Goal: Task Accomplishment & Management: Use online tool/utility

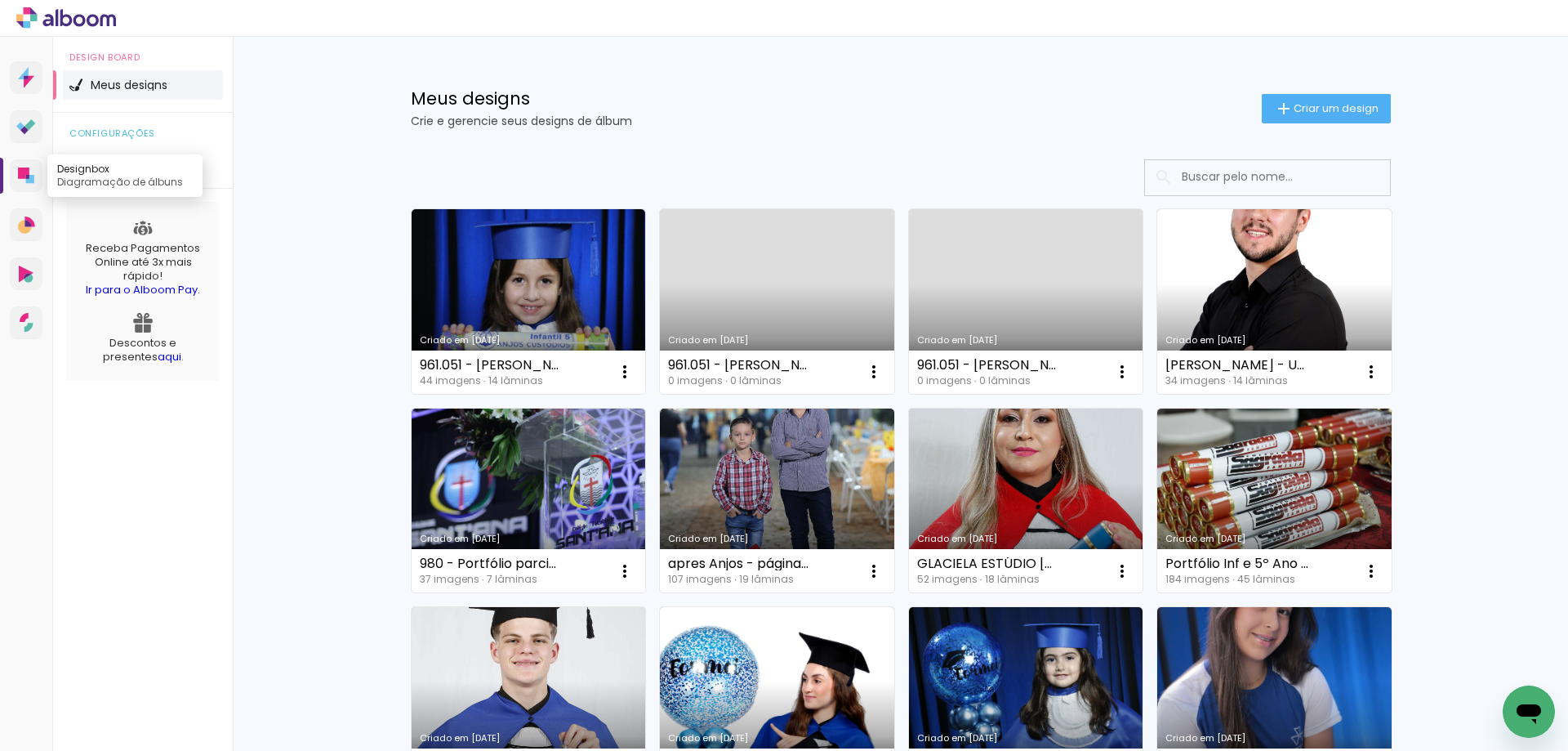
click at [23, 176] on icon at bounding box center [24, 173] width 12 height 12
click at [1310, 113] on span "Criar um design" at bounding box center [1336, 108] width 85 height 11
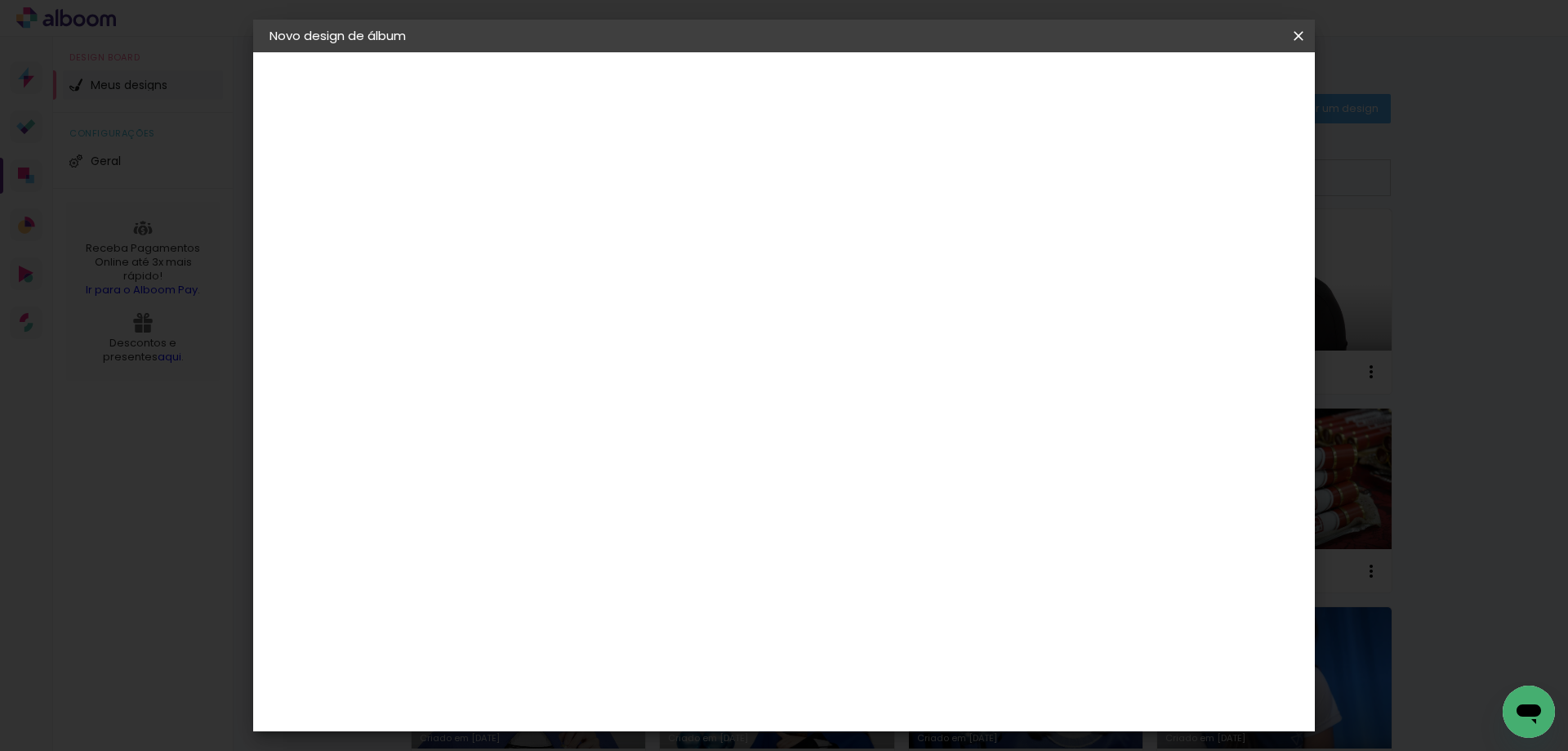
click at [536, 218] on input at bounding box center [536, 220] width 0 height 25
type input "961.057 - [GEOGRAPHIC_DATA] - INF5D / ANJOS"
type paper-input "961.057 - [GEOGRAPHIC_DATA] - INF5D / ANJOS"
click at [0, 0] on slot "Avançar" at bounding box center [0, 0] width 0 height 0
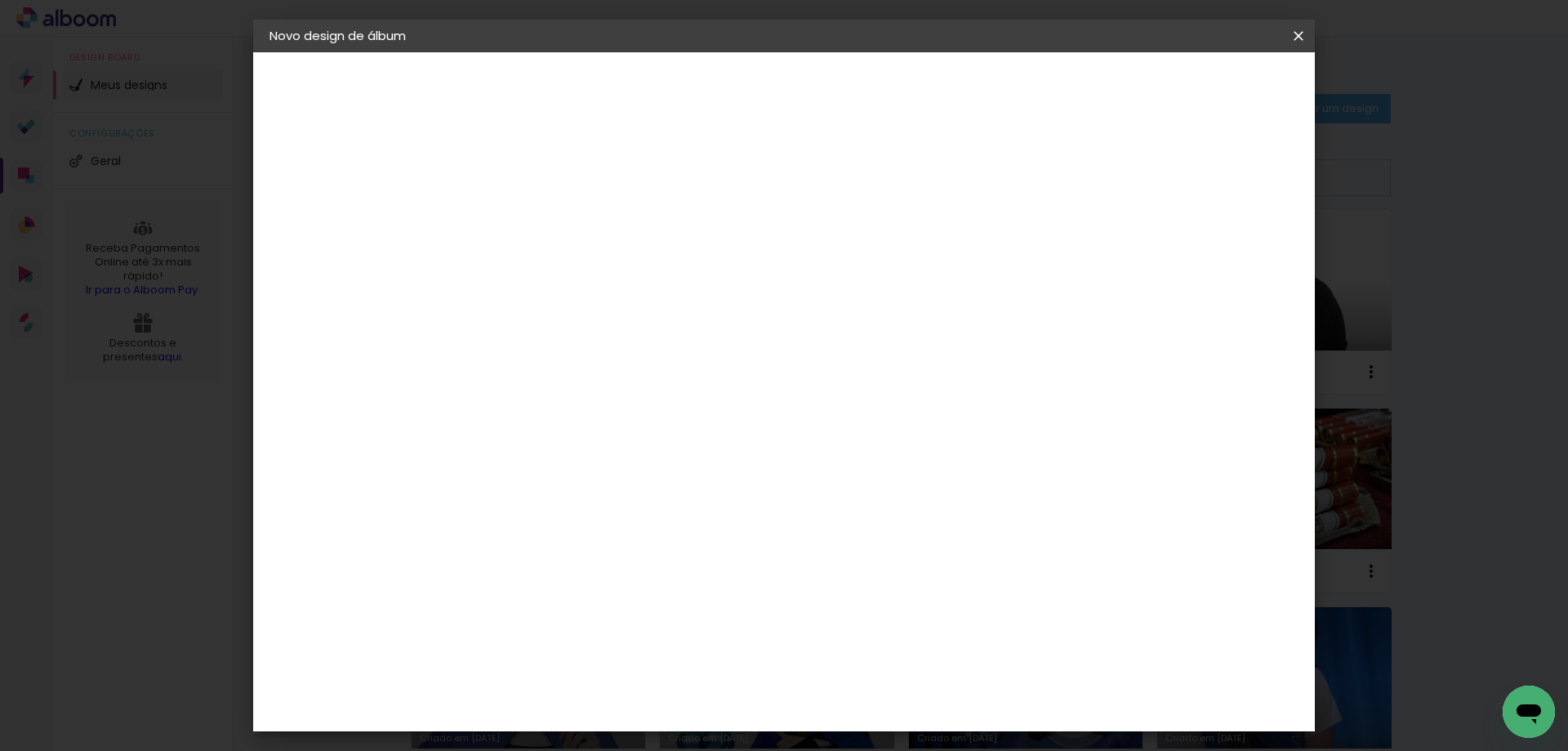
click at [843, 247] on paper-item "Tamanho Livre" at bounding box center [764, 248] width 157 height 36
click at [0, 0] on slot "Avançar" at bounding box center [0, 0] width 0 height 0
type input "3"
type paper-input "3"
click at [545, 181] on input "3" at bounding box center [525, 187] width 57 height 21
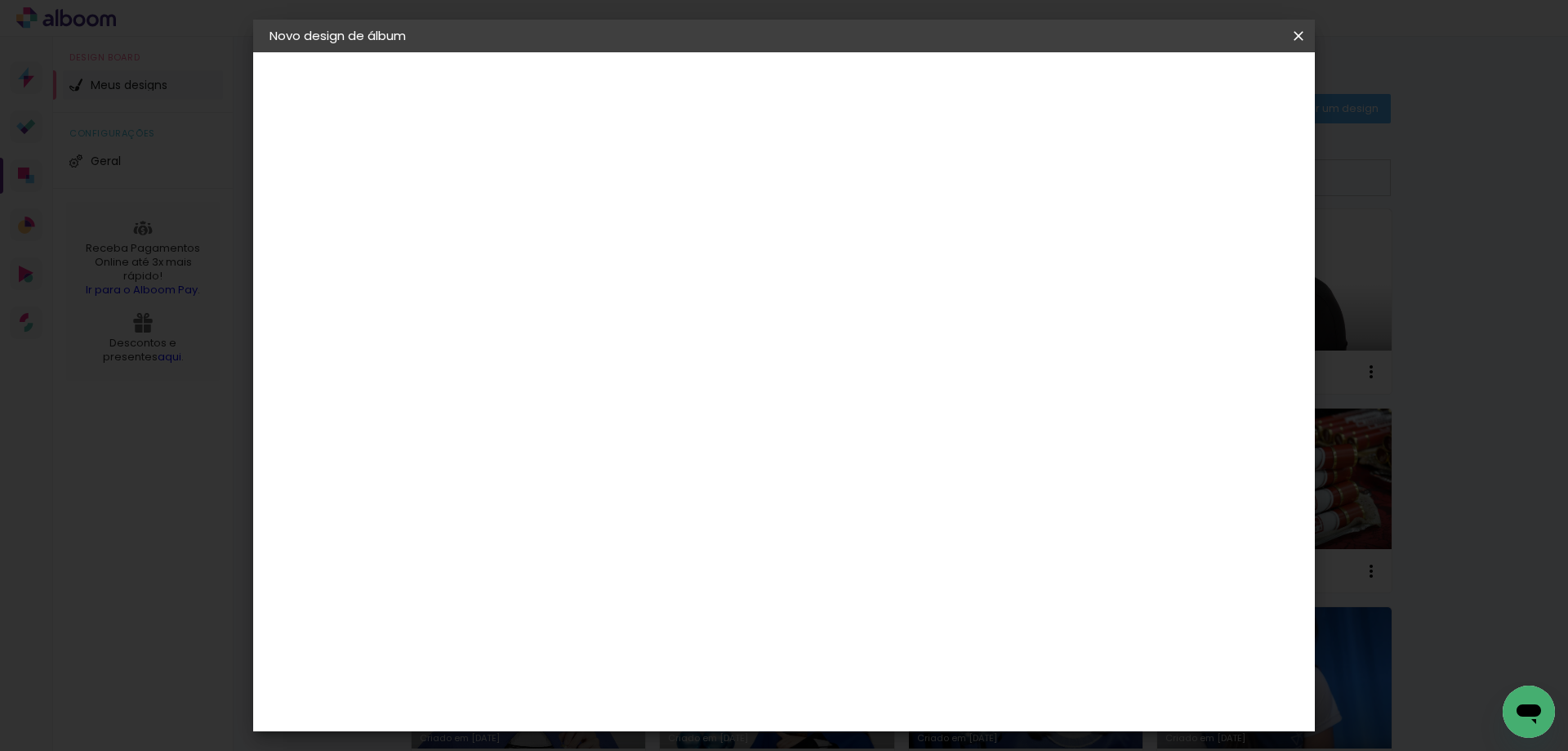
type input "4"
type paper-input "4"
click at [545, 181] on input "4" at bounding box center [525, 187] width 57 height 21
type input "5"
type paper-input "5"
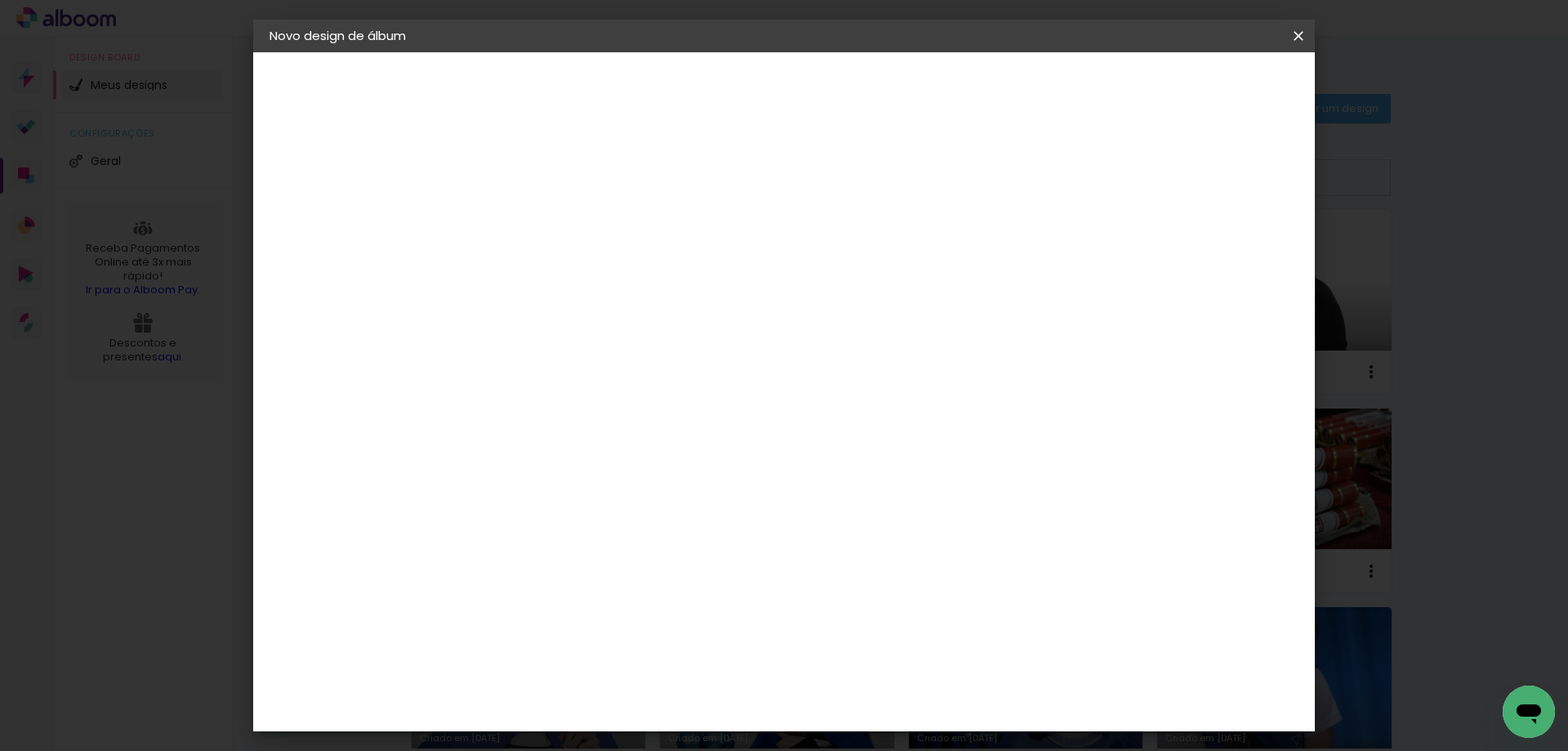
click at [545, 181] on input "5" at bounding box center [525, 187] width 57 height 21
type input "6"
type paper-input "6"
click at [545, 181] on input "6" at bounding box center [525, 187] width 57 height 21
drag, startPoint x: 505, startPoint y: 461, endPoint x: 471, endPoint y: 466, distance: 34.4
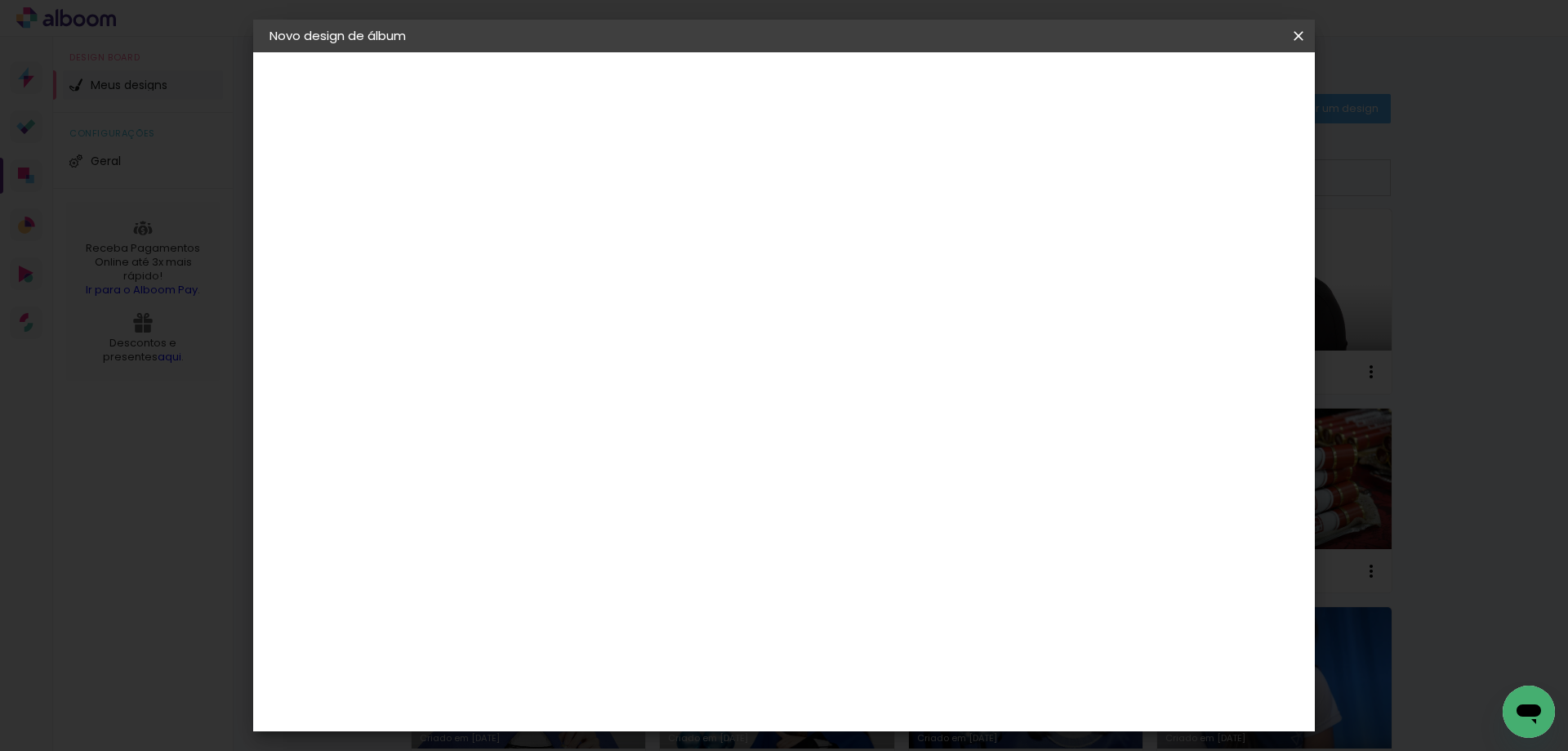
click at [472, 466] on input "30" at bounding box center [485, 463] width 42 height 24
type input "22"
type paper-input "22"
click at [1196, 81] on span "Iniciar design" at bounding box center [1159, 86] width 74 height 12
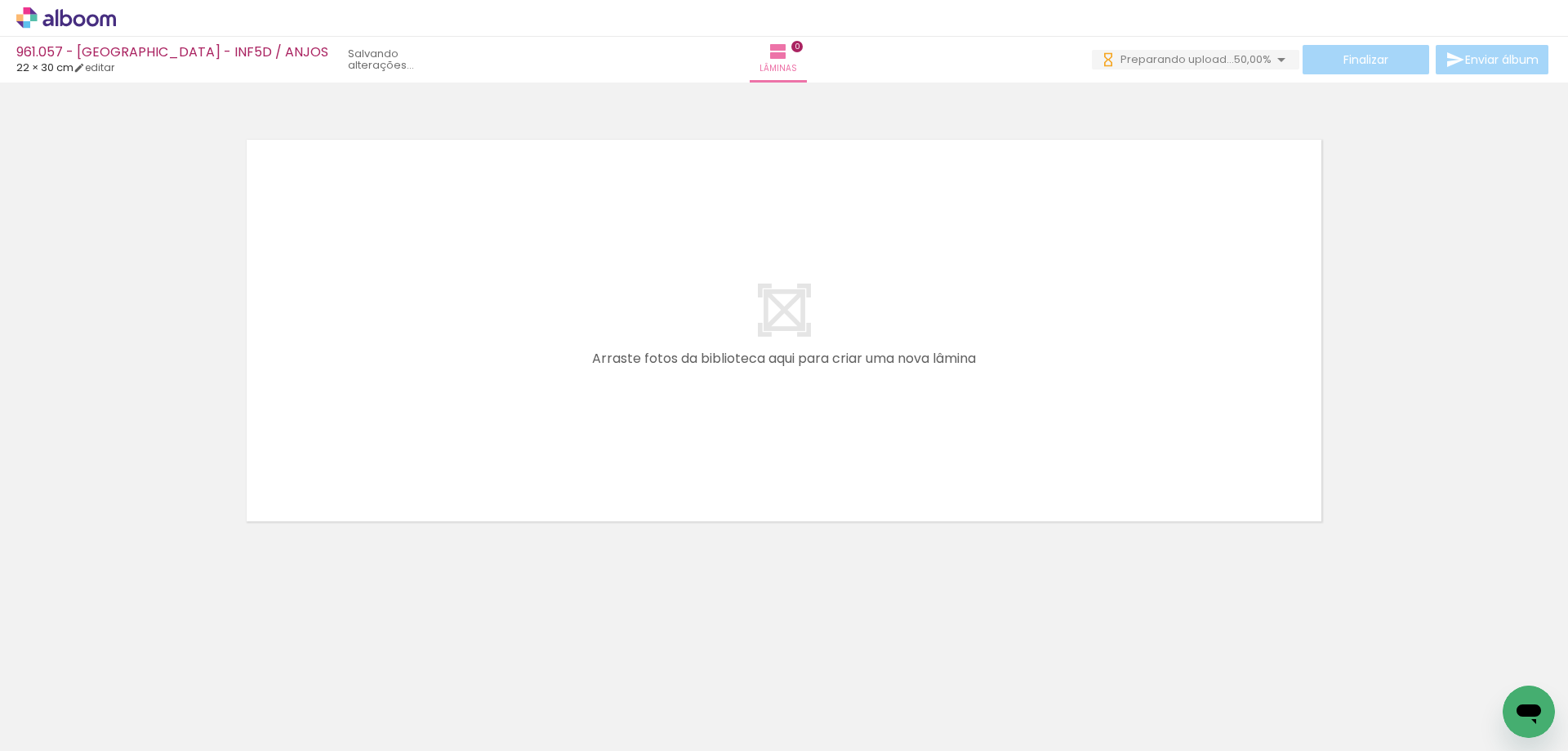
click at [172, 705] on div at bounding box center [163, 695] width 81 height 54
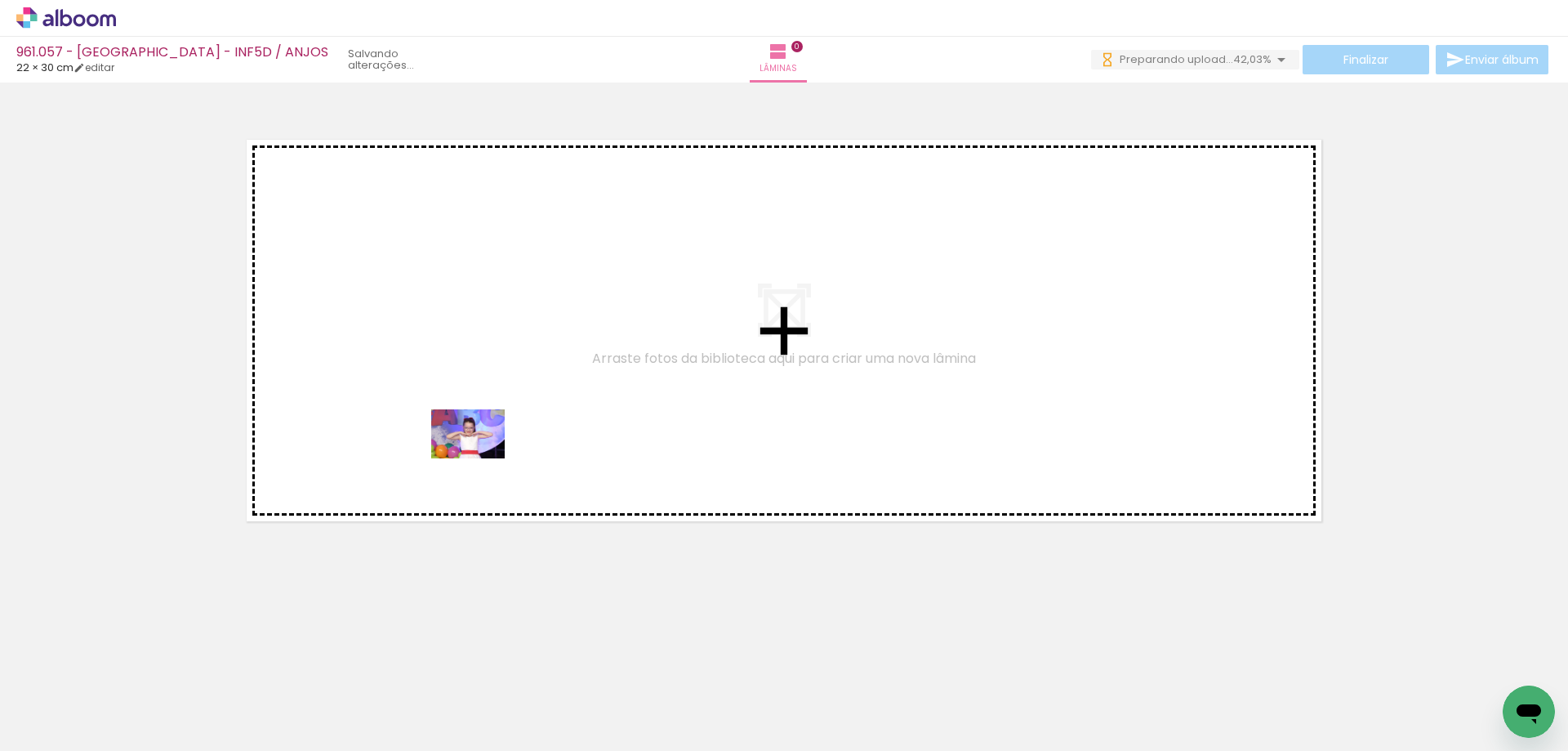
drag, startPoint x: 544, startPoint y: 689, endPoint x: 481, endPoint y: 458, distance: 239.4
click at [481, 458] on quentale-workspace at bounding box center [784, 375] width 1568 height 751
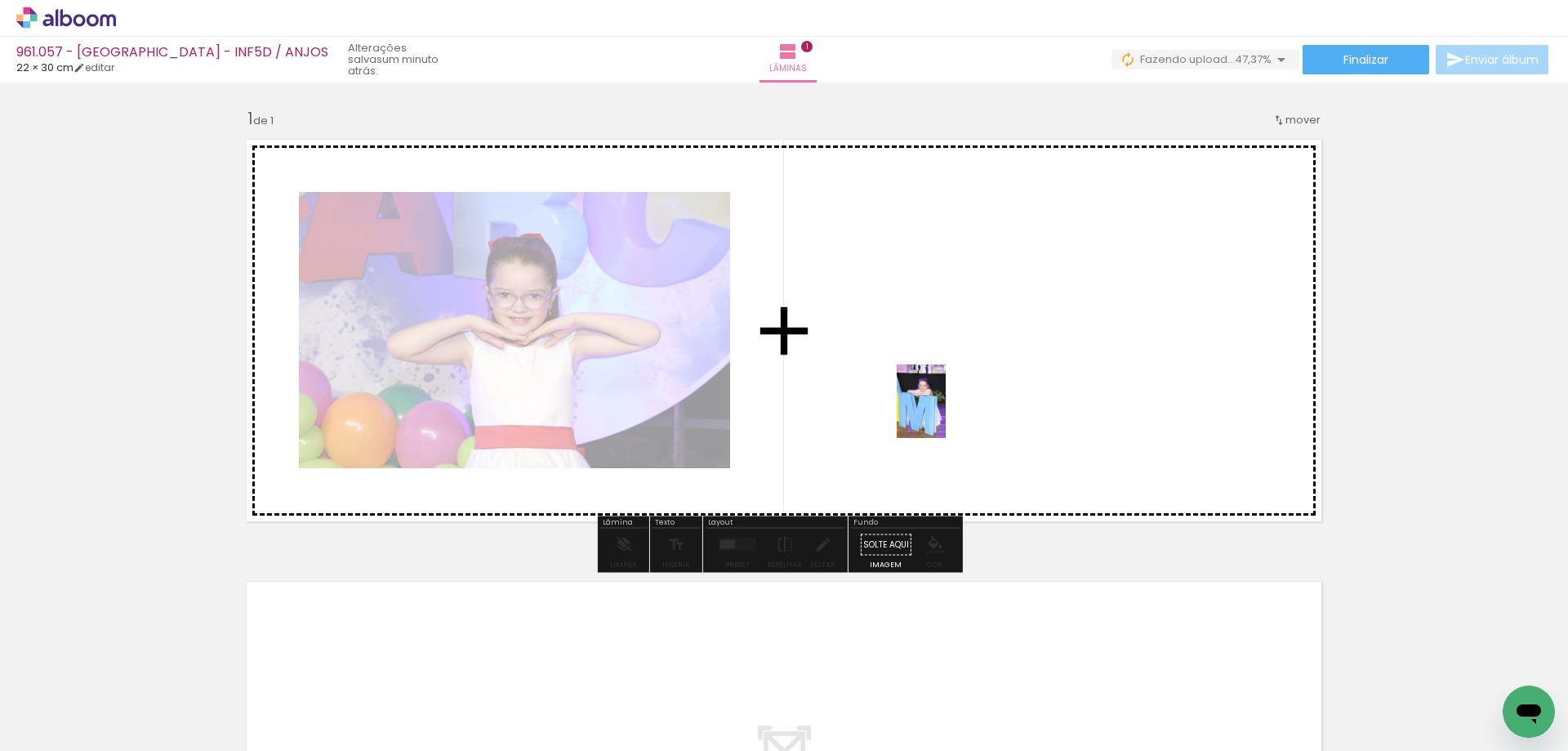
drag, startPoint x: 726, startPoint y: 709, endPoint x: 945, endPoint y: 413, distance: 368.2
click at [945, 413] on quentale-workspace at bounding box center [784, 375] width 1568 height 751
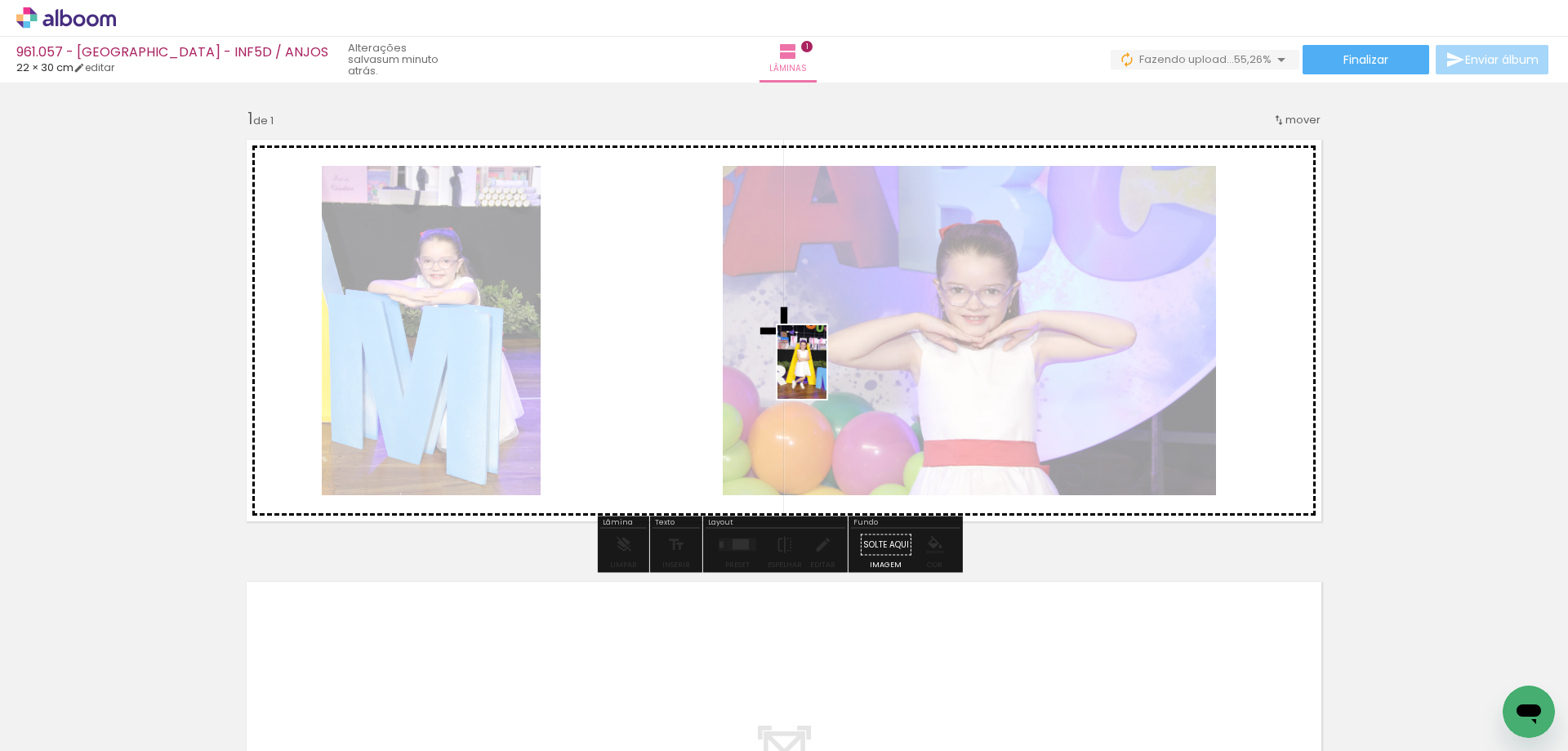
drag, startPoint x: 908, startPoint y: 701, endPoint x: 826, endPoint y: 374, distance: 337.1
click at [826, 374] on quentale-workspace at bounding box center [784, 375] width 1568 height 751
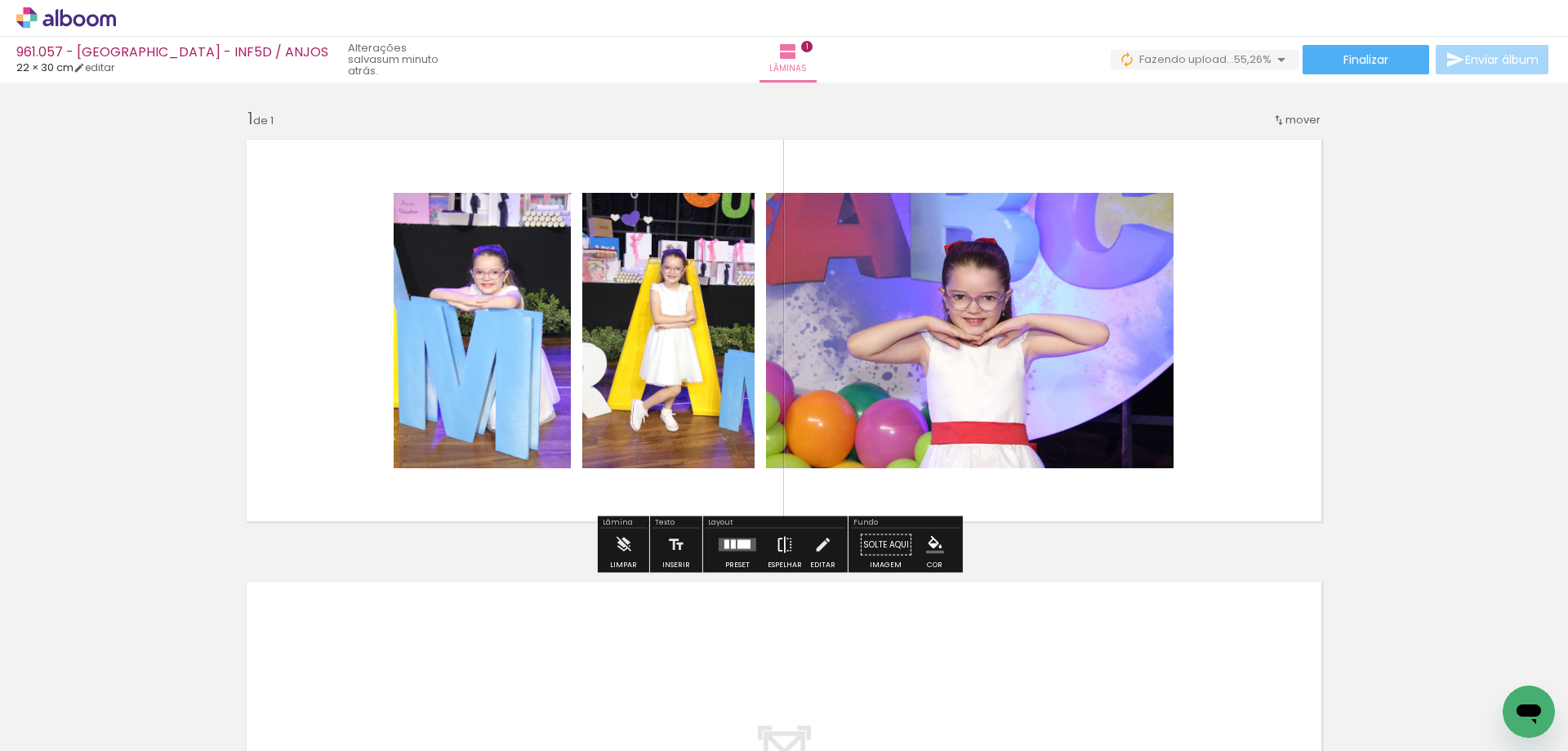
click at [789, 544] on iron-icon at bounding box center [785, 545] width 18 height 32
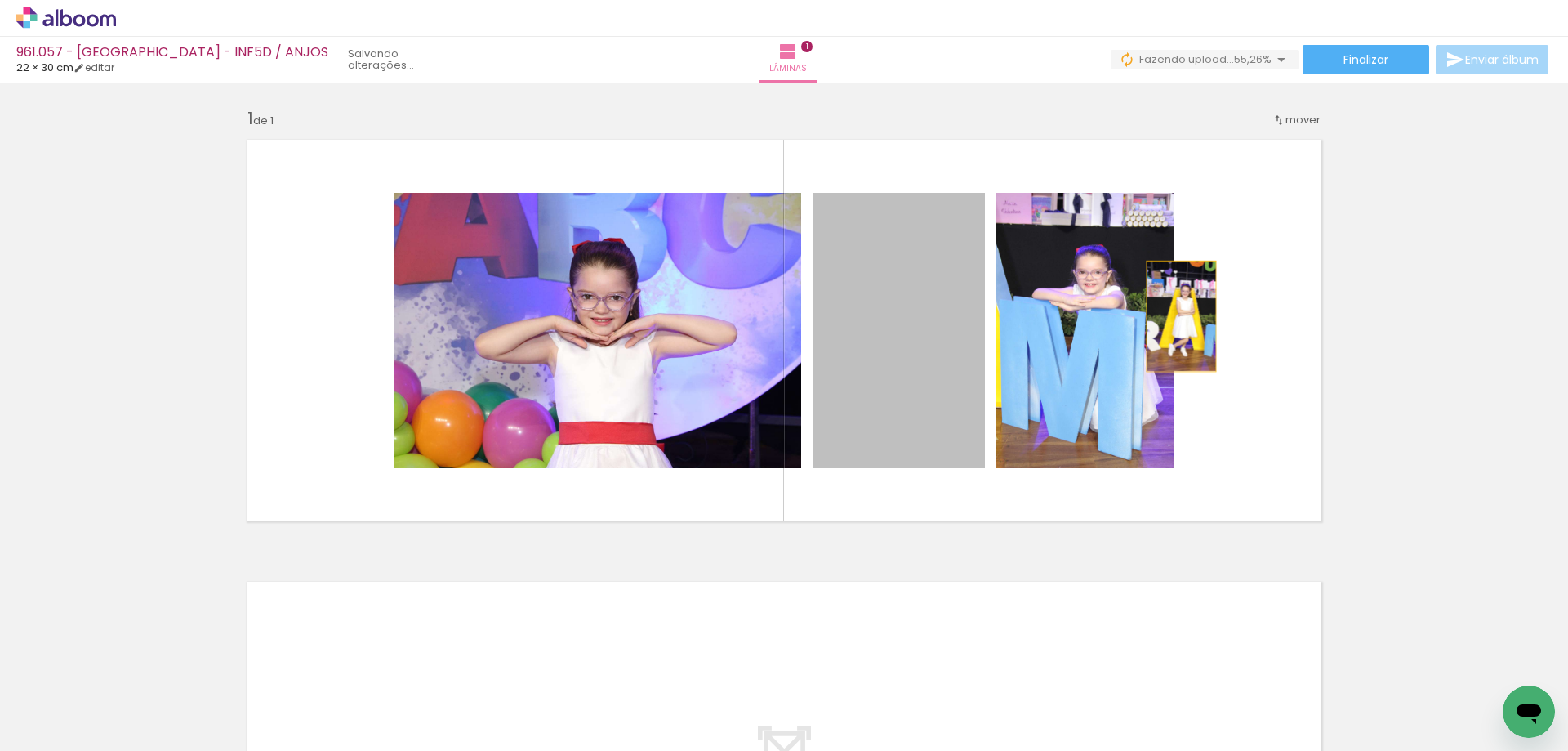
drag, startPoint x: 913, startPoint y: 330, endPoint x: 1179, endPoint y: 316, distance: 266.4
click at [1179, 316] on quentale-layouter at bounding box center [784, 330] width 1094 height 401
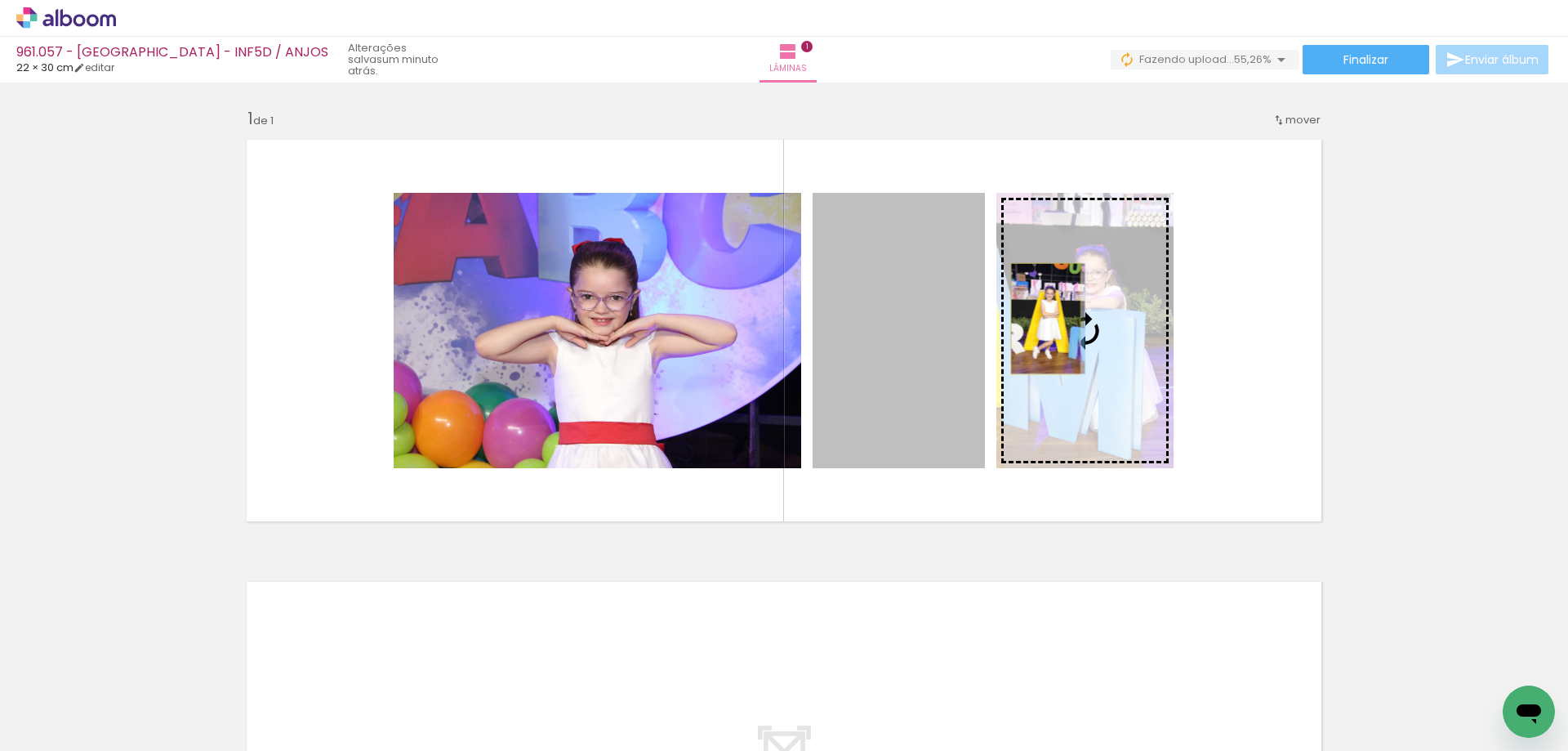
drag, startPoint x: 924, startPoint y: 332, endPoint x: 1039, endPoint y: 319, distance: 115.7
click at [0, 0] on slot at bounding box center [0, 0] width 0 height 0
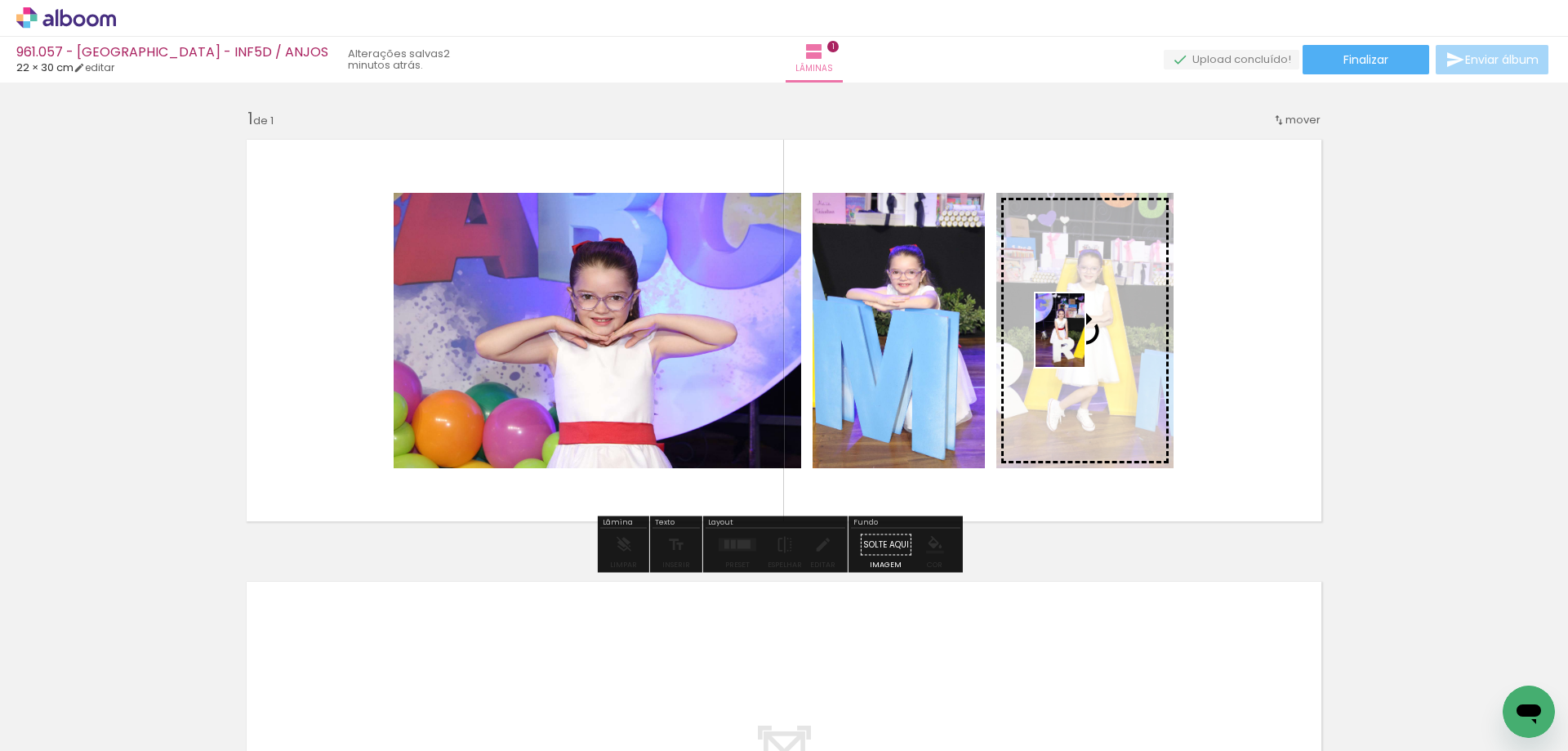
drag, startPoint x: 634, startPoint y: 699, endPoint x: 1084, endPoint y: 343, distance: 573.8
click at [1084, 343] on quentale-workspace at bounding box center [784, 375] width 1568 height 751
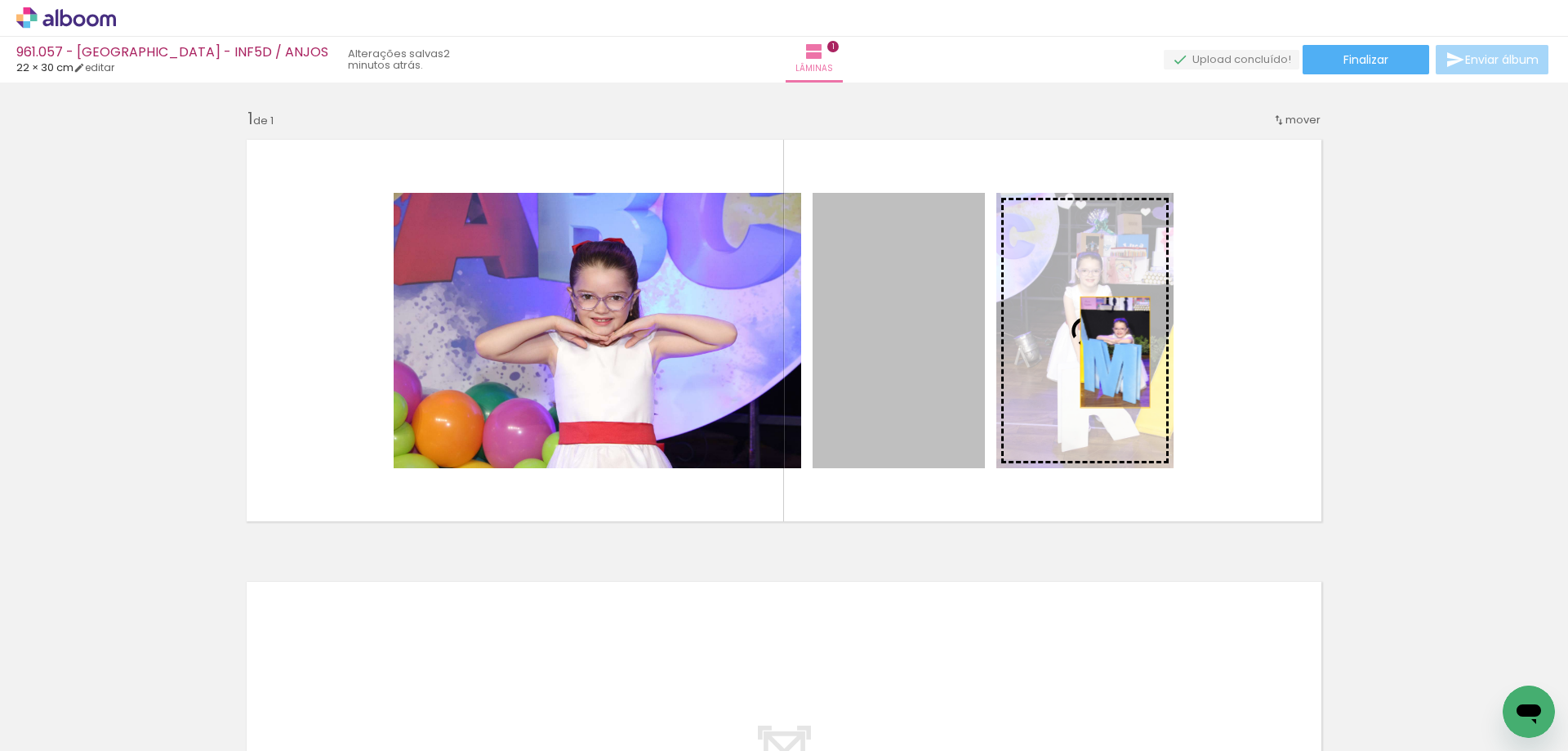
drag, startPoint x: 912, startPoint y: 365, endPoint x: 1110, endPoint y: 351, distance: 198.5
click at [0, 0] on slot at bounding box center [0, 0] width 0 height 0
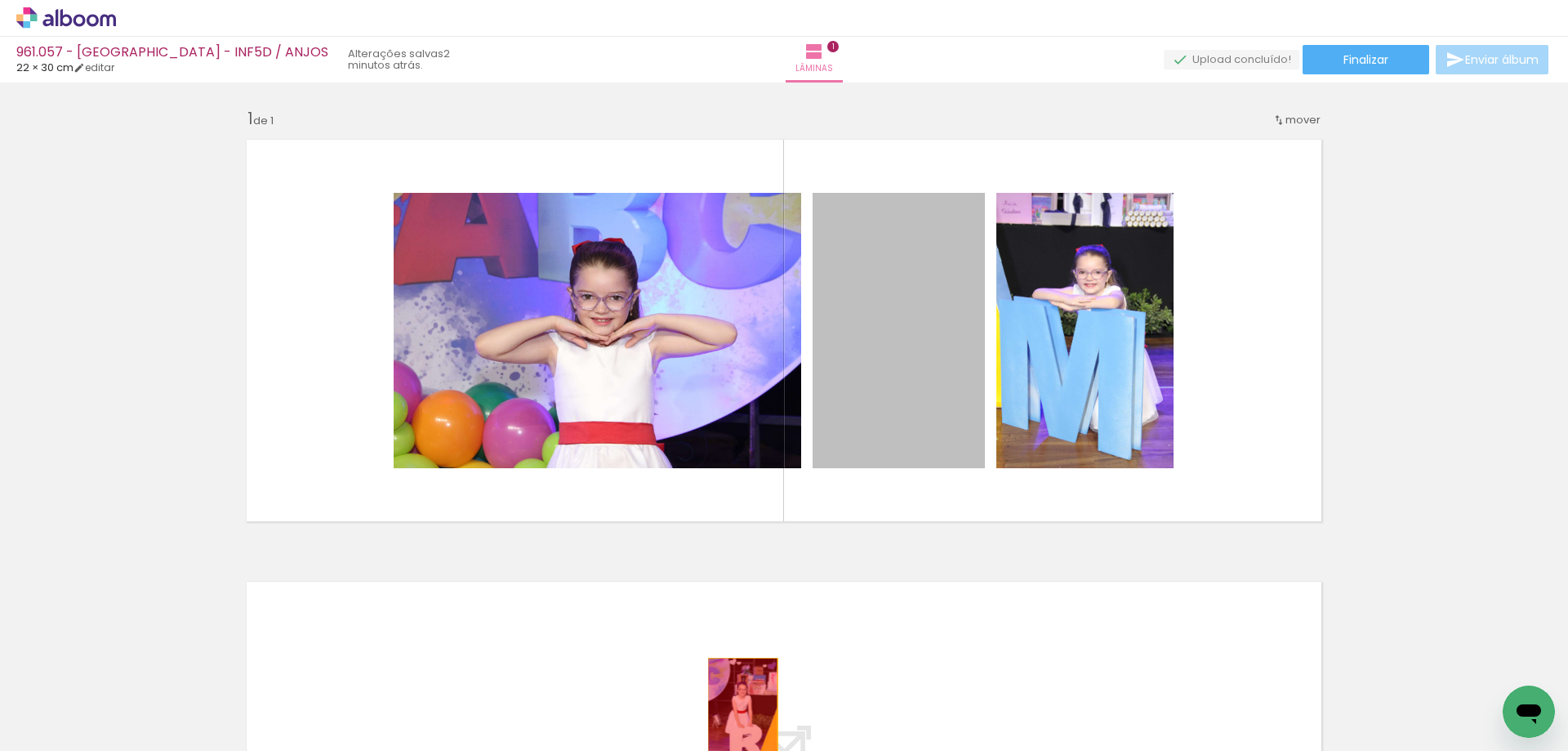
drag, startPoint x: 925, startPoint y: 358, endPoint x: 737, endPoint y: 714, distance: 402.6
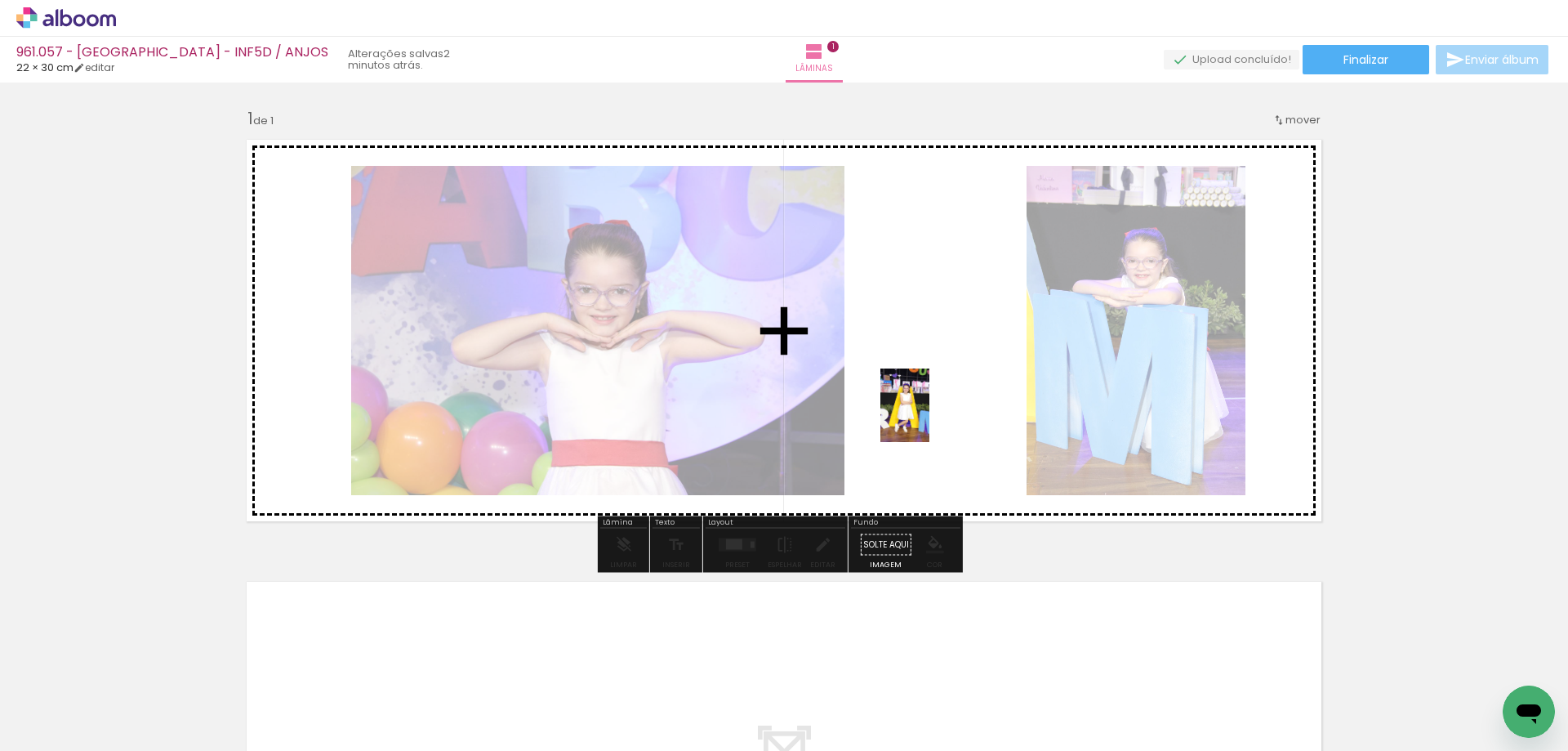
drag, startPoint x: 901, startPoint y: 693, endPoint x: 929, endPoint y: 417, distance: 277.4
click at [929, 417] on quentale-workspace at bounding box center [784, 375] width 1568 height 751
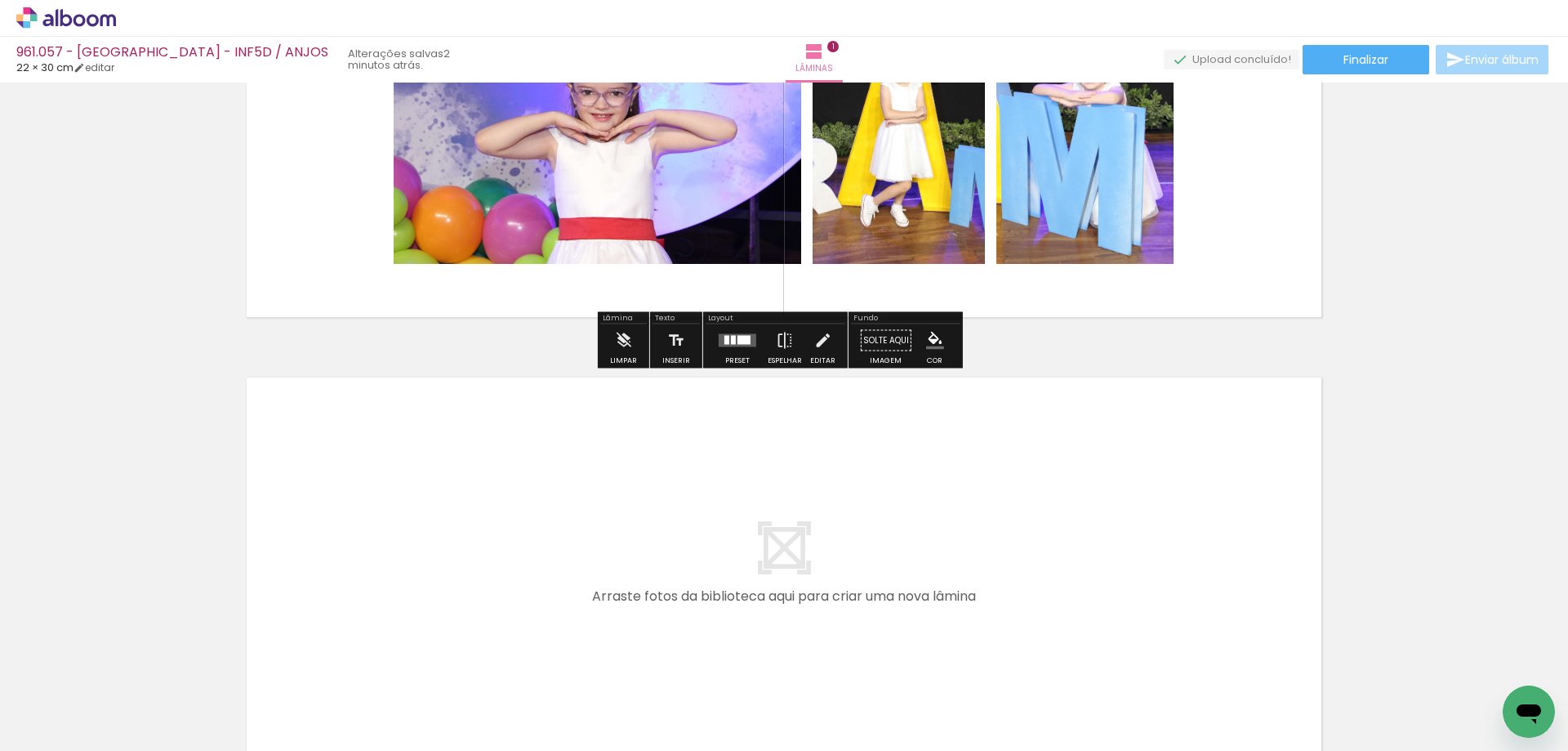
scroll to position [245, 0]
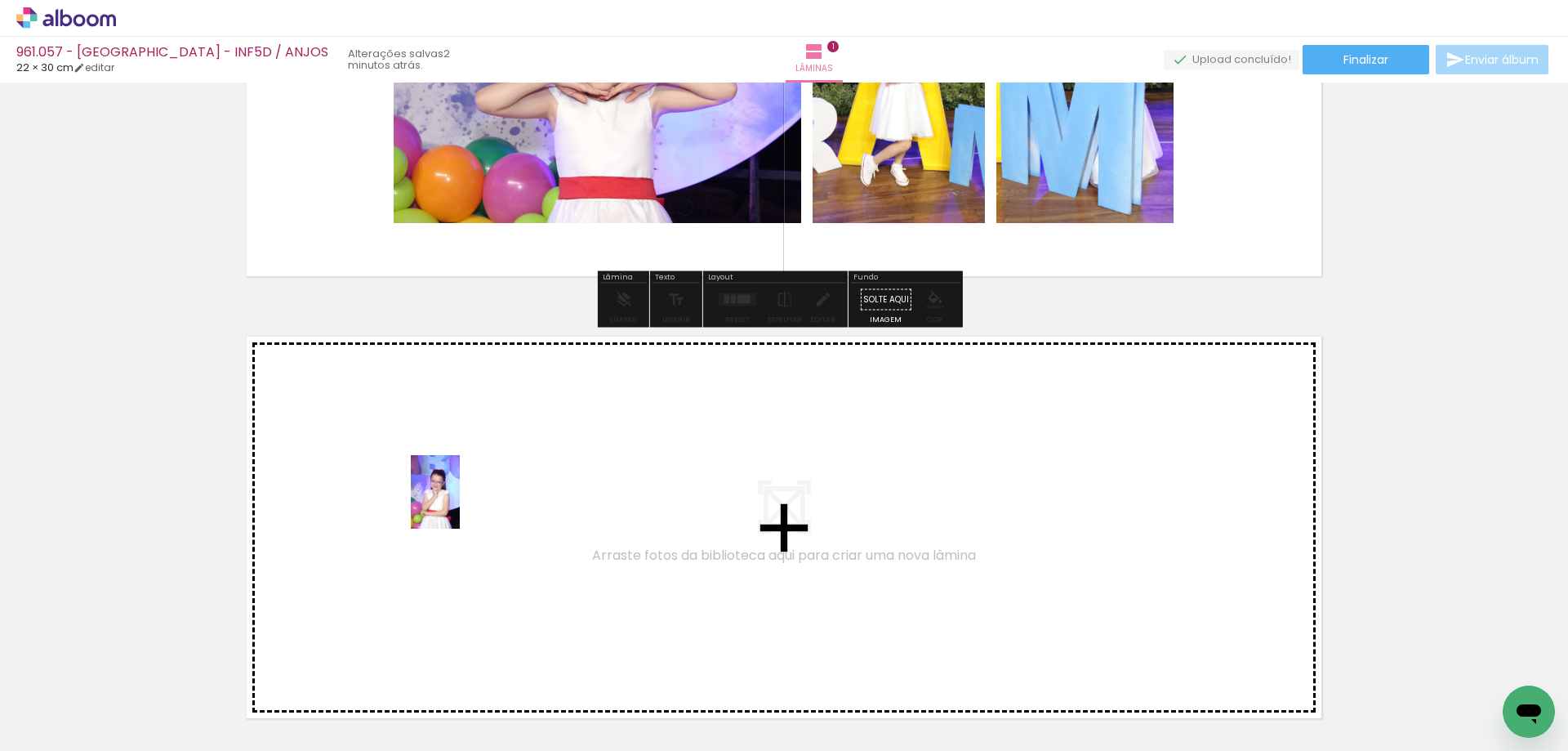
drag, startPoint x: 448, startPoint y: 675, endPoint x: 460, endPoint y: 504, distance: 171.4
click at [460, 504] on quentale-workspace at bounding box center [784, 375] width 1568 height 751
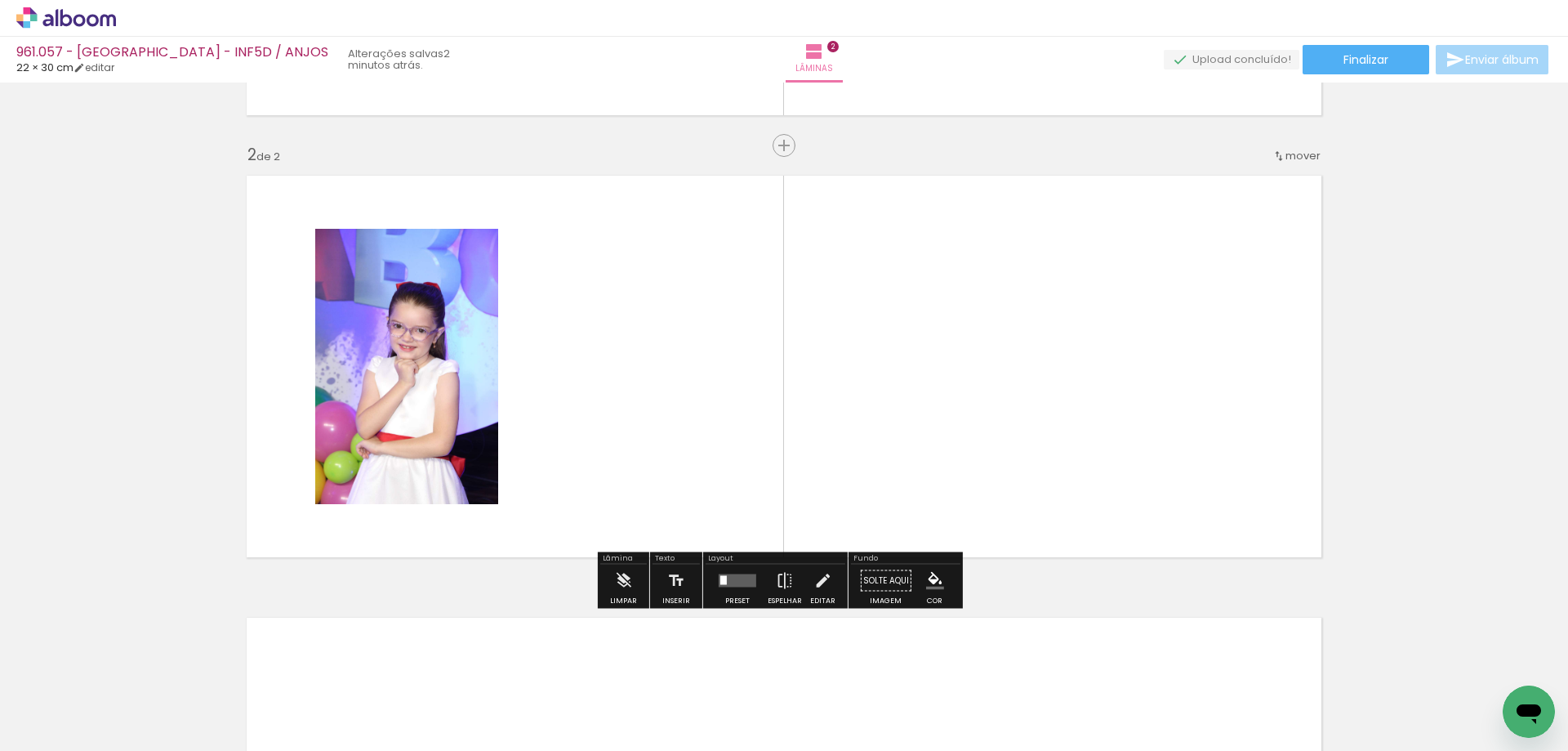
scroll to position [407, 0]
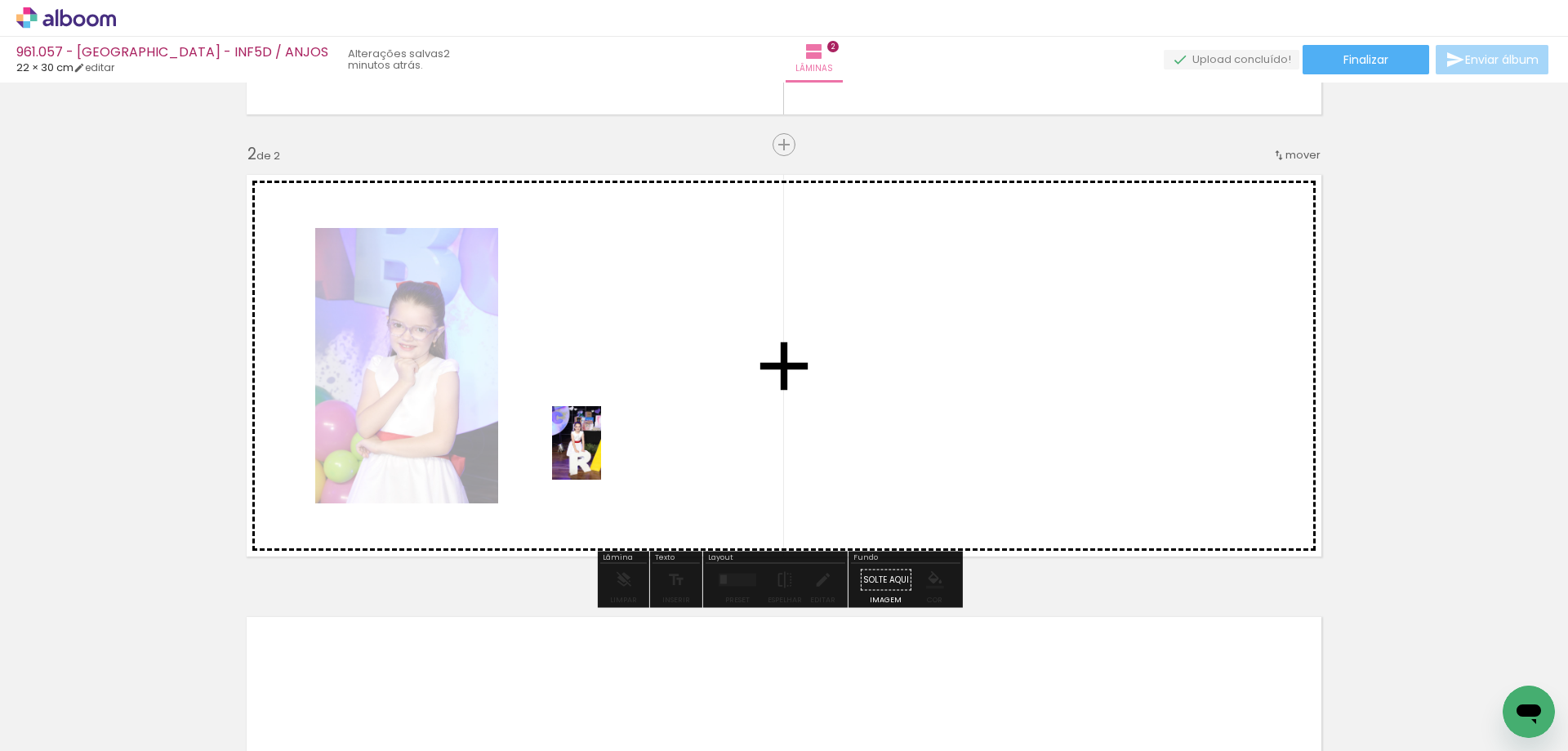
drag, startPoint x: 628, startPoint y: 693, endPoint x: 601, endPoint y: 455, distance: 239.5
click at [601, 455] on quentale-workspace at bounding box center [784, 375] width 1568 height 751
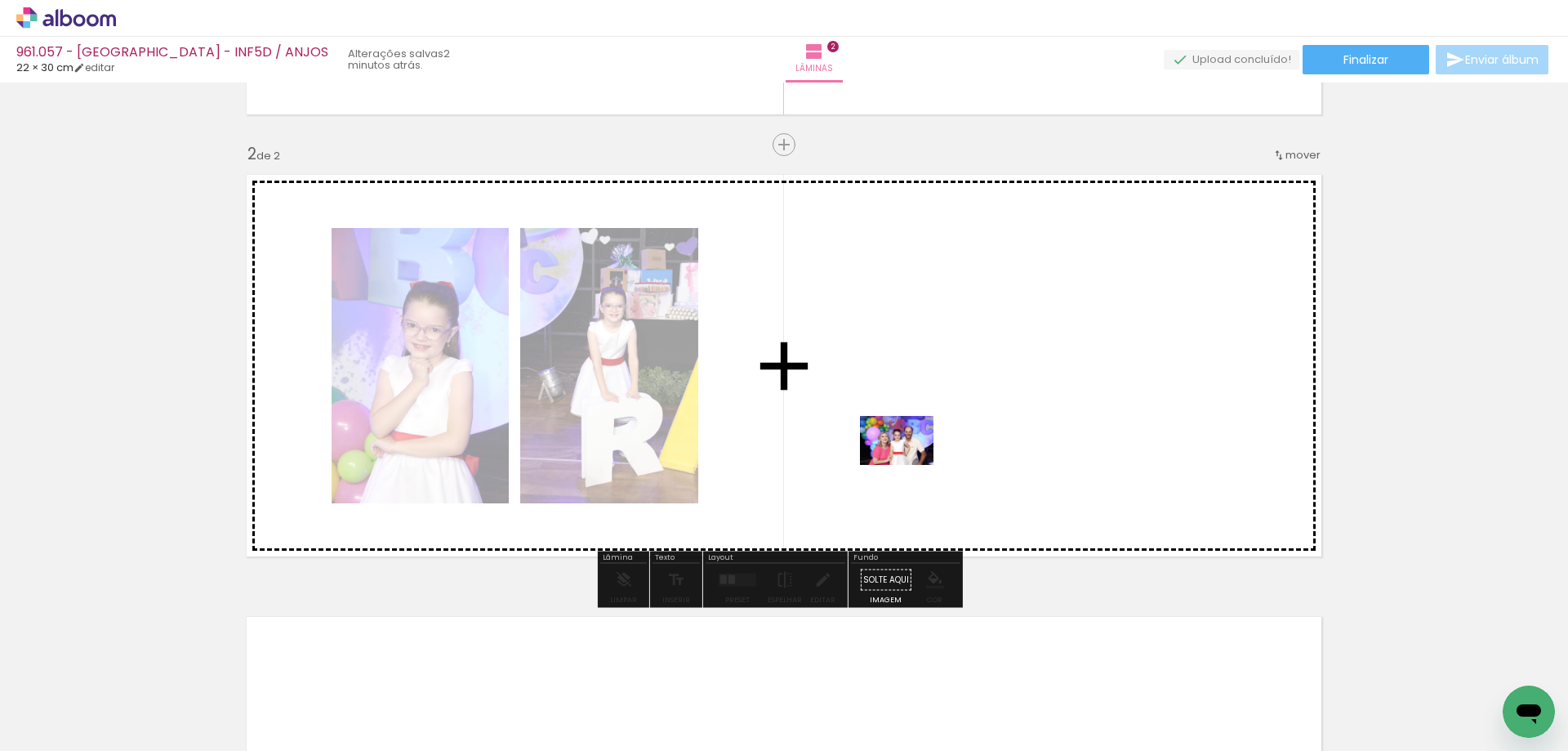
drag, startPoint x: 806, startPoint y: 707, endPoint x: 909, endPoint y: 465, distance: 263.0
click at [909, 465] on quentale-workspace at bounding box center [784, 375] width 1568 height 751
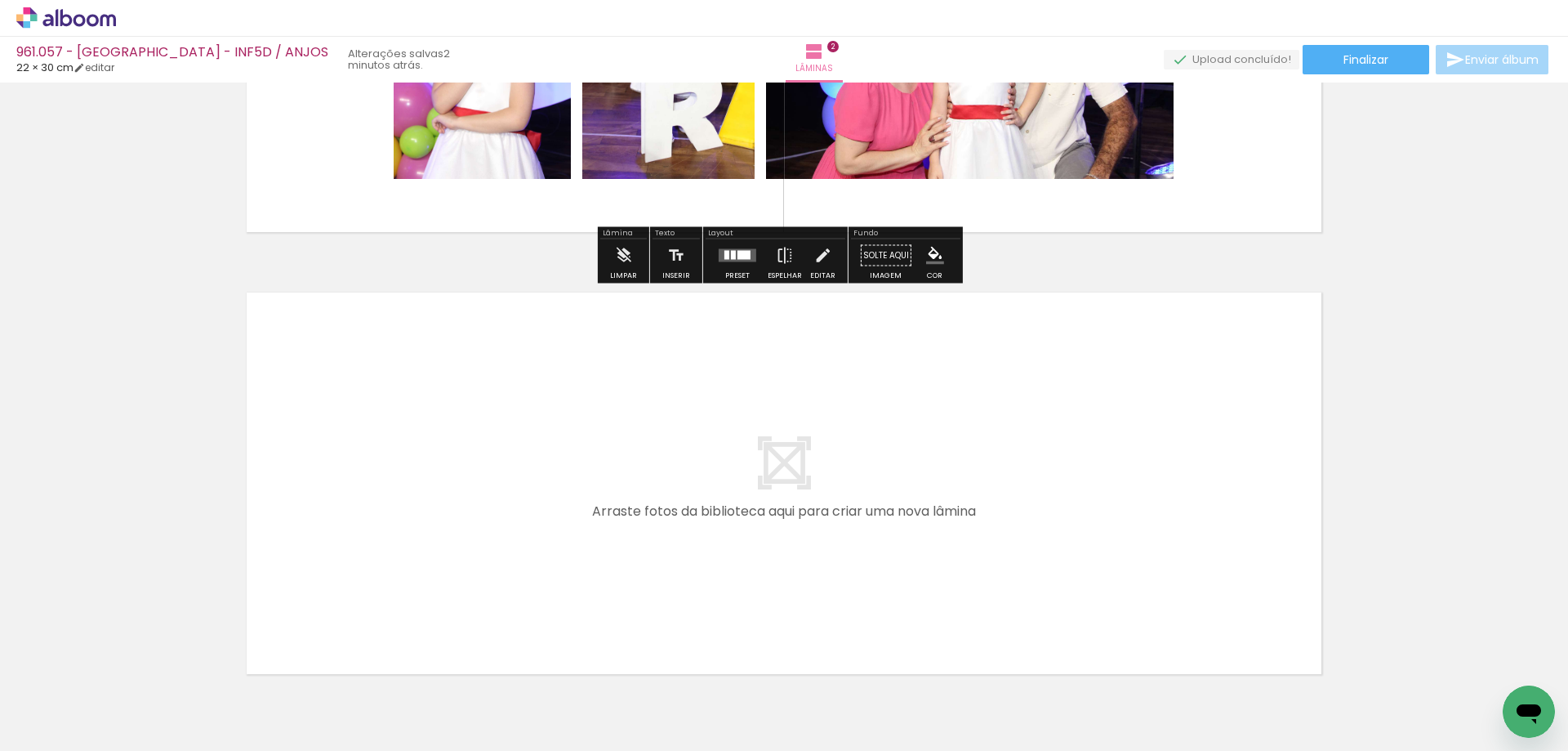
scroll to position [734, 0]
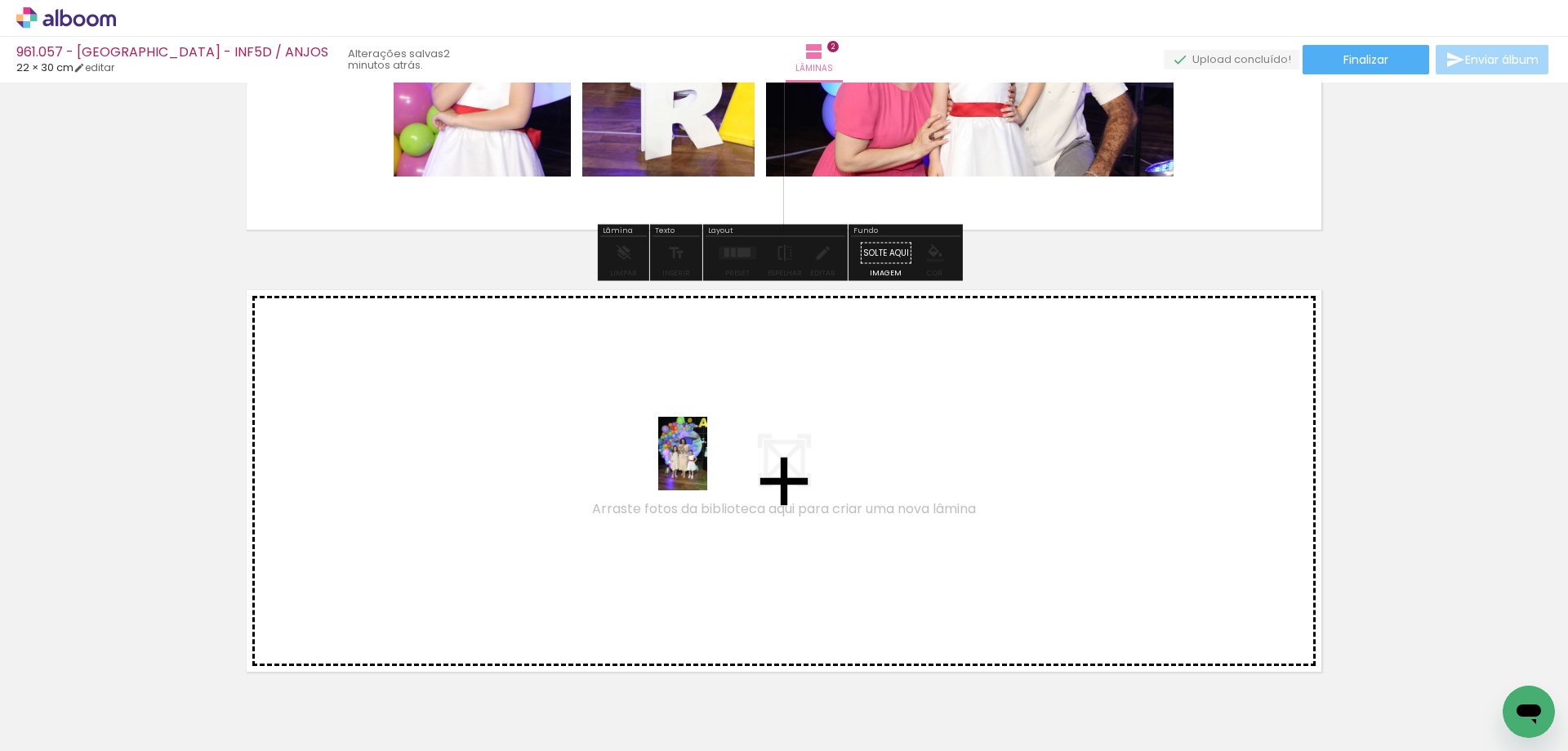
drag, startPoint x: 984, startPoint y: 685, endPoint x: 705, endPoint y: 466, distance: 354.7
click at [705, 466] on quentale-workspace at bounding box center [784, 375] width 1568 height 751
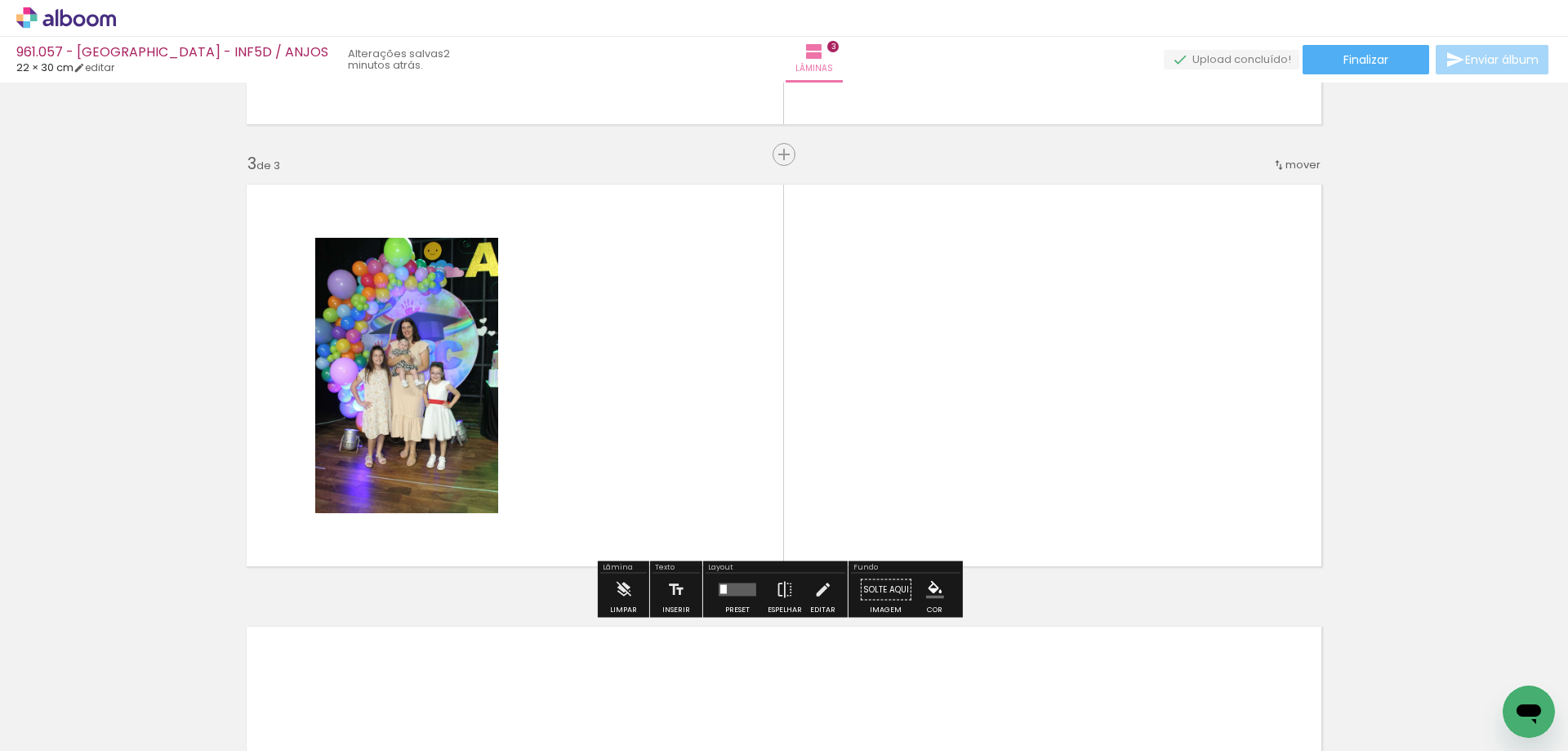
scroll to position [849, 0]
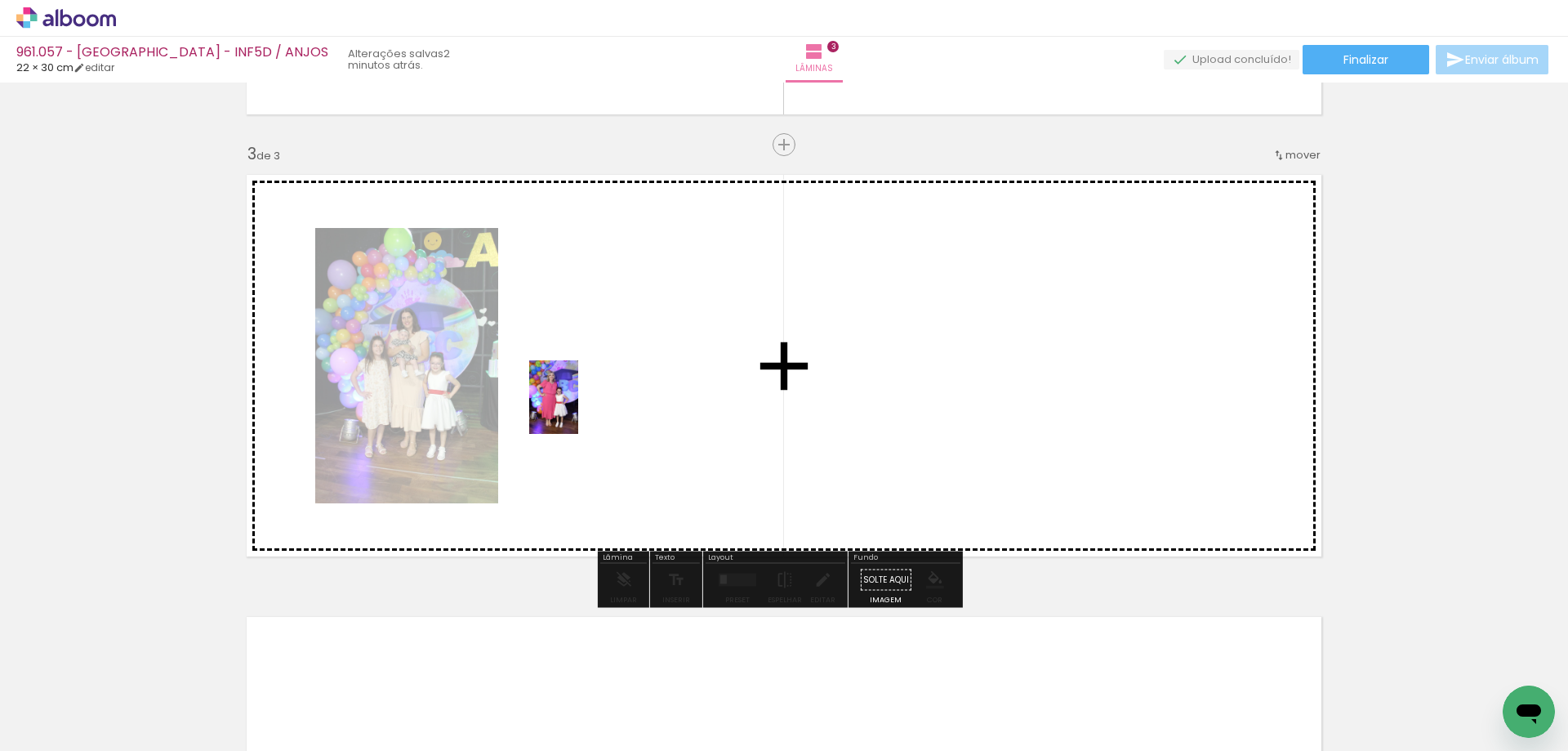
drag, startPoint x: 355, startPoint y: 716, endPoint x: 579, endPoint y: 408, distance: 380.8
click at [579, 408] on quentale-workspace at bounding box center [784, 375] width 1568 height 751
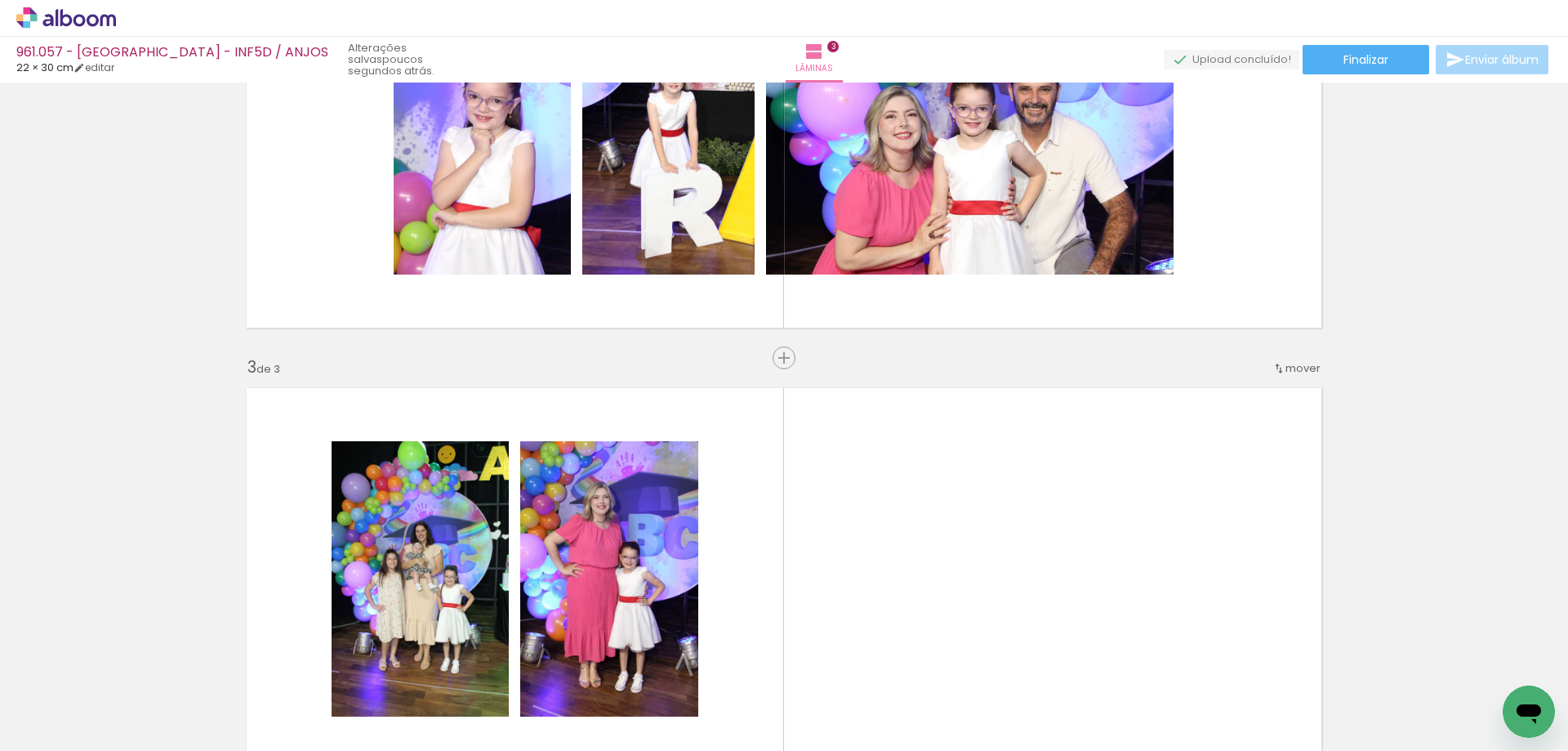
scroll to position [522, 0]
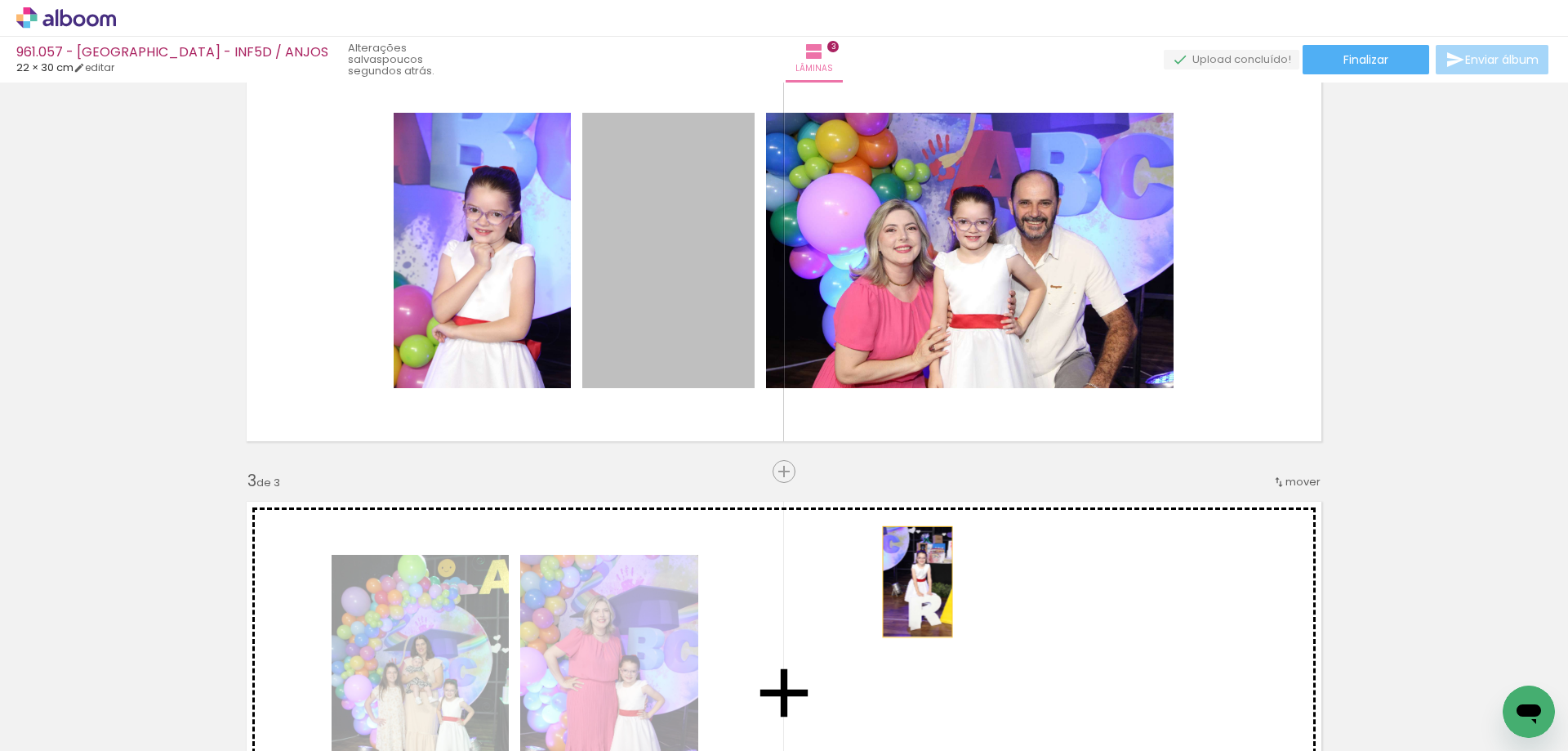
drag, startPoint x: 675, startPoint y: 264, endPoint x: 911, endPoint y: 581, distance: 395.2
click at [911, 581] on div "Inserir lâmina 1 de 3 Inserir lâmina 2 de 3 Inserir lâmina 3 de 3" at bounding box center [784, 450] width 1568 height 1769
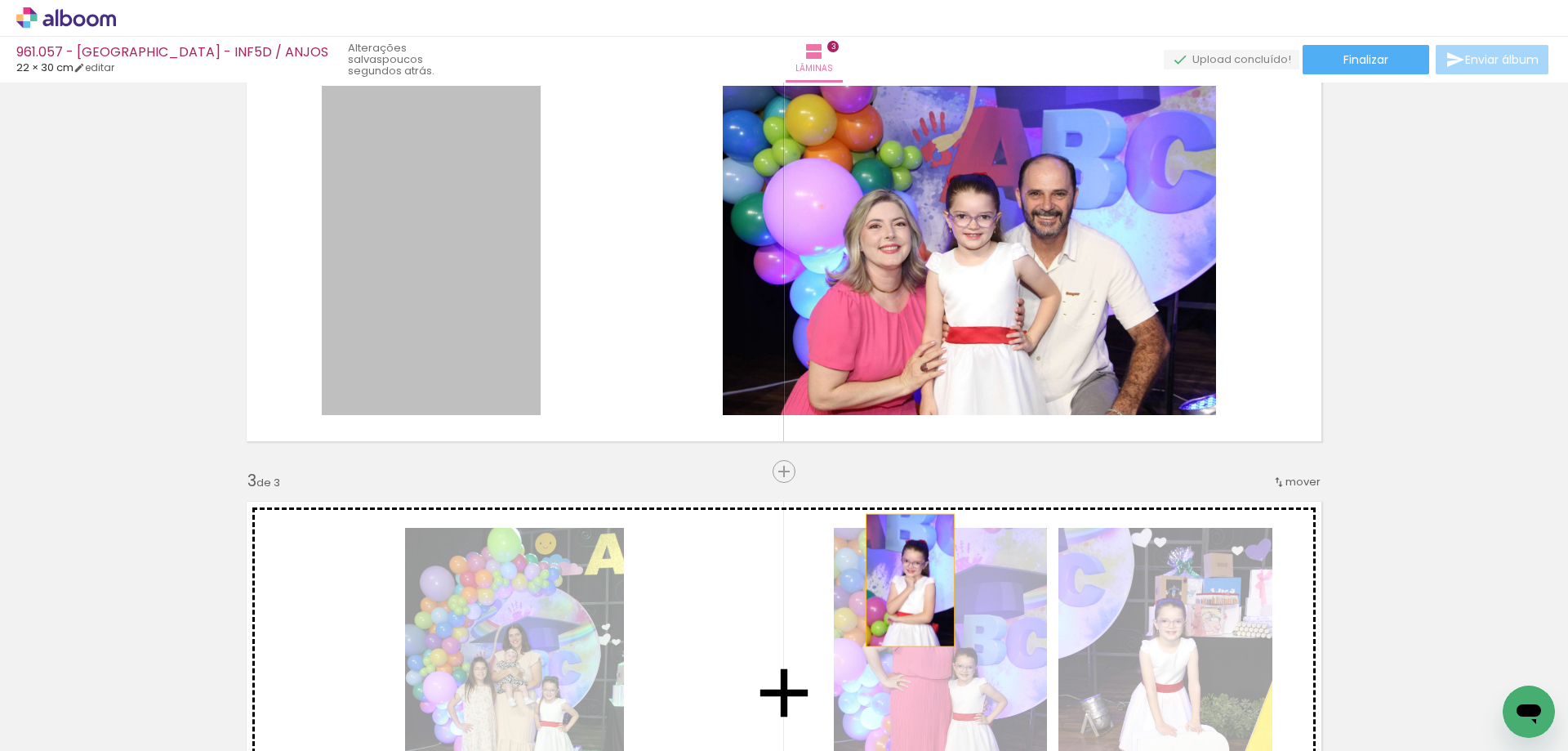
drag, startPoint x: 462, startPoint y: 264, endPoint x: 904, endPoint y: 580, distance: 543.3
click at [904, 580] on div "Inserir lâmina 1 de 3 Inserir lâmina 2 de 3 Inserir lâmina 3 de 3" at bounding box center [784, 450] width 1568 height 1769
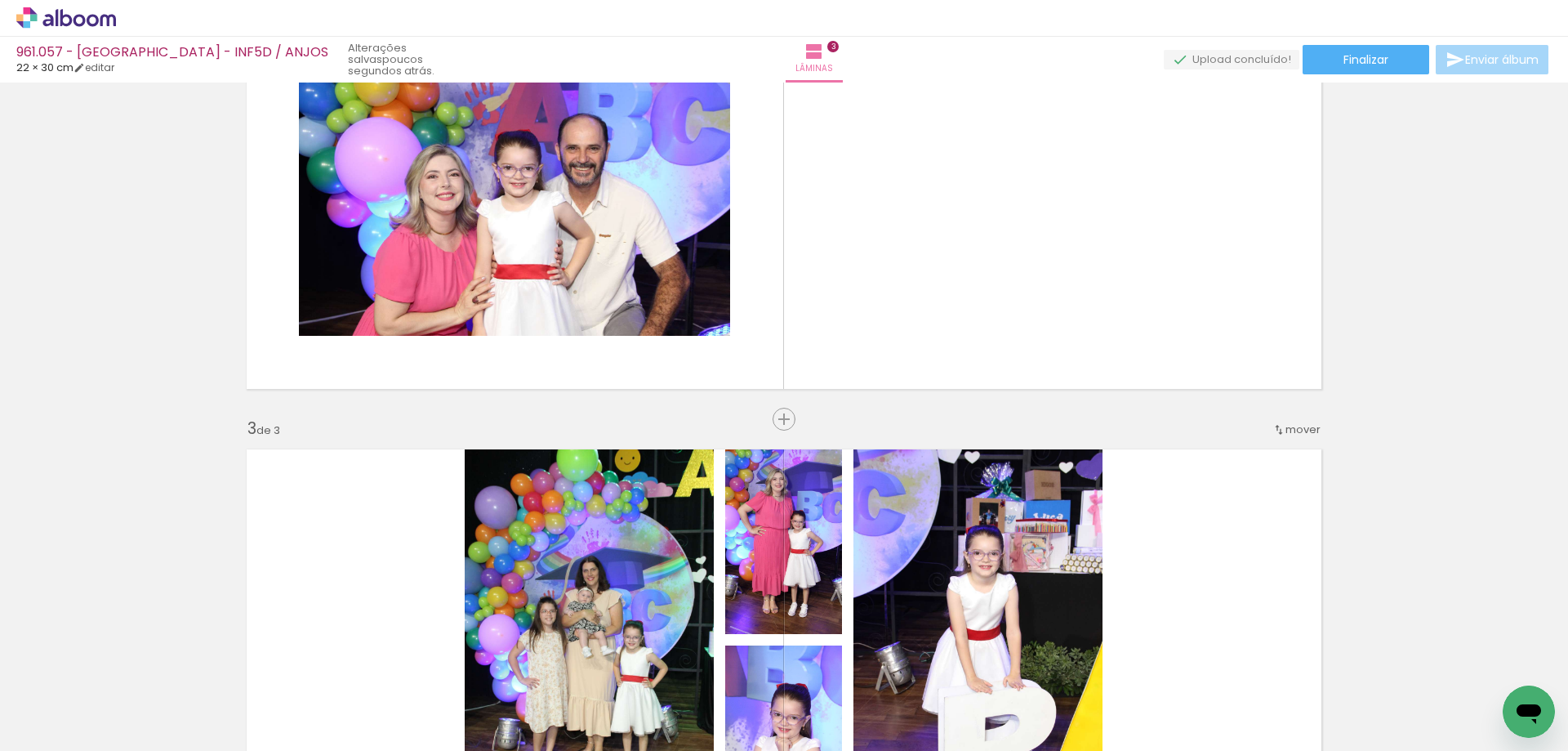
scroll to position [604, 0]
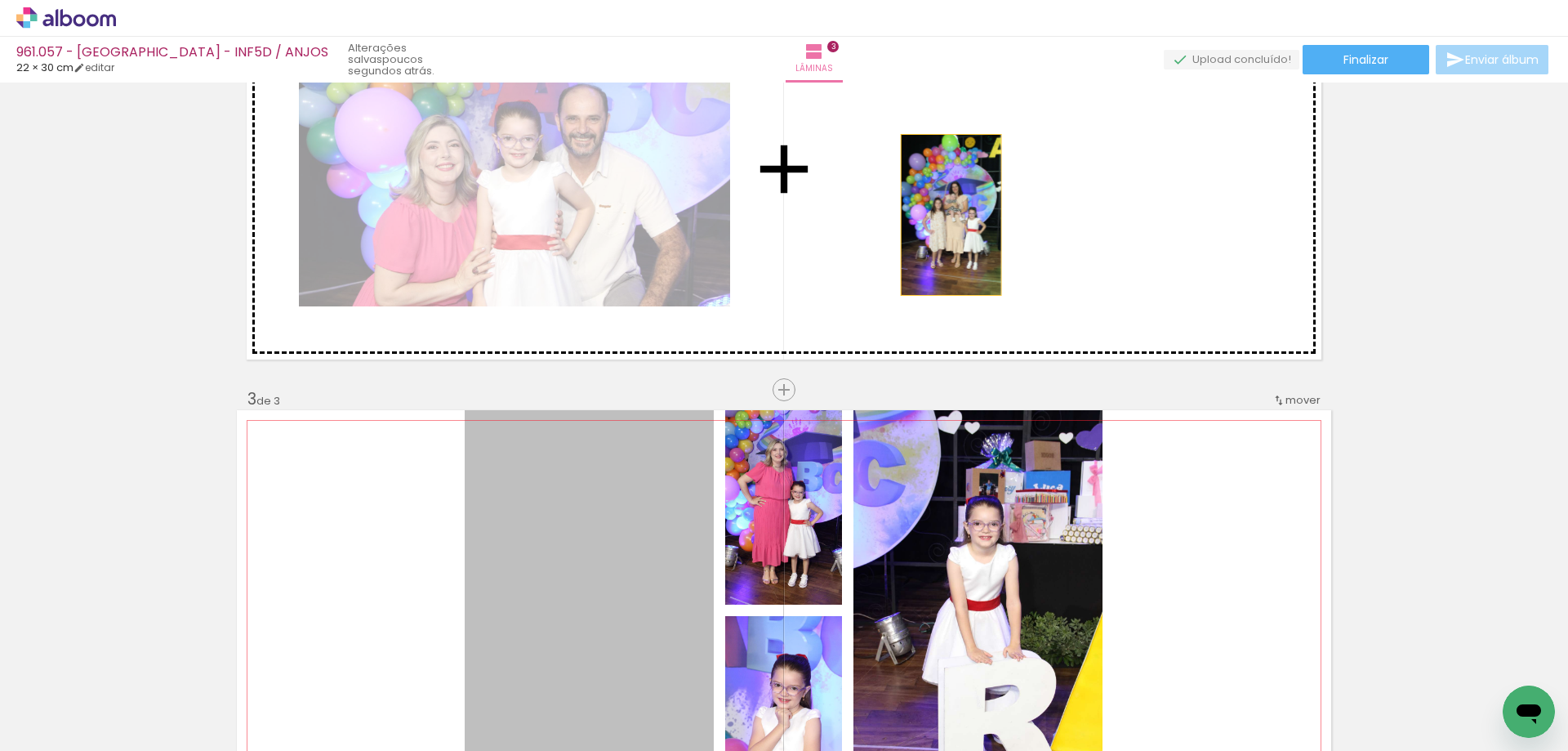
drag, startPoint x: 638, startPoint y: 526, endPoint x: 945, endPoint y: 214, distance: 437.7
click at [945, 214] on div "Inserir lâmina 1 de 3 Inserir lâmina 2 de 3 Inserir lâmina 3 de 3" at bounding box center [784, 368] width 1568 height 1769
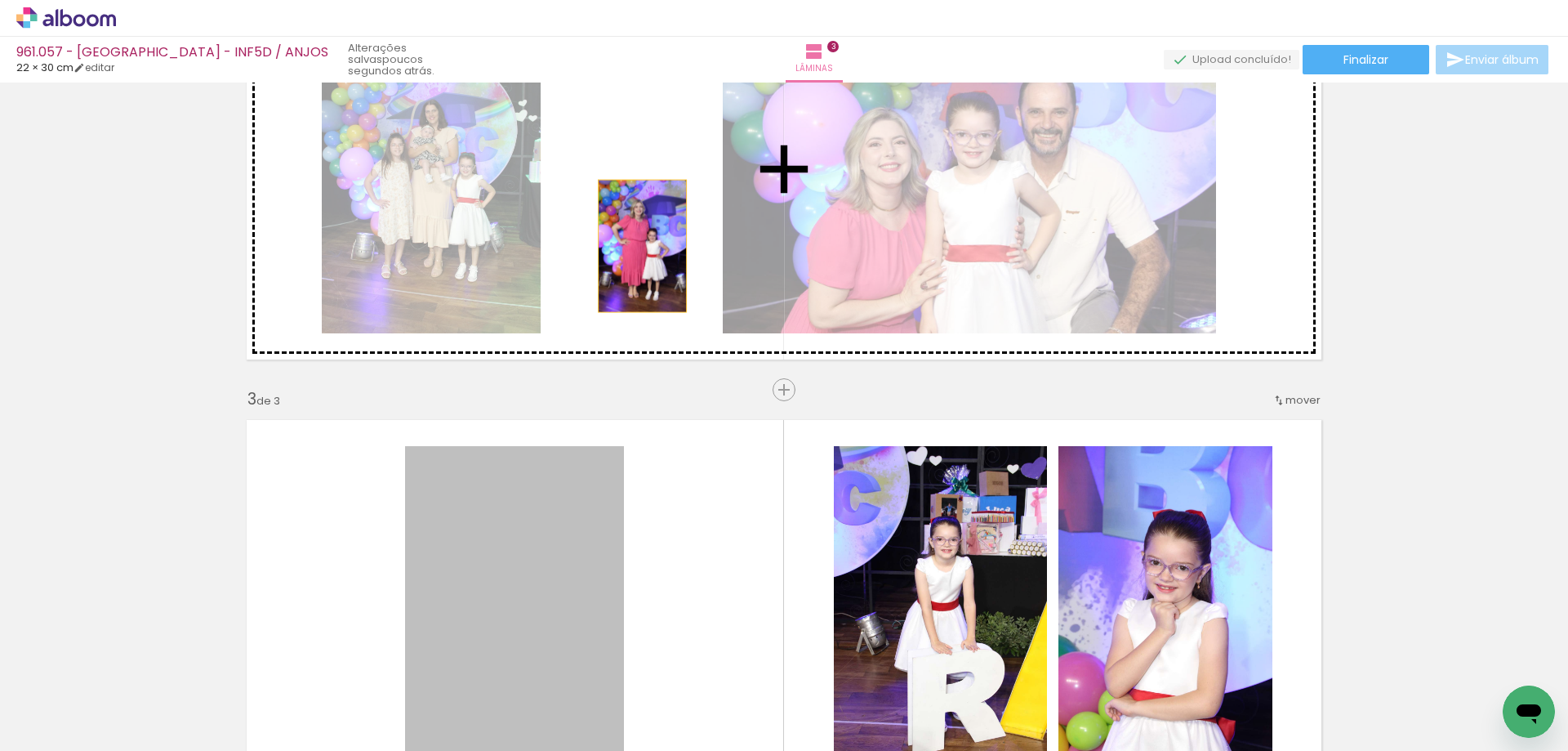
drag, startPoint x: 555, startPoint y: 526, endPoint x: 637, endPoint y: 245, distance: 292.7
click at [637, 245] on div "Inserir lâmina 1 de 3 Inserir lâmina 2 de 3 Inserir lâmina 3 de 3" at bounding box center [784, 368] width 1568 height 1769
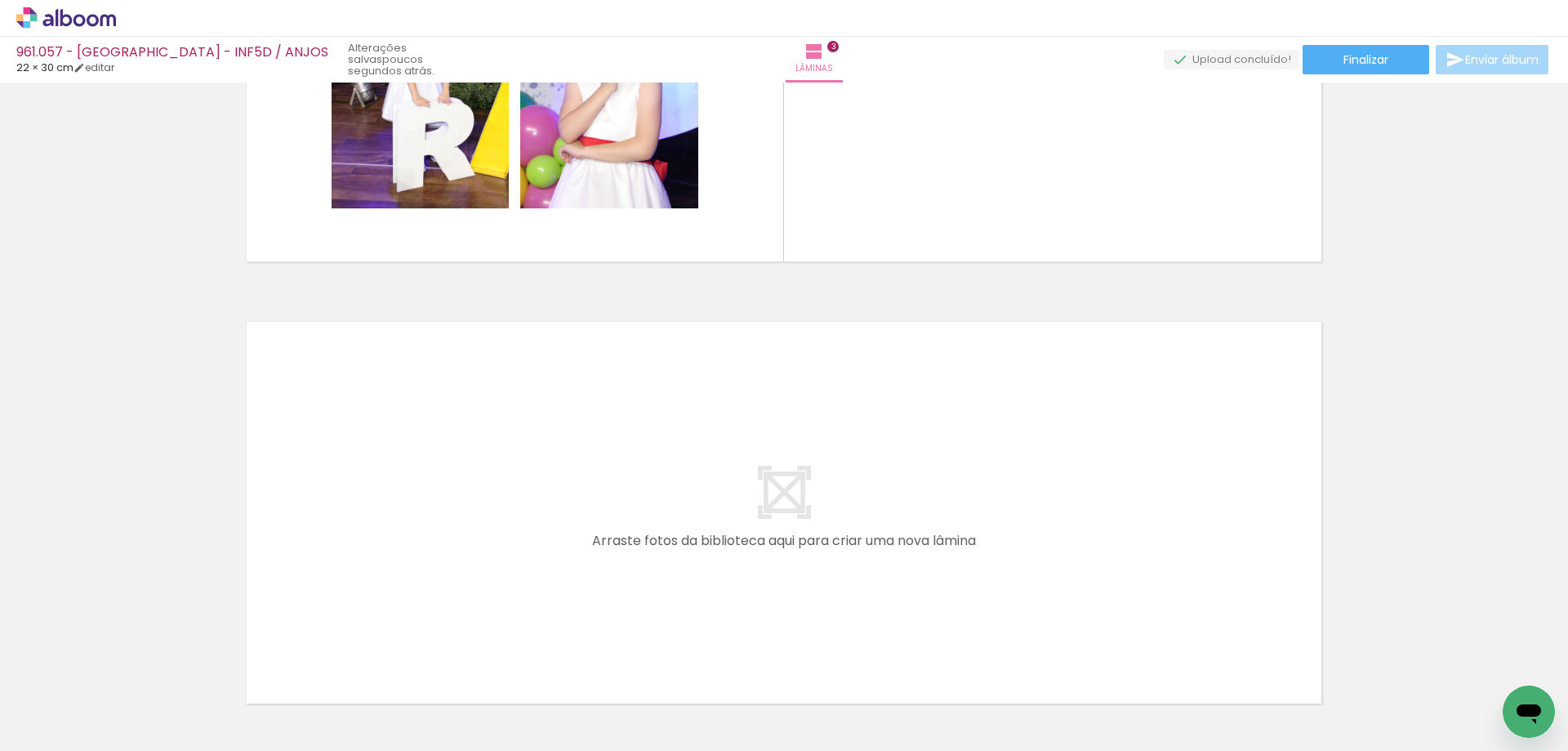
scroll to position [0, 0]
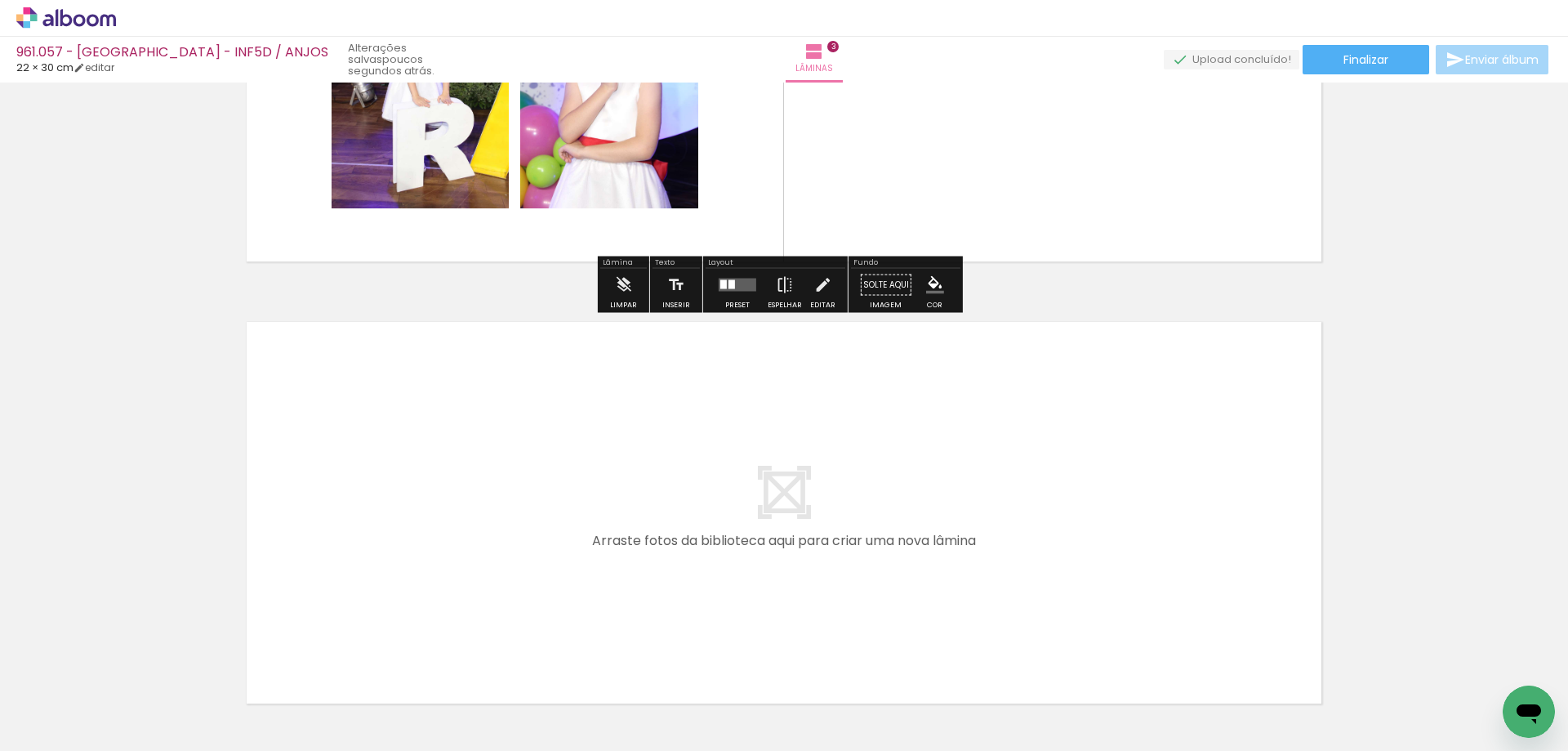
click at [604, 366] on quentale-layouter at bounding box center [784, 512] width 1094 height 401
click at [863, 205] on quentale-layouter at bounding box center [784, 71] width 1094 height 401
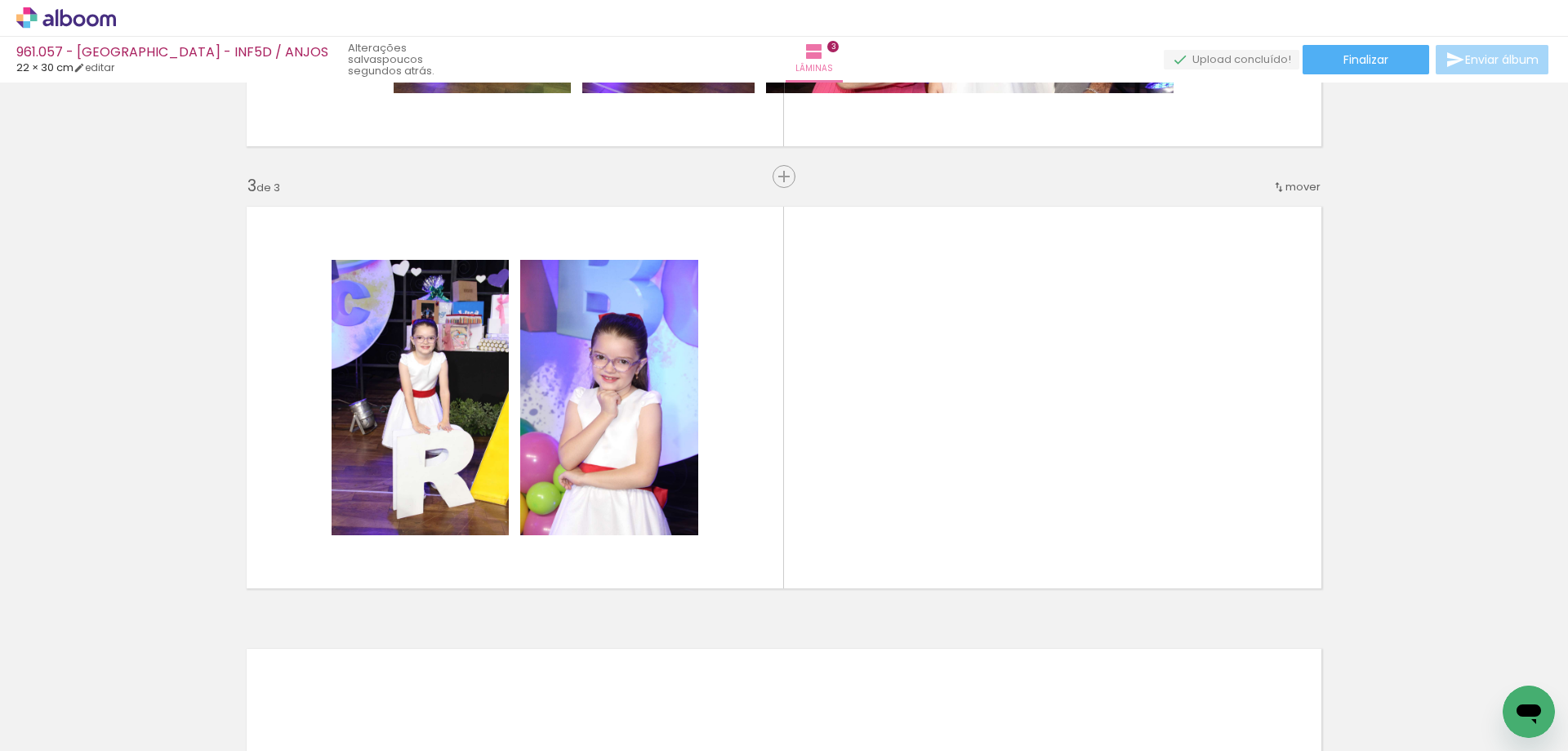
scroll to position [0, 593]
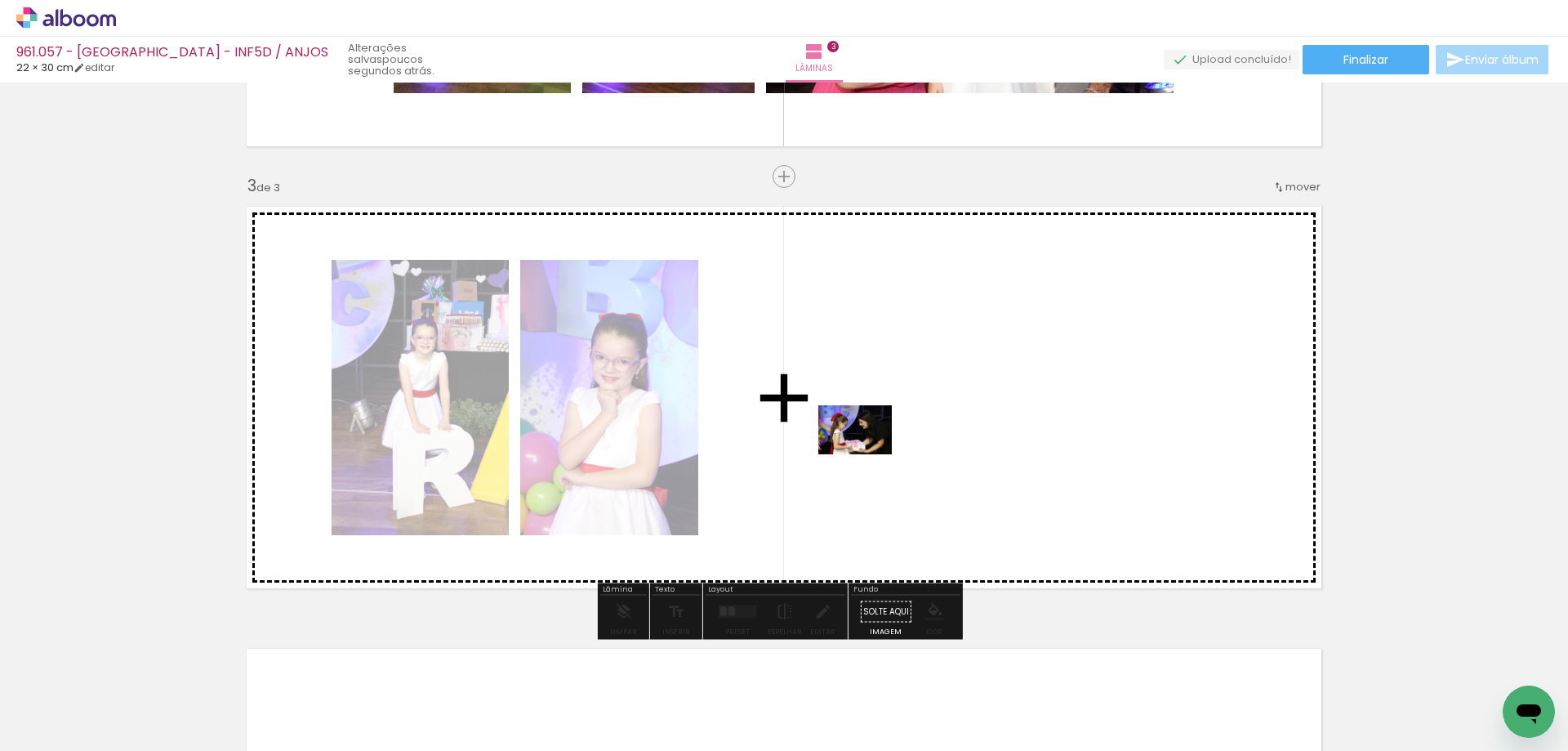
drag, startPoint x: 565, startPoint y: 706, endPoint x: 867, endPoint y: 454, distance: 393.3
click at [867, 454] on quentale-workspace at bounding box center [784, 375] width 1568 height 751
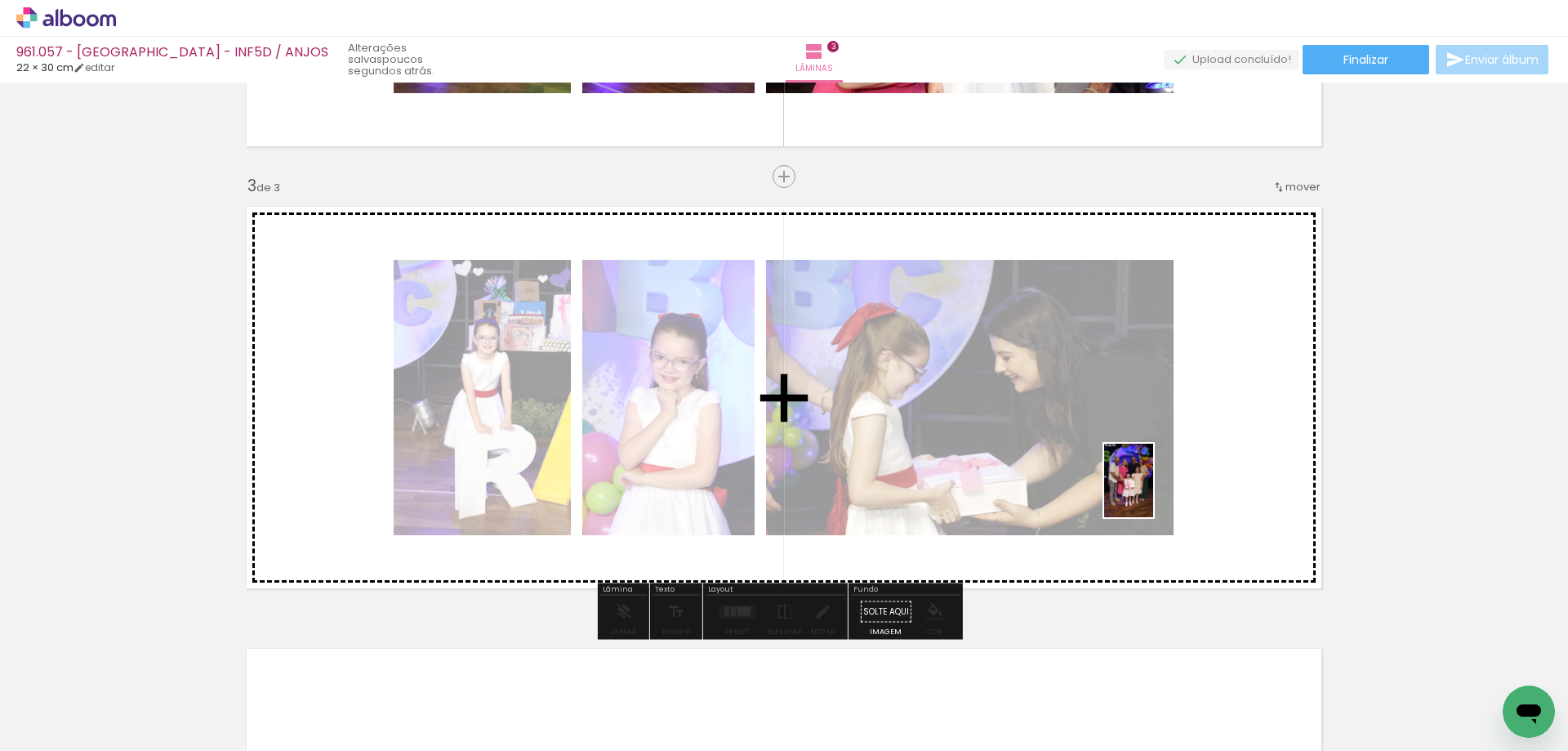
drag, startPoint x: 1141, startPoint y: 695, endPoint x: 1153, endPoint y: 492, distance: 203.4
click at [1153, 492] on quentale-workspace at bounding box center [784, 375] width 1568 height 751
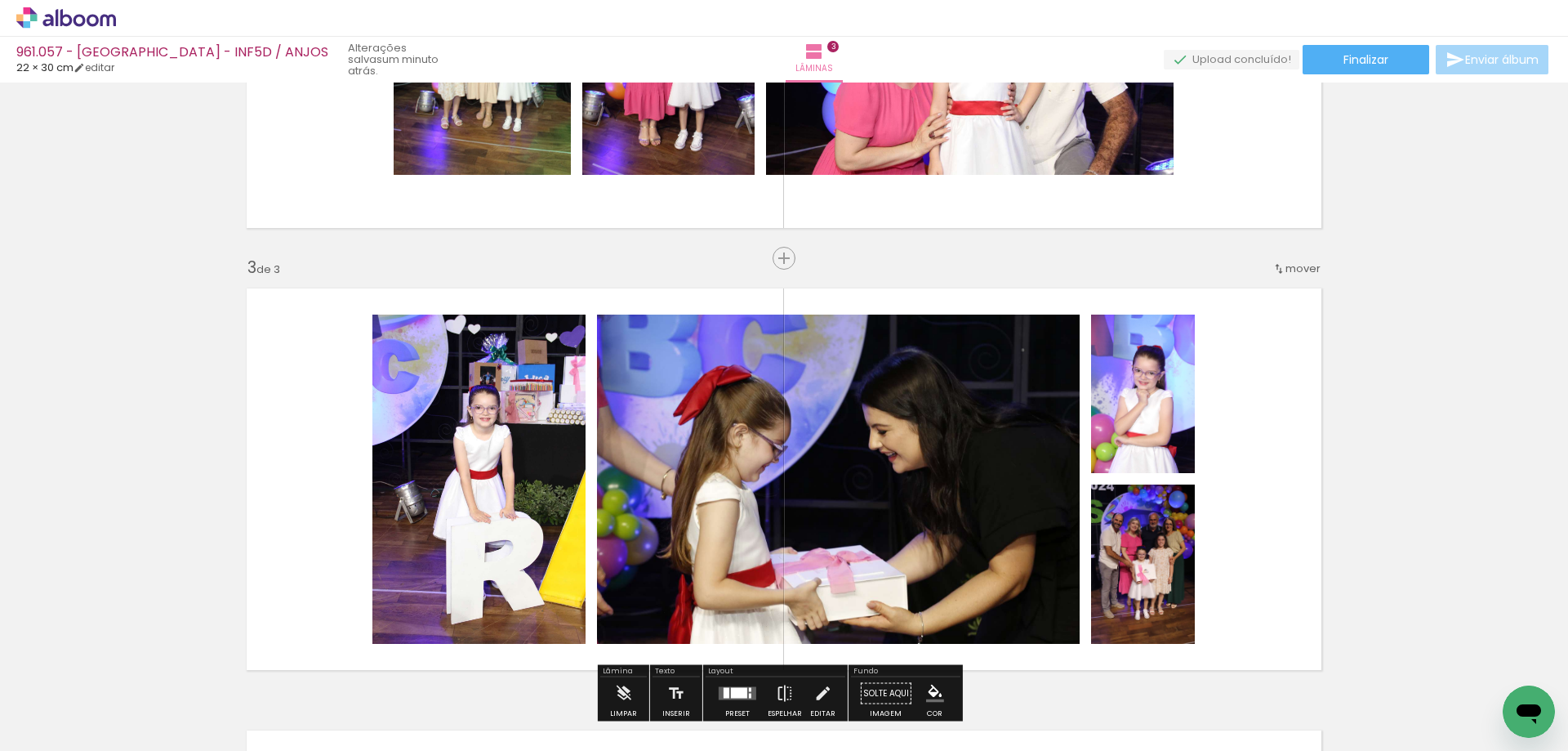
scroll to position [817, 0]
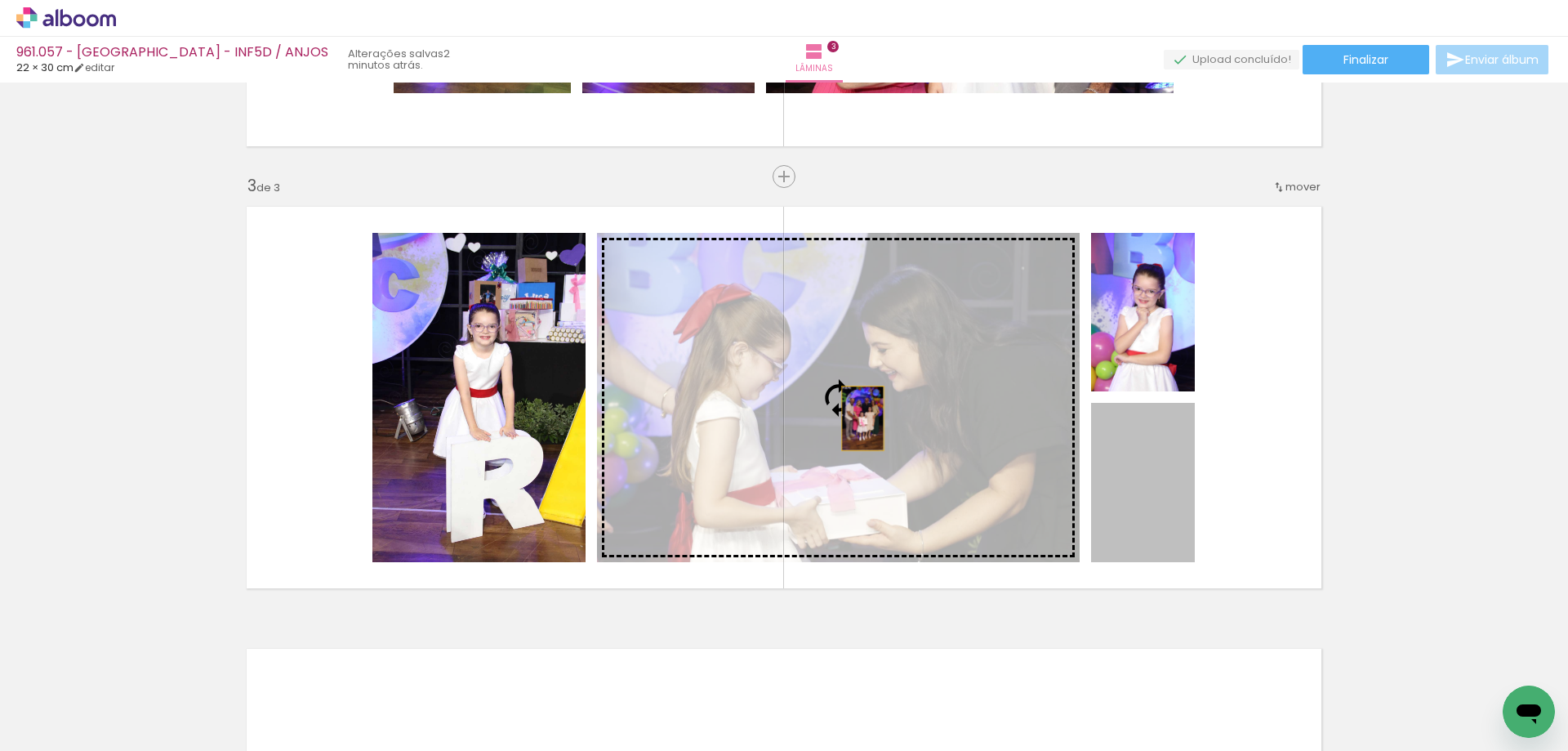
drag, startPoint x: 1135, startPoint y: 477, endPoint x: 854, endPoint y: 420, distance: 286.7
click at [0, 0] on slot at bounding box center [0, 0] width 0 height 0
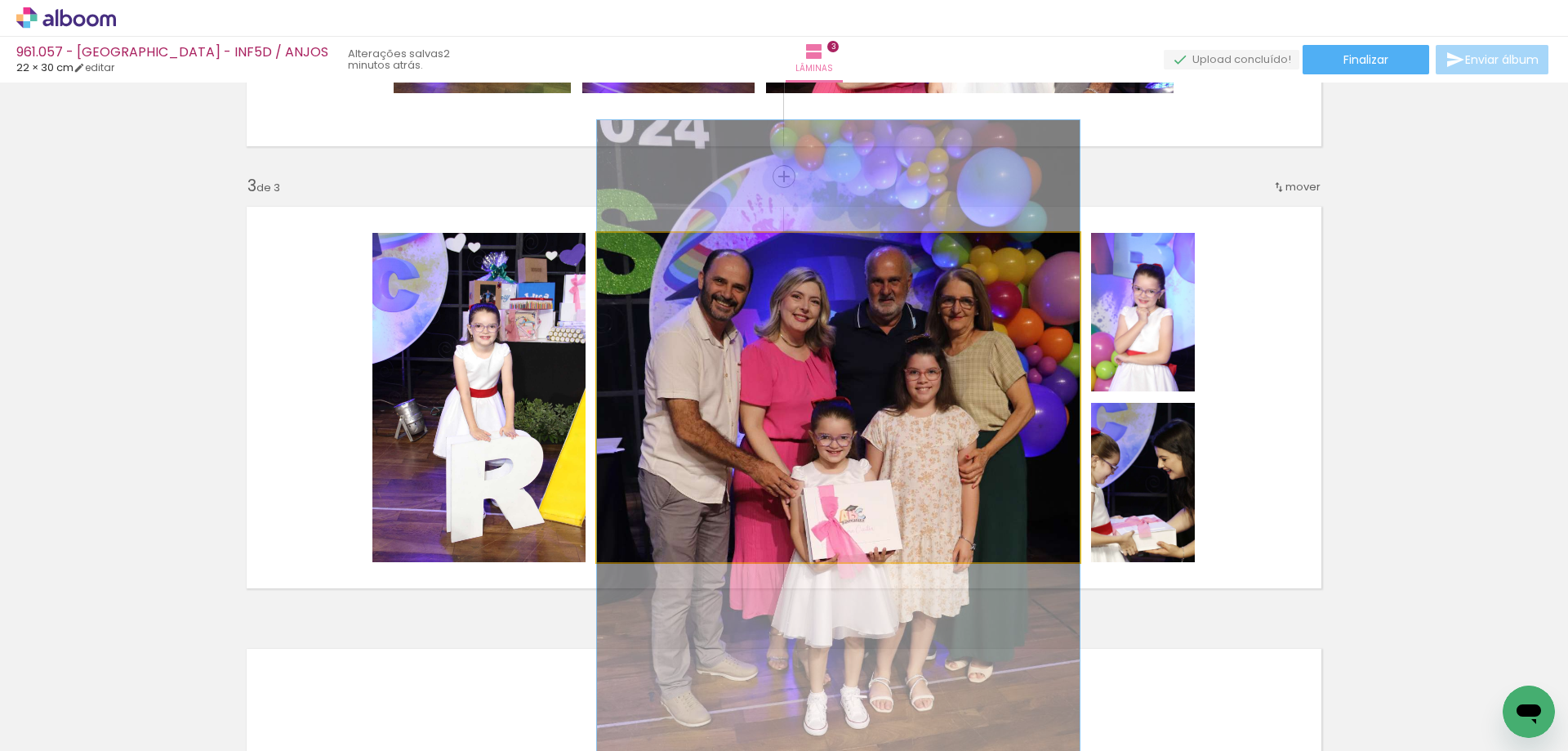
drag, startPoint x: 854, startPoint y: 343, endPoint x: 860, endPoint y: 427, distance: 84.2
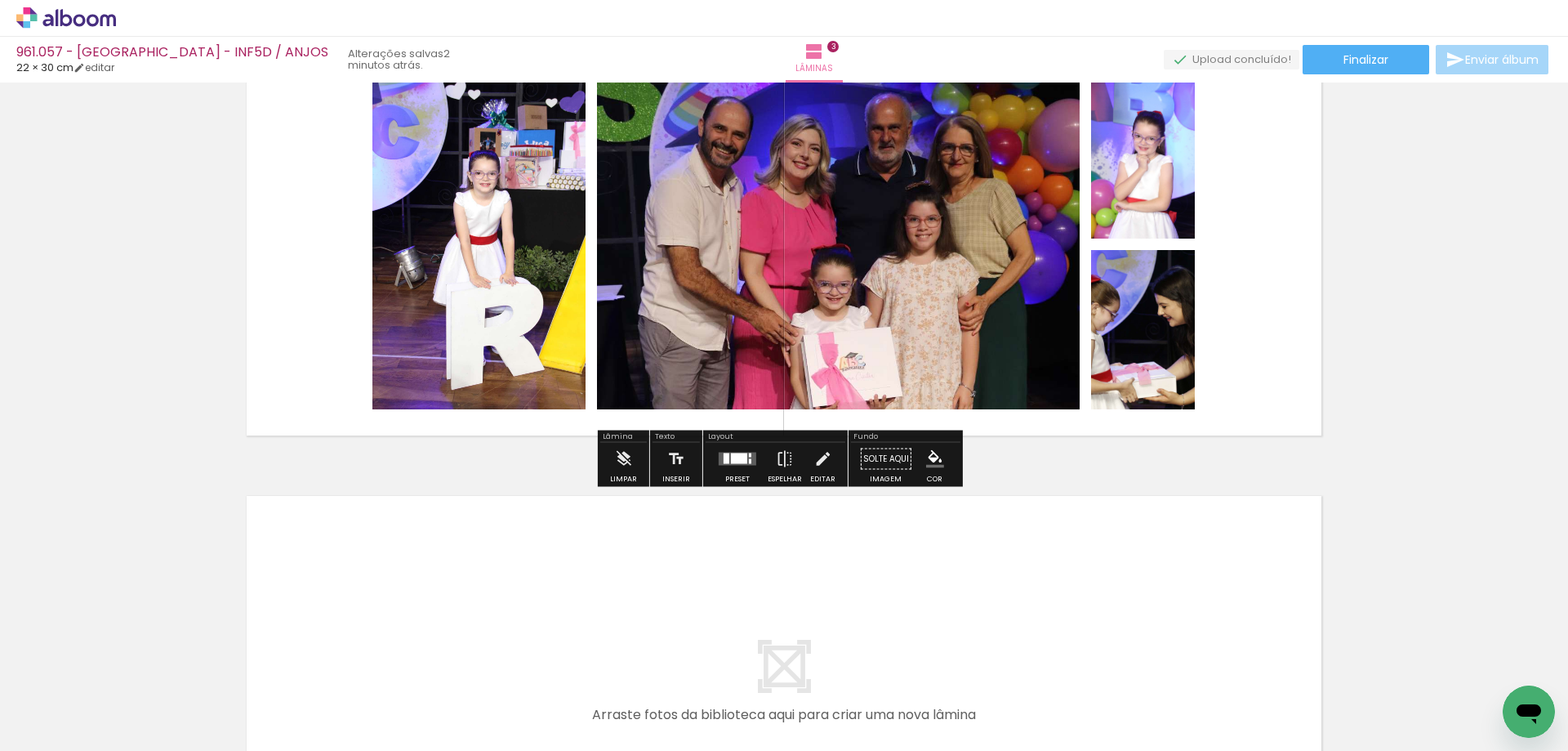
scroll to position [1062, 0]
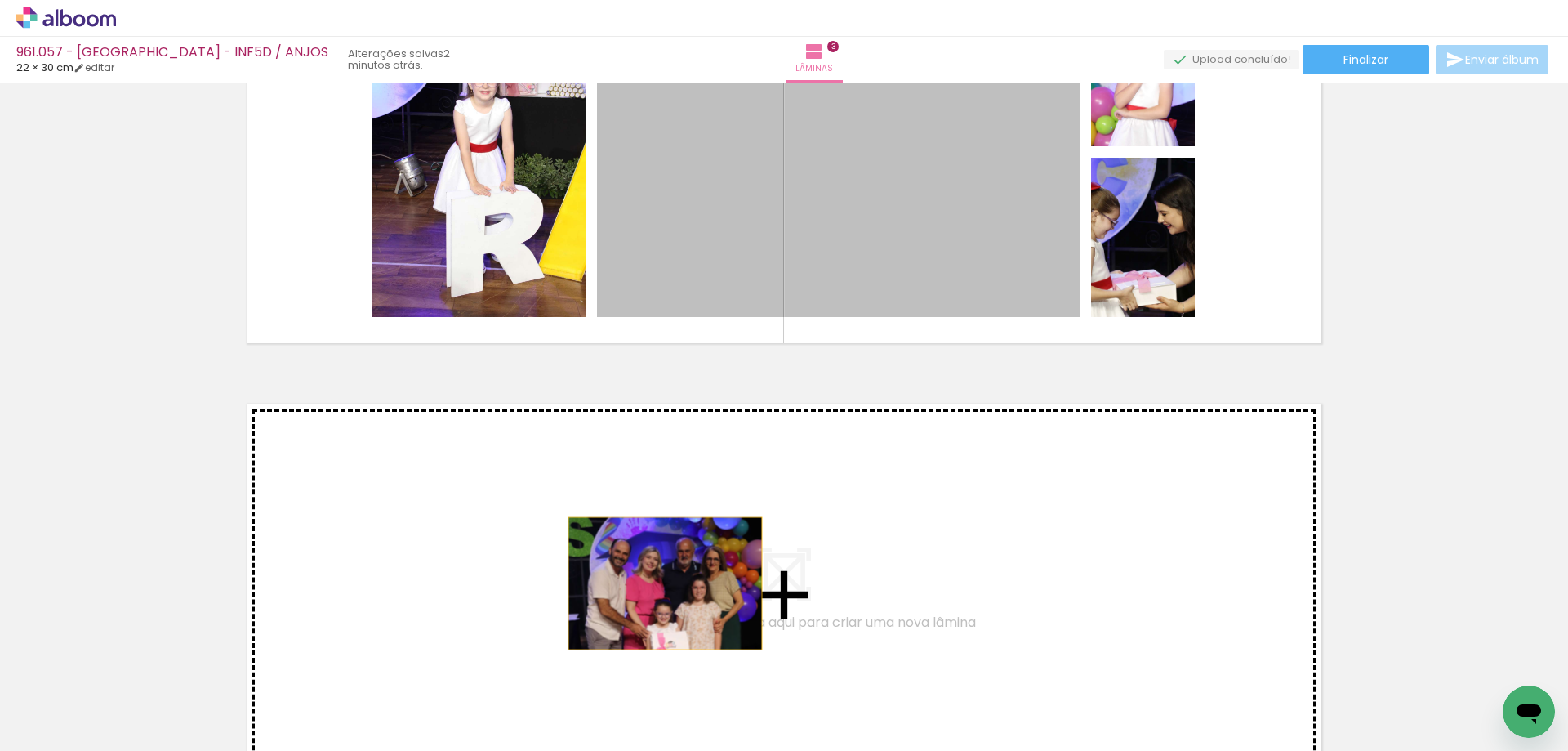
drag, startPoint x: 841, startPoint y: 274, endPoint x: 661, endPoint y: 576, distance: 351.6
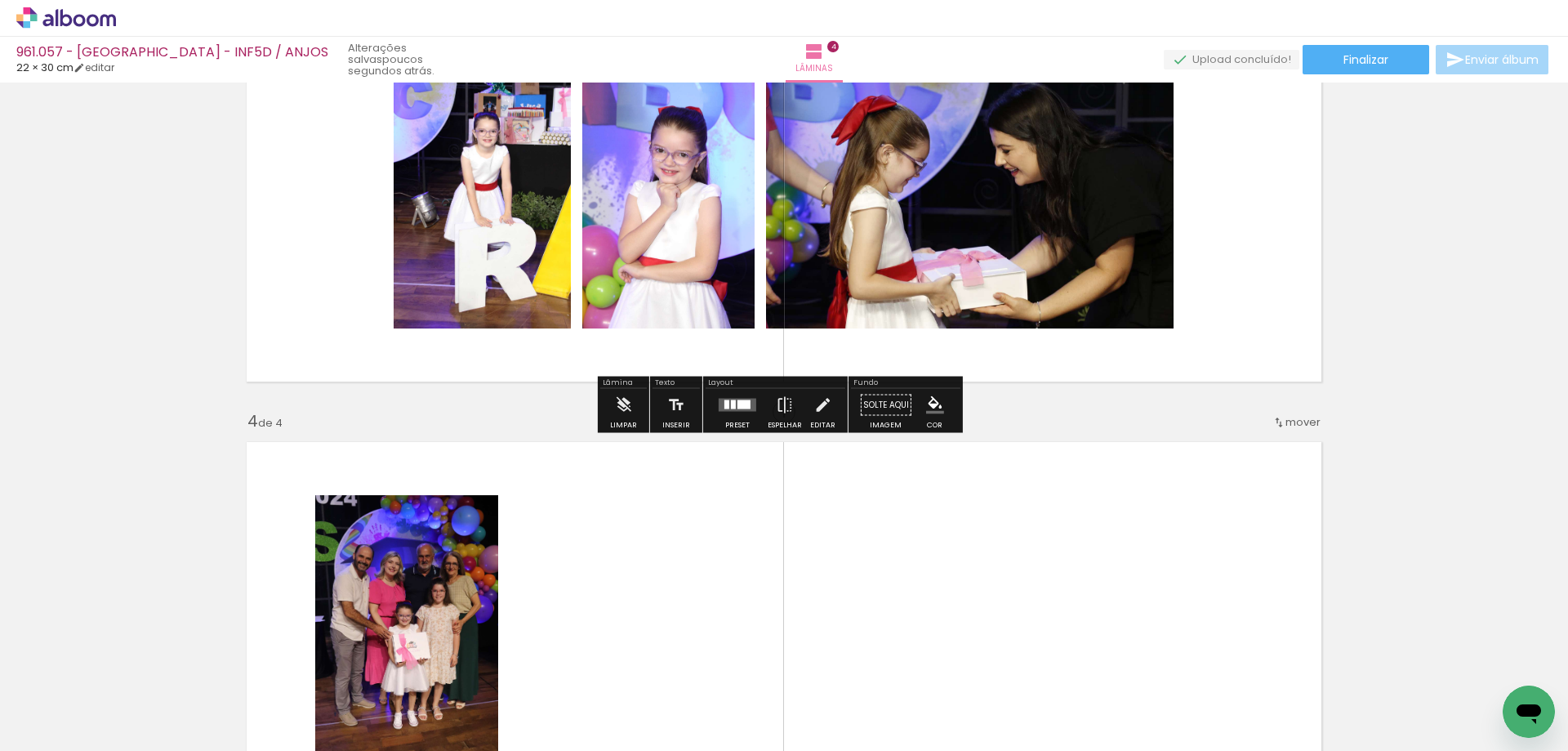
scroll to position [1045, 0]
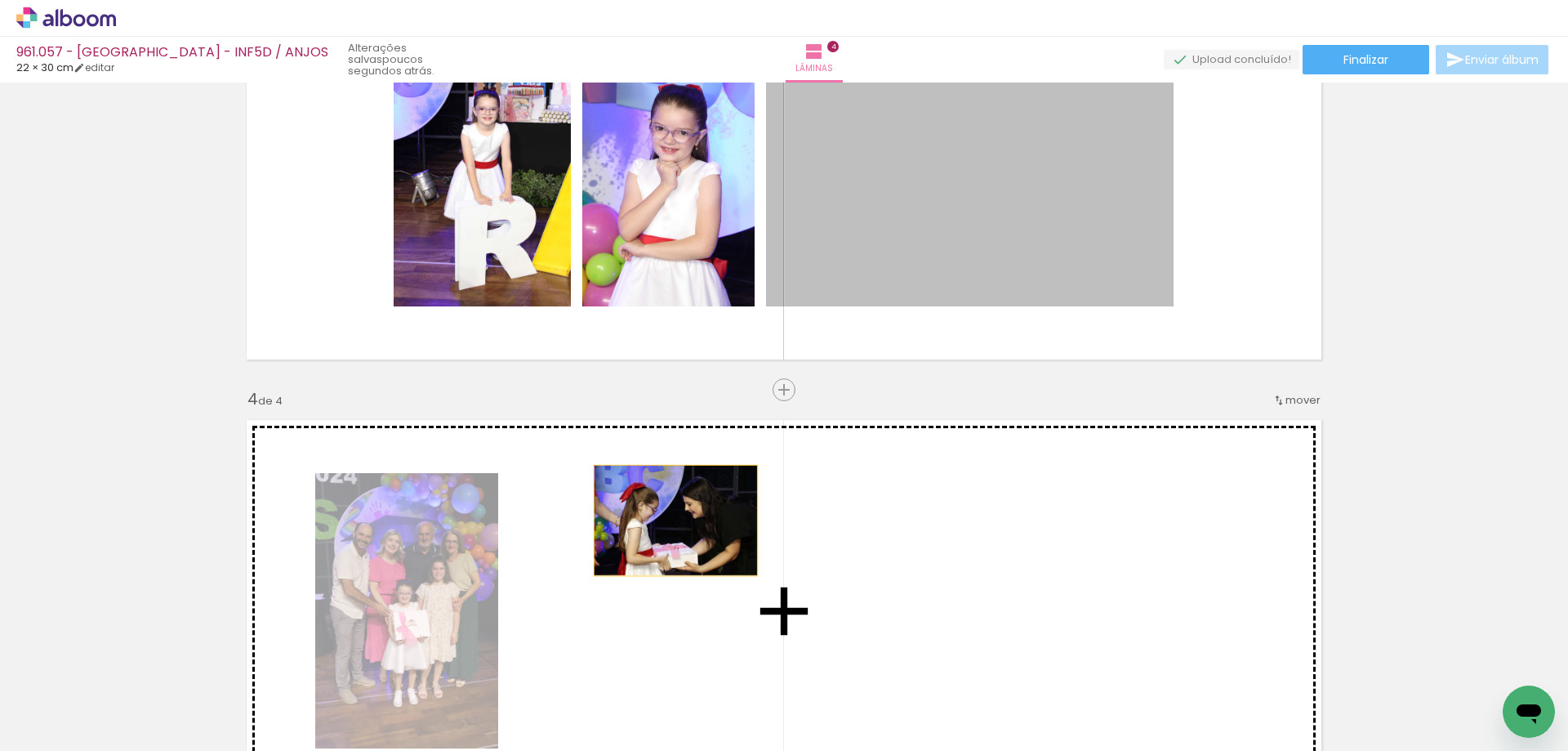
drag, startPoint x: 924, startPoint y: 219, endPoint x: 656, endPoint y: 530, distance: 410.5
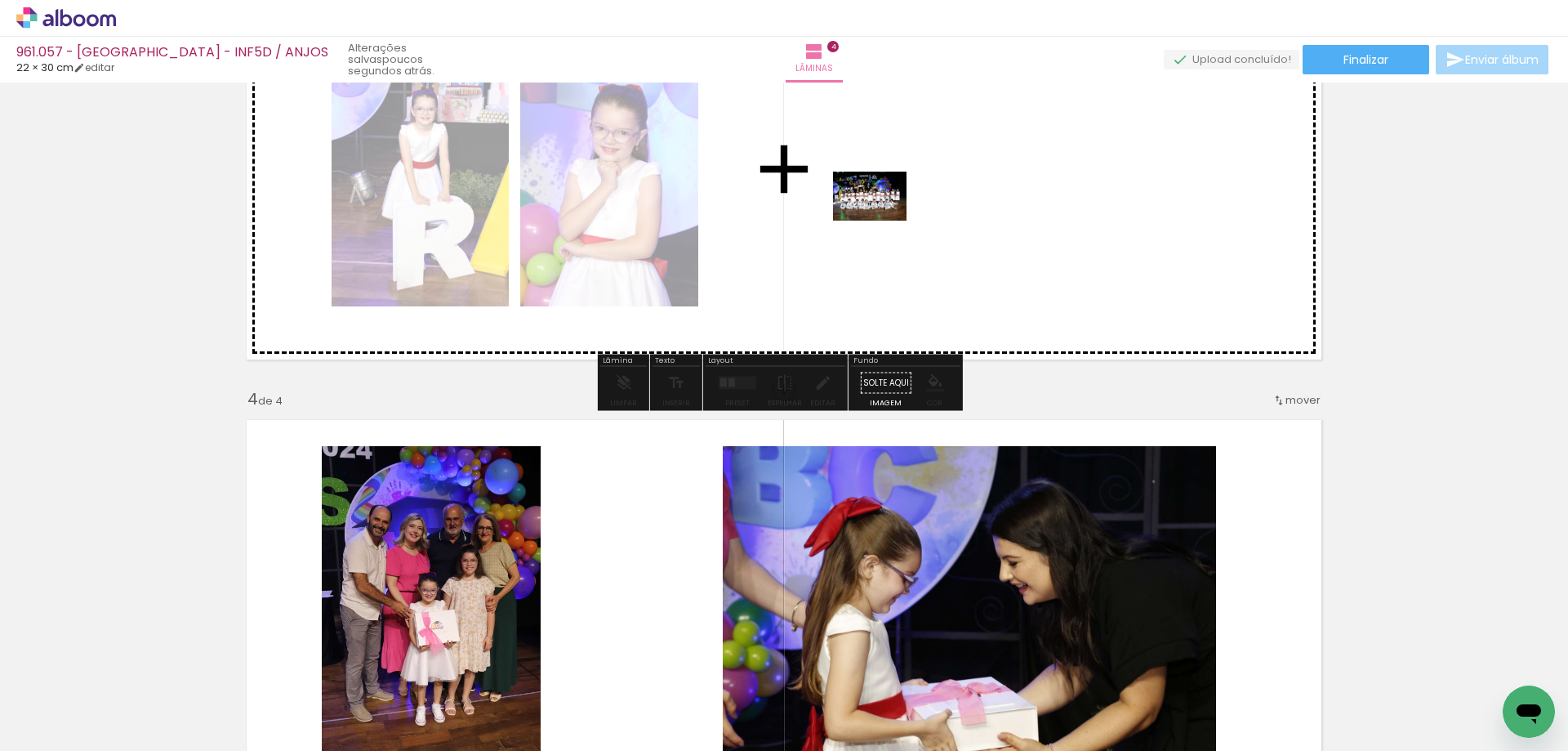
drag, startPoint x: 431, startPoint y: 695, endPoint x: 882, endPoint y: 220, distance: 655.0
click at [882, 220] on quentale-workspace at bounding box center [784, 375] width 1568 height 751
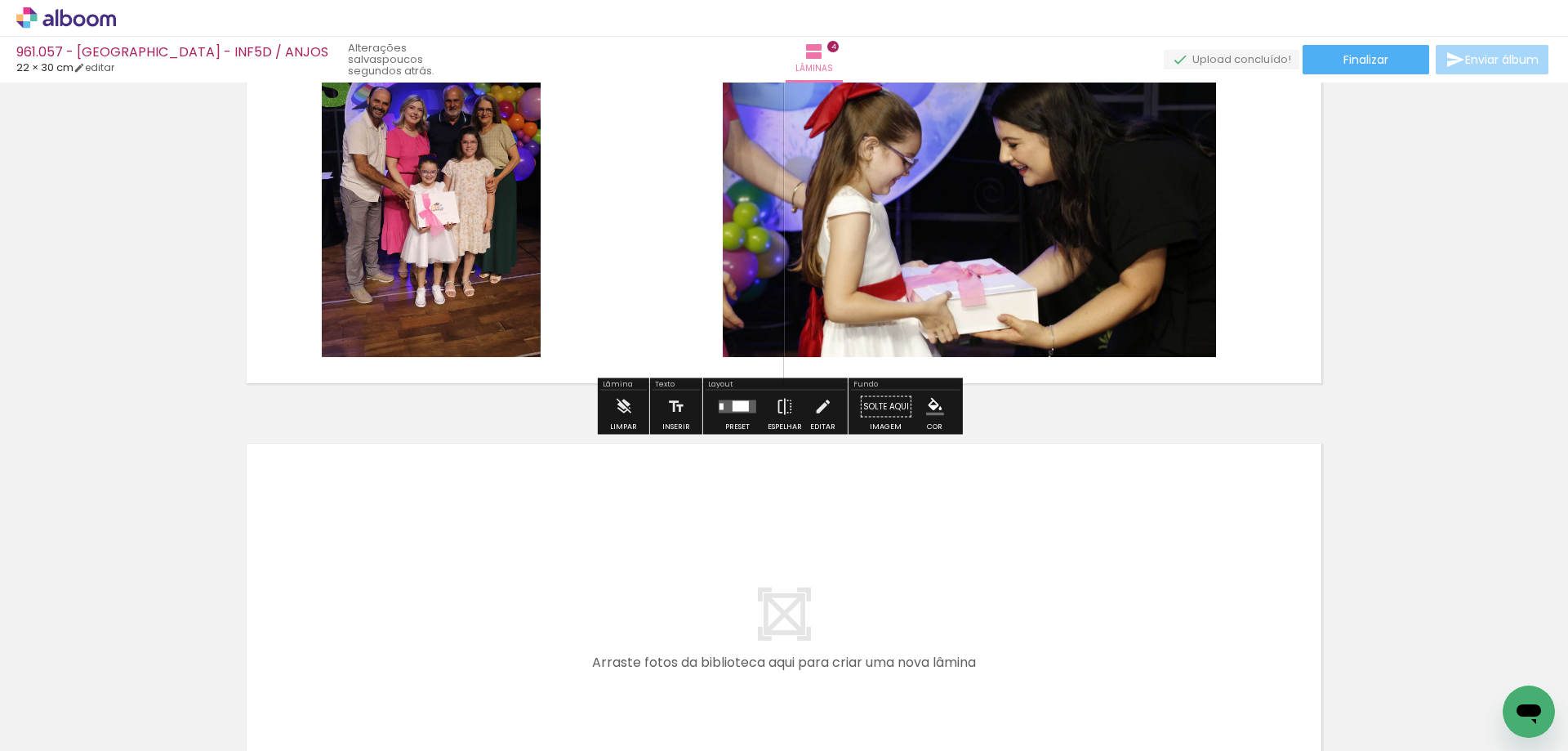
scroll to position [1618, 0]
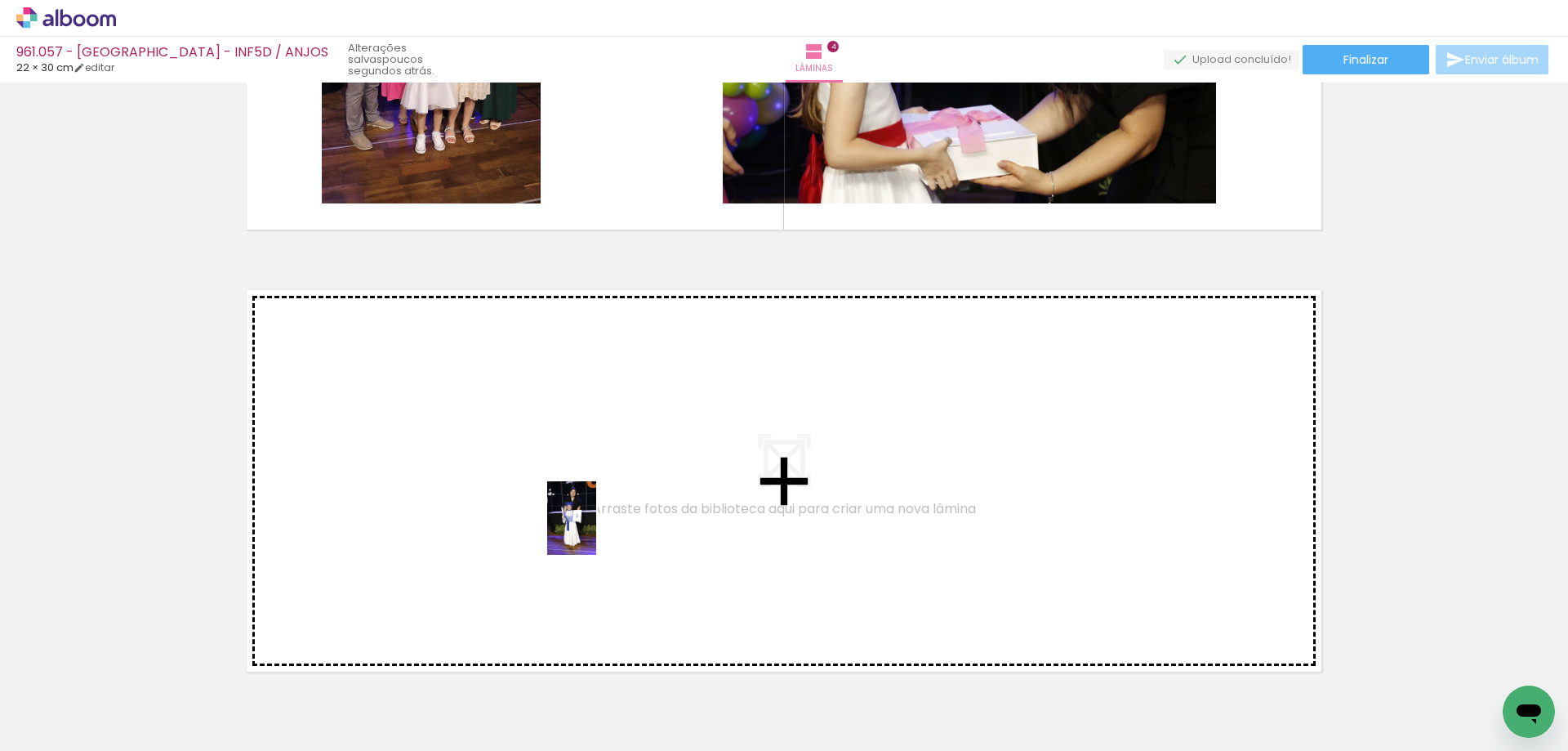
drag, startPoint x: 614, startPoint y: 721, endPoint x: 596, endPoint y: 530, distance: 191.8
click at [596, 530] on quentale-workspace at bounding box center [784, 375] width 1568 height 751
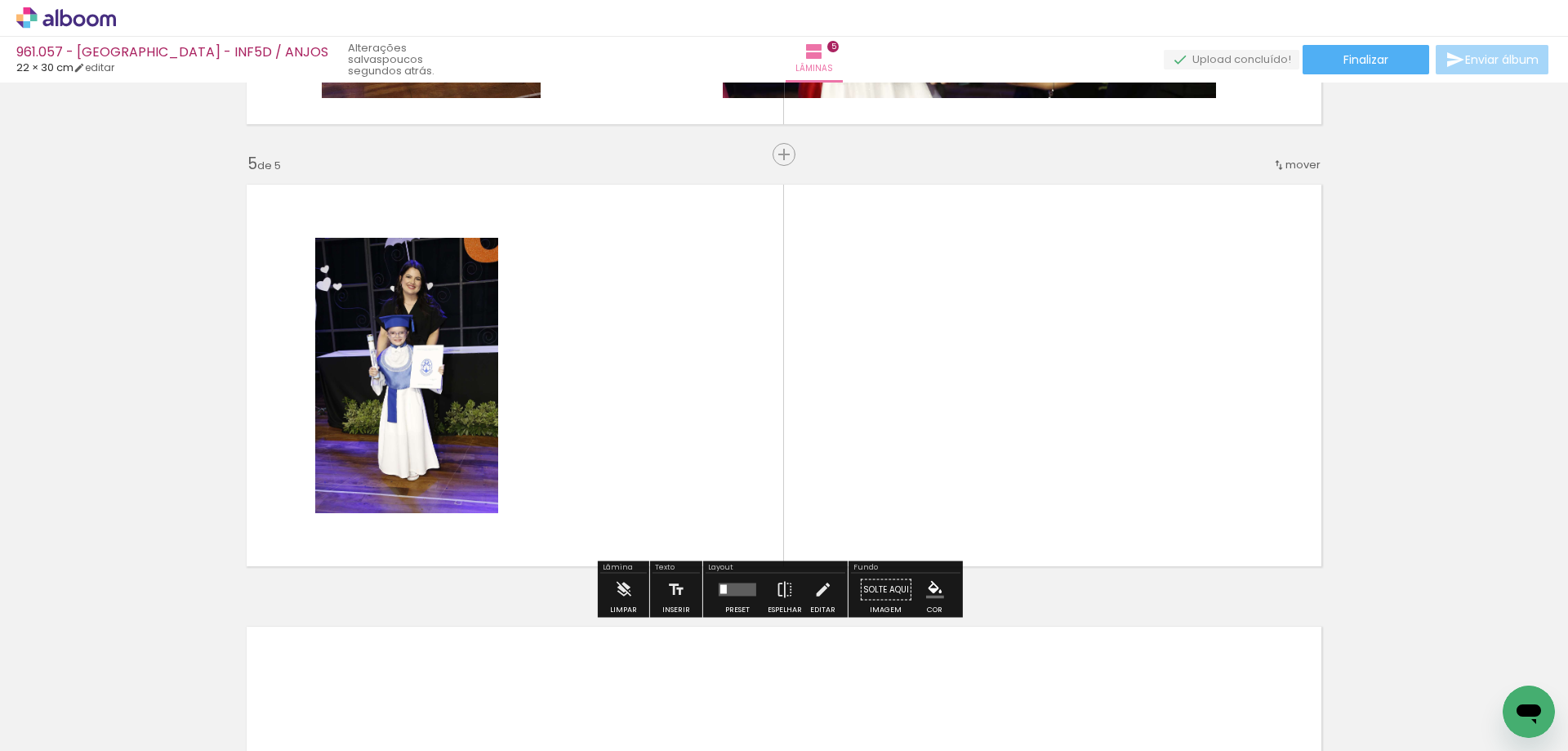
scroll to position [1732, 0]
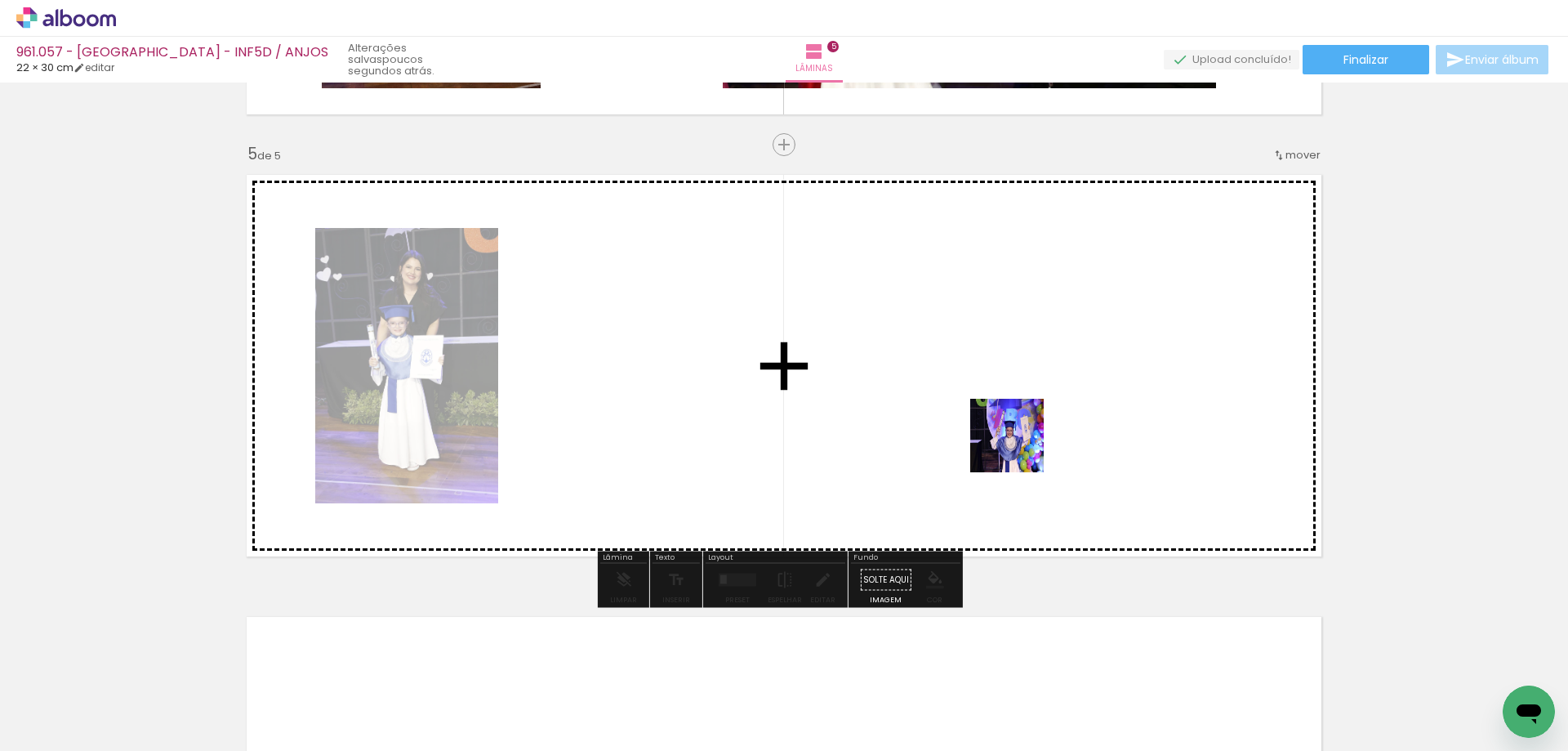
drag, startPoint x: 1153, startPoint y: 714, endPoint x: 1017, endPoint y: 445, distance: 301.4
click at [1017, 445] on quentale-workspace at bounding box center [784, 375] width 1568 height 751
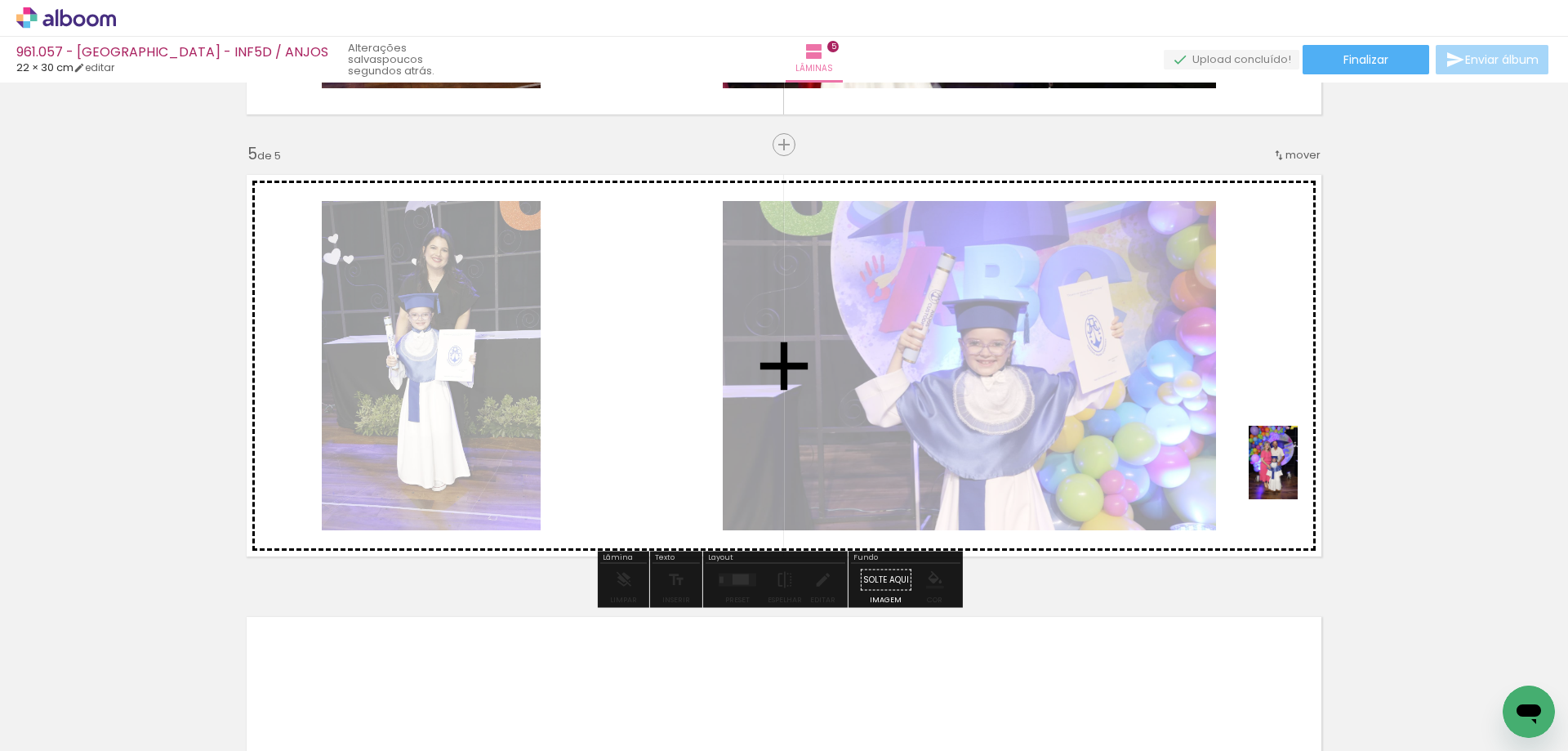
drag, startPoint x: 1351, startPoint y: 703, endPoint x: 1298, endPoint y: 457, distance: 251.6
click at [1298, 457] on quentale-workspace at bounding box center [784, 375] width 1568 height 751
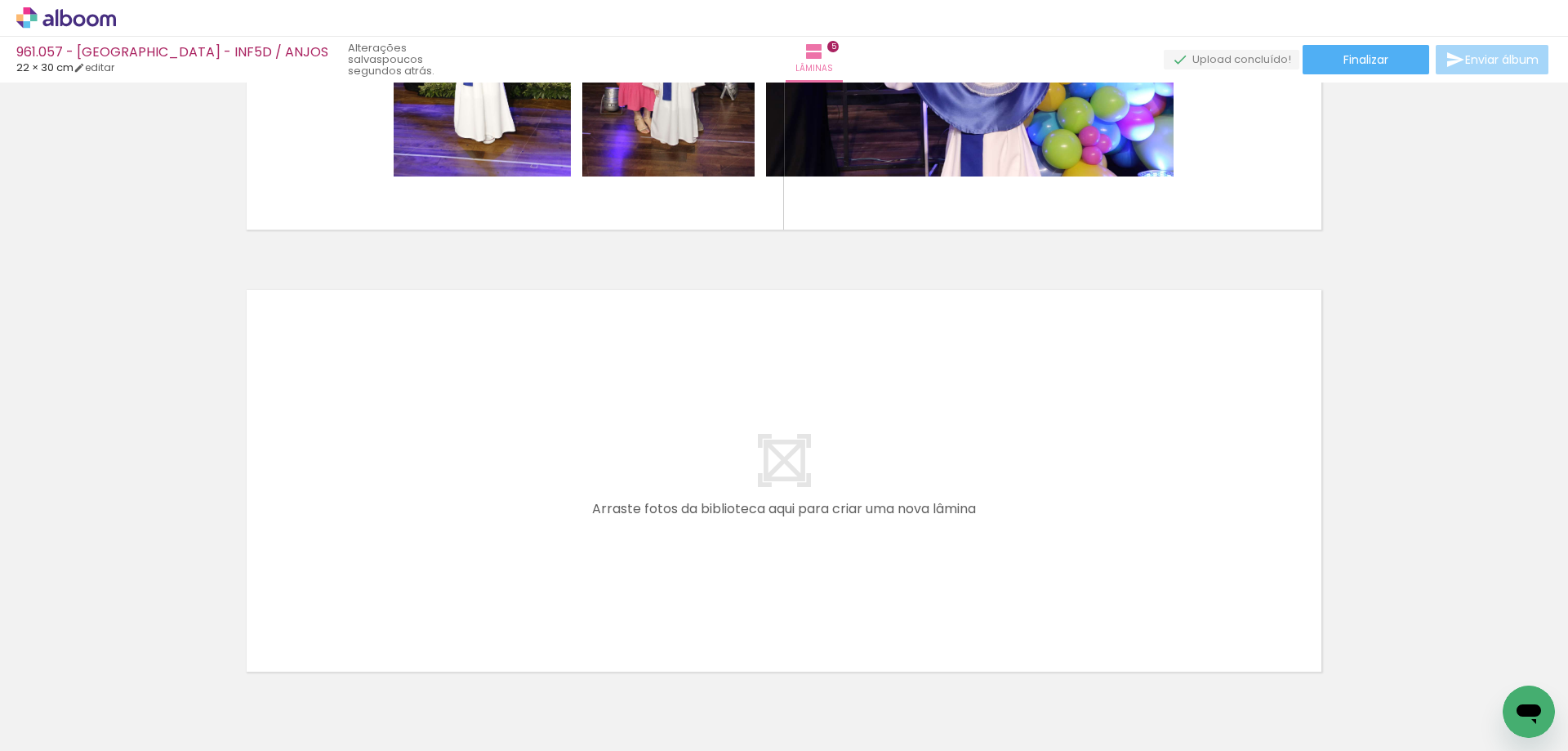
scroll to position [0, 637]
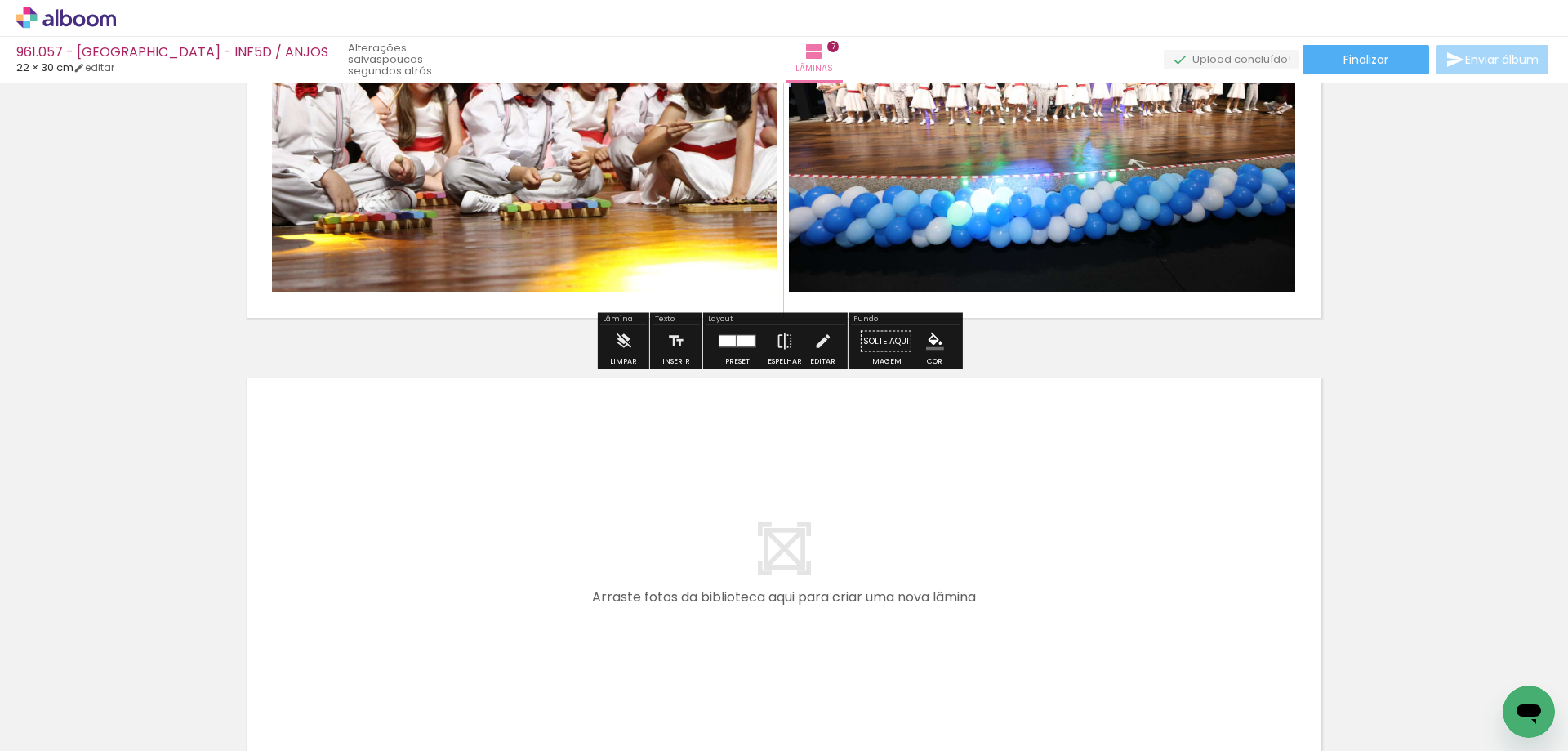
scroll to position [2862, 0]
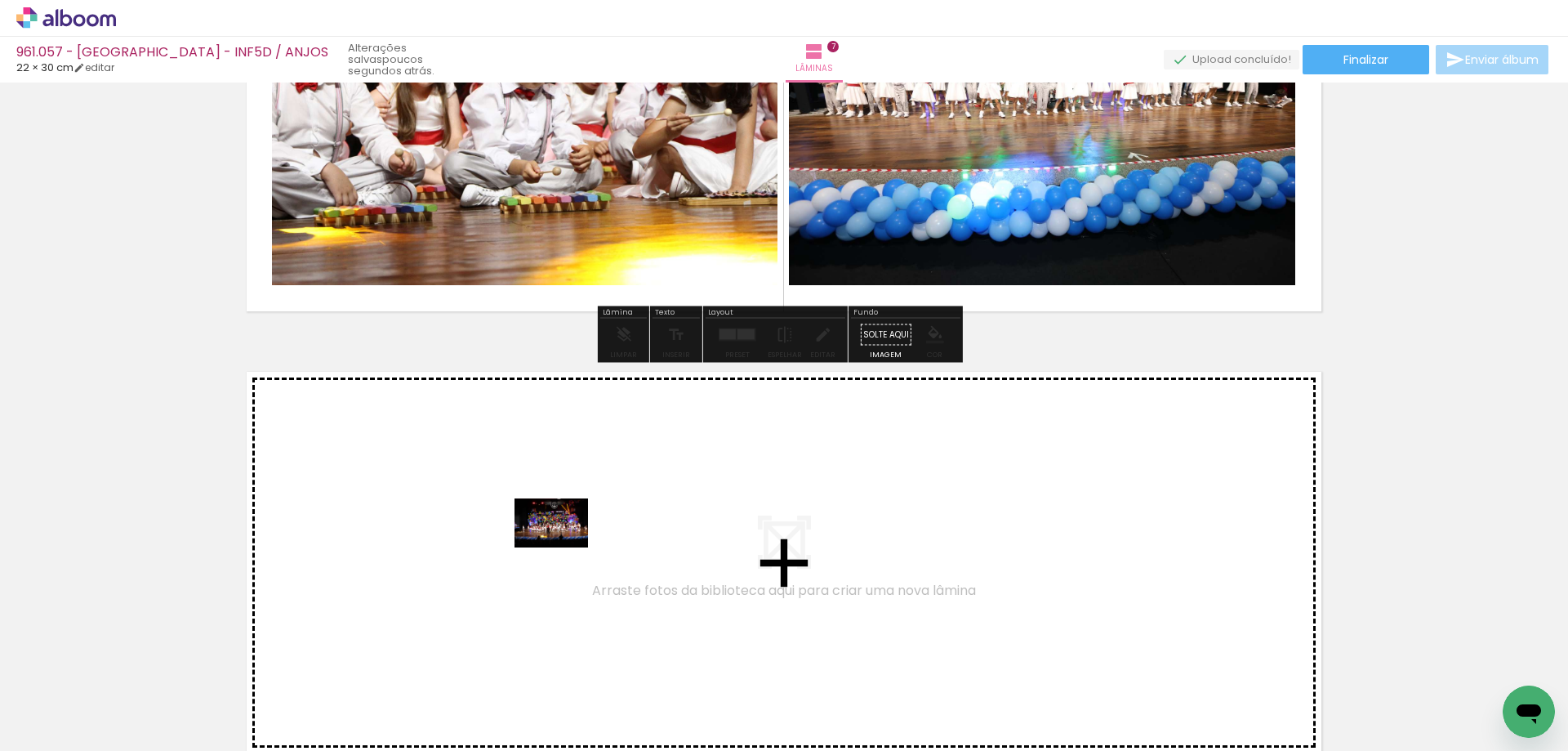
drag, startPoint x: 570, startPoint y: 671, endPoint x: 564, endPoint y: 547, distance: 124.1
click at [564, 547] on quentale-workspace at bounding box center [784, 375] width 1568 height 751
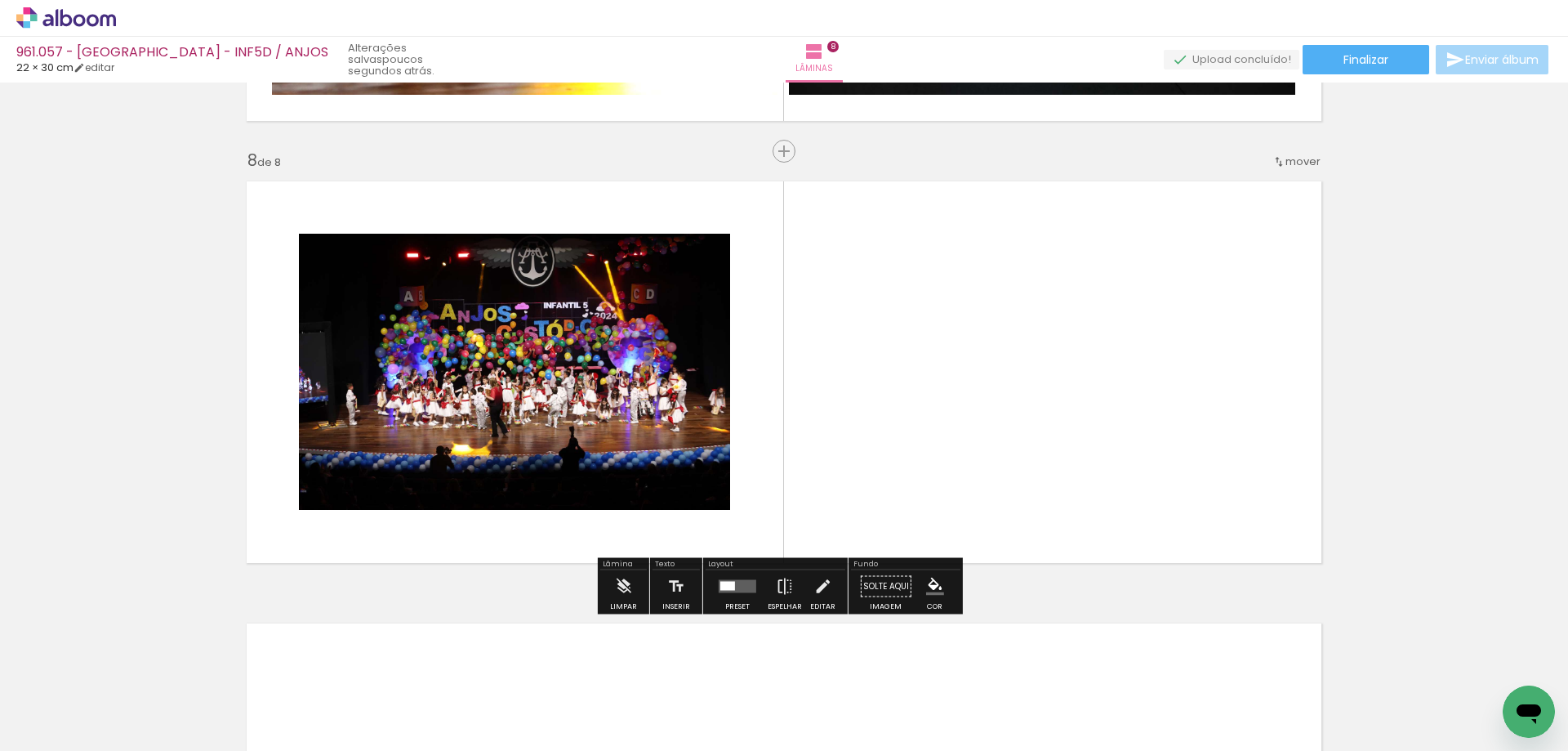
scroll to position [3059, 0]
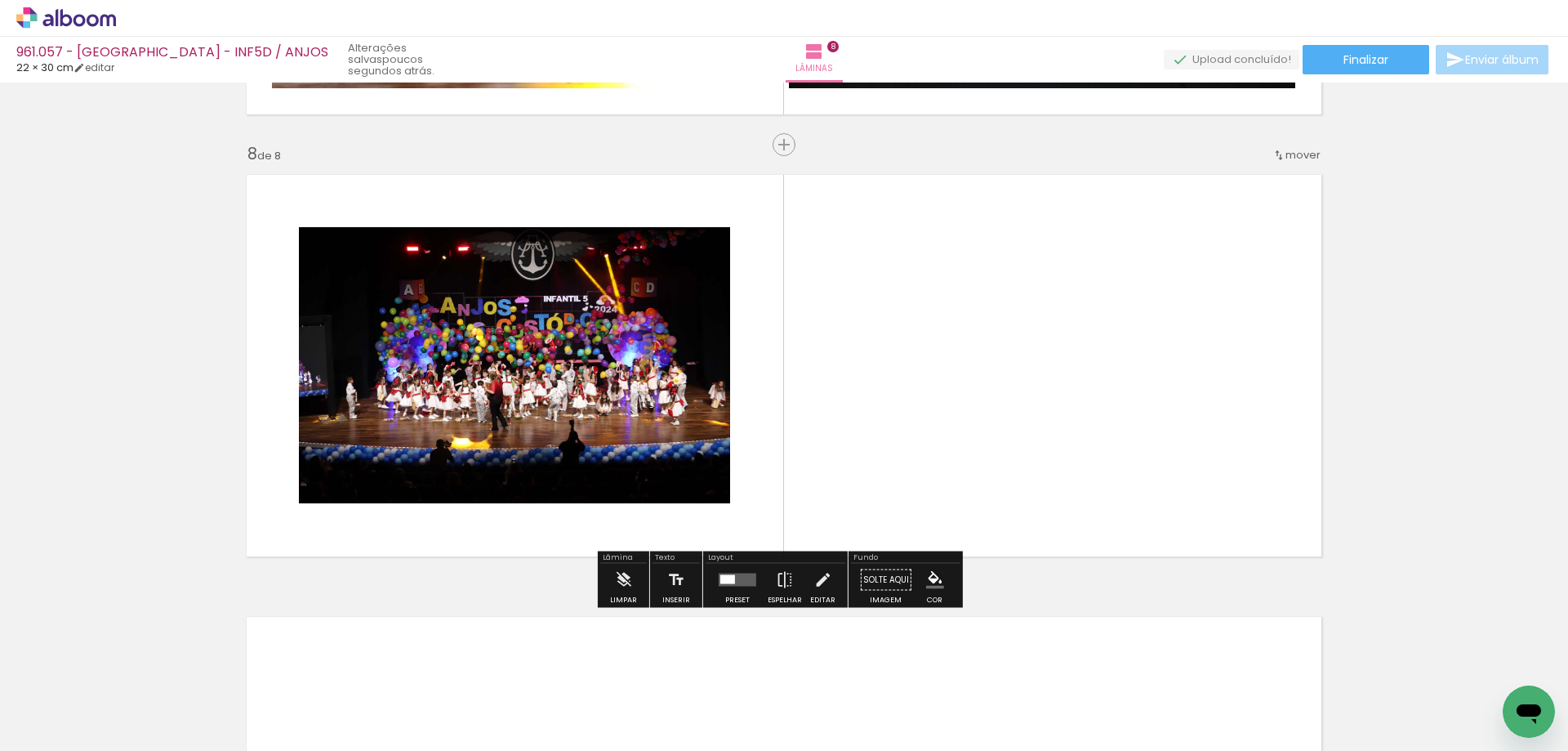
click at [727, 585] on quentale-layouter at bounding box center [737, 581] width 37 height 13
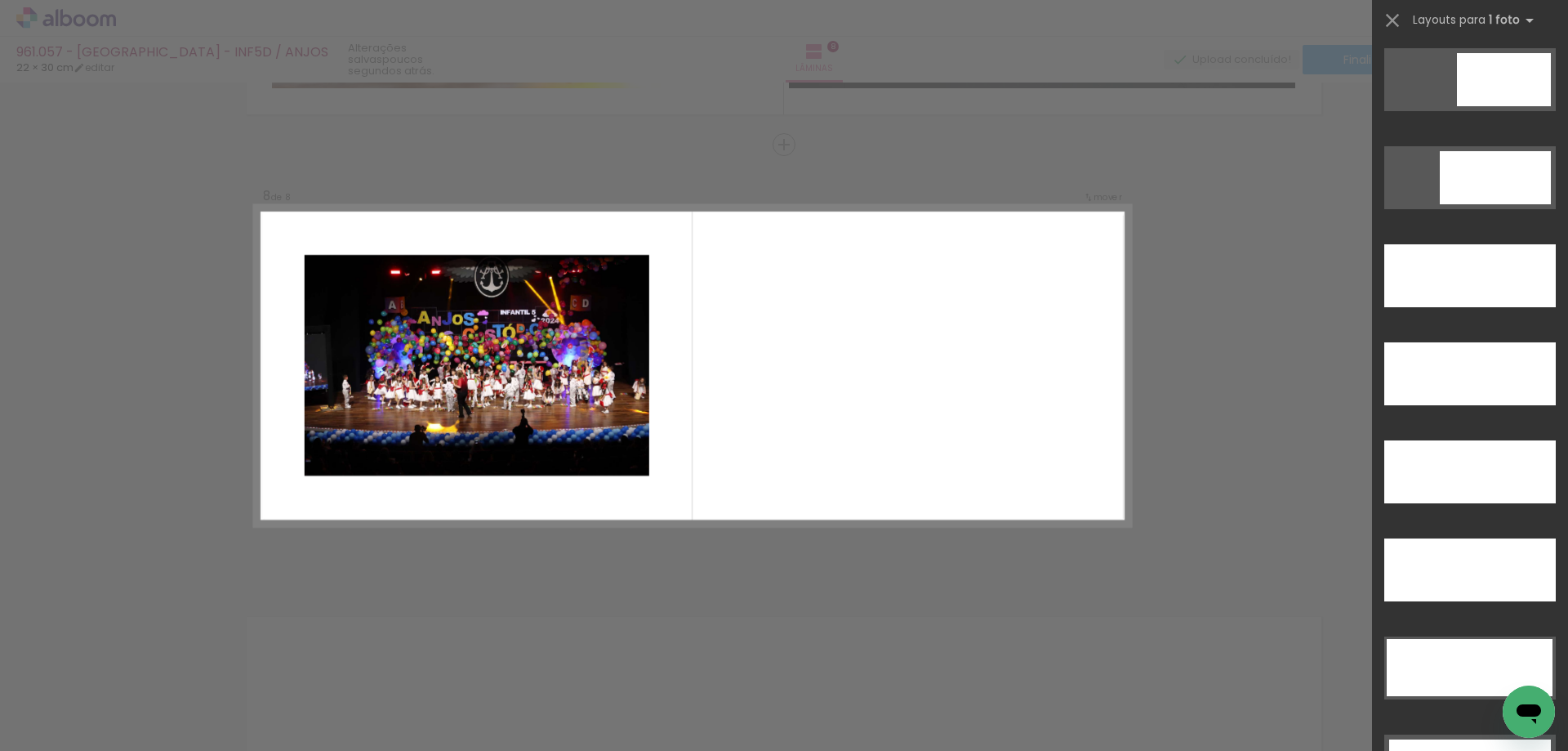
scroll to position [4545, 0]
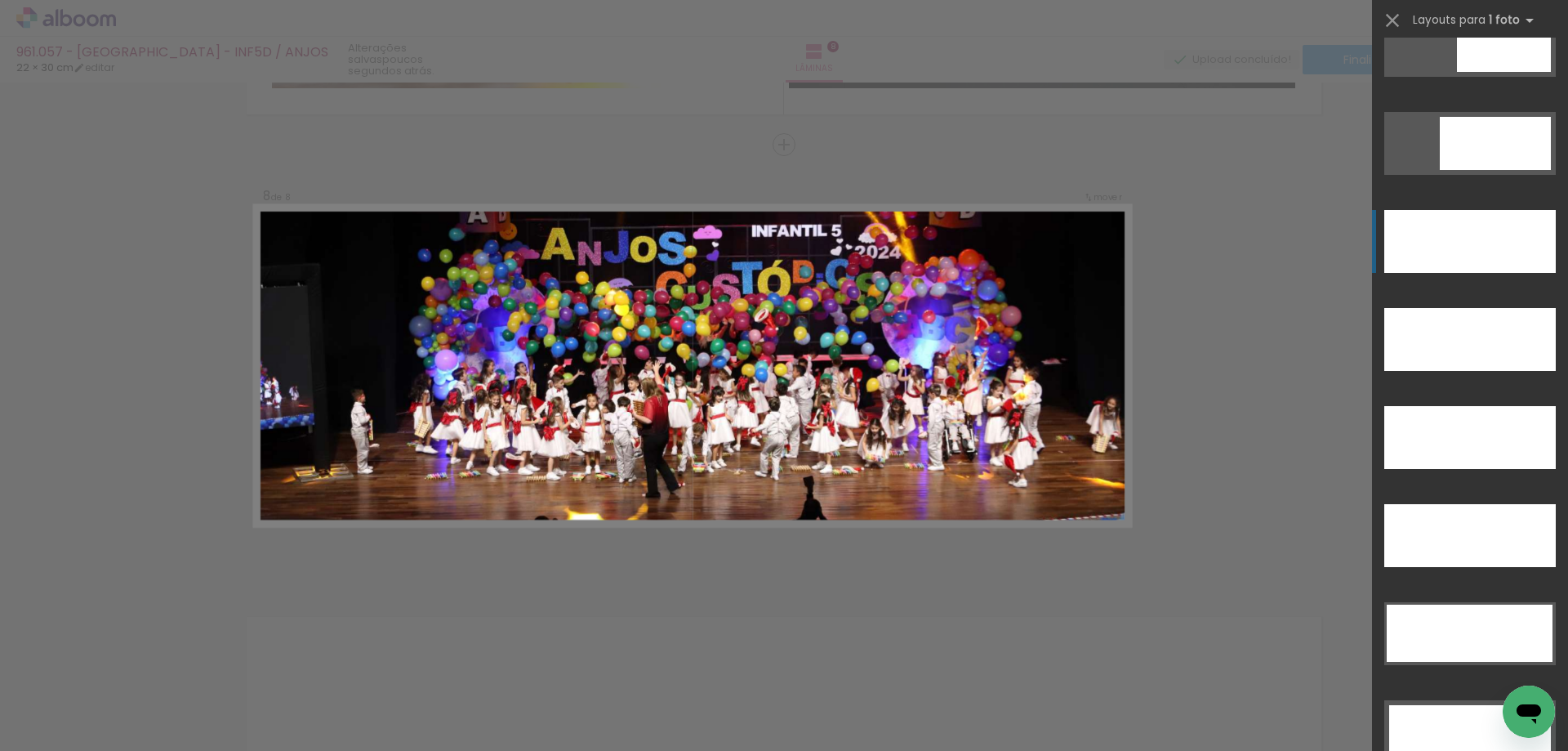
click at [1477, 246] on div at bounding box center [1470, 241] width 171 height 63
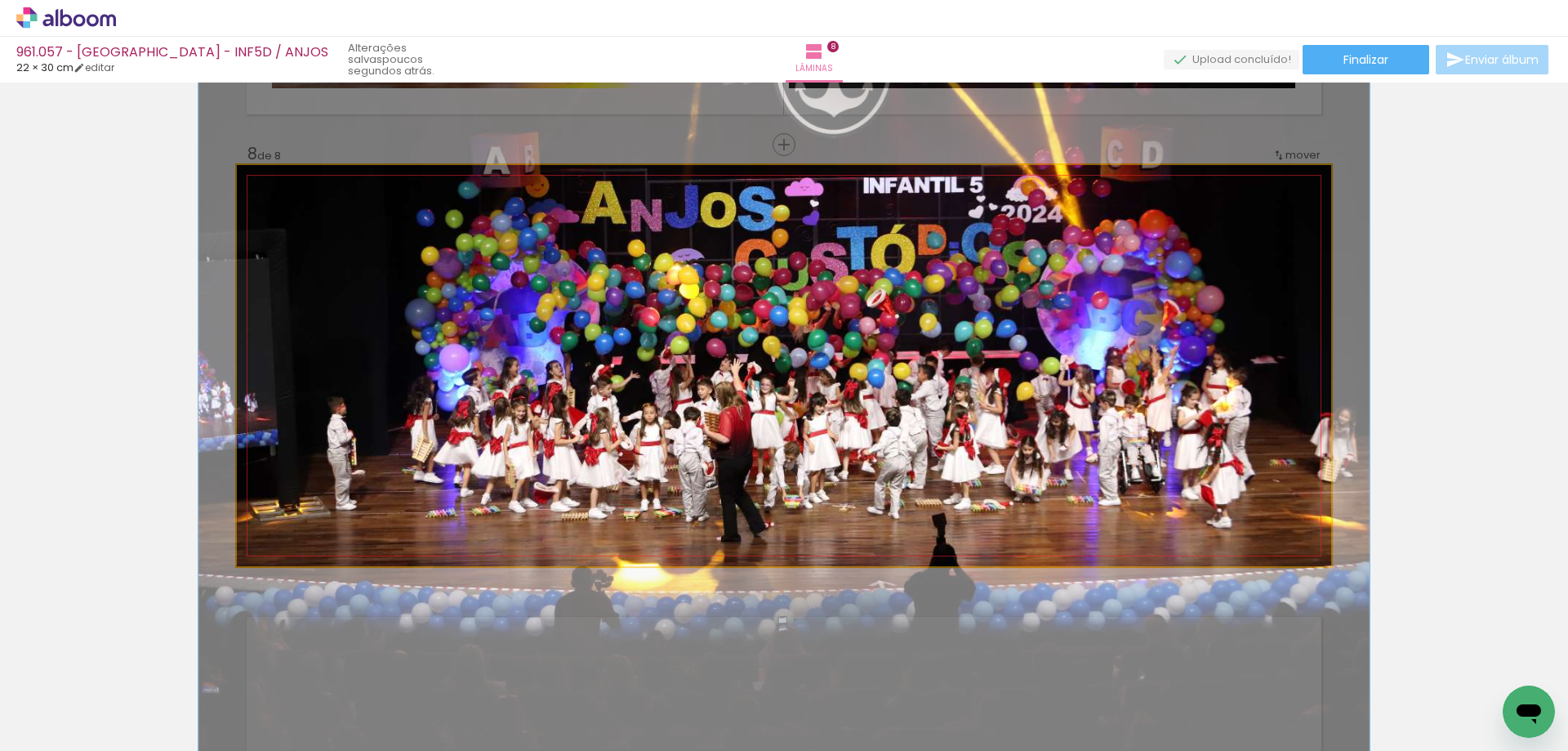
click at [279, 192] on div at bounding box center [279, 181] width 26 height 26
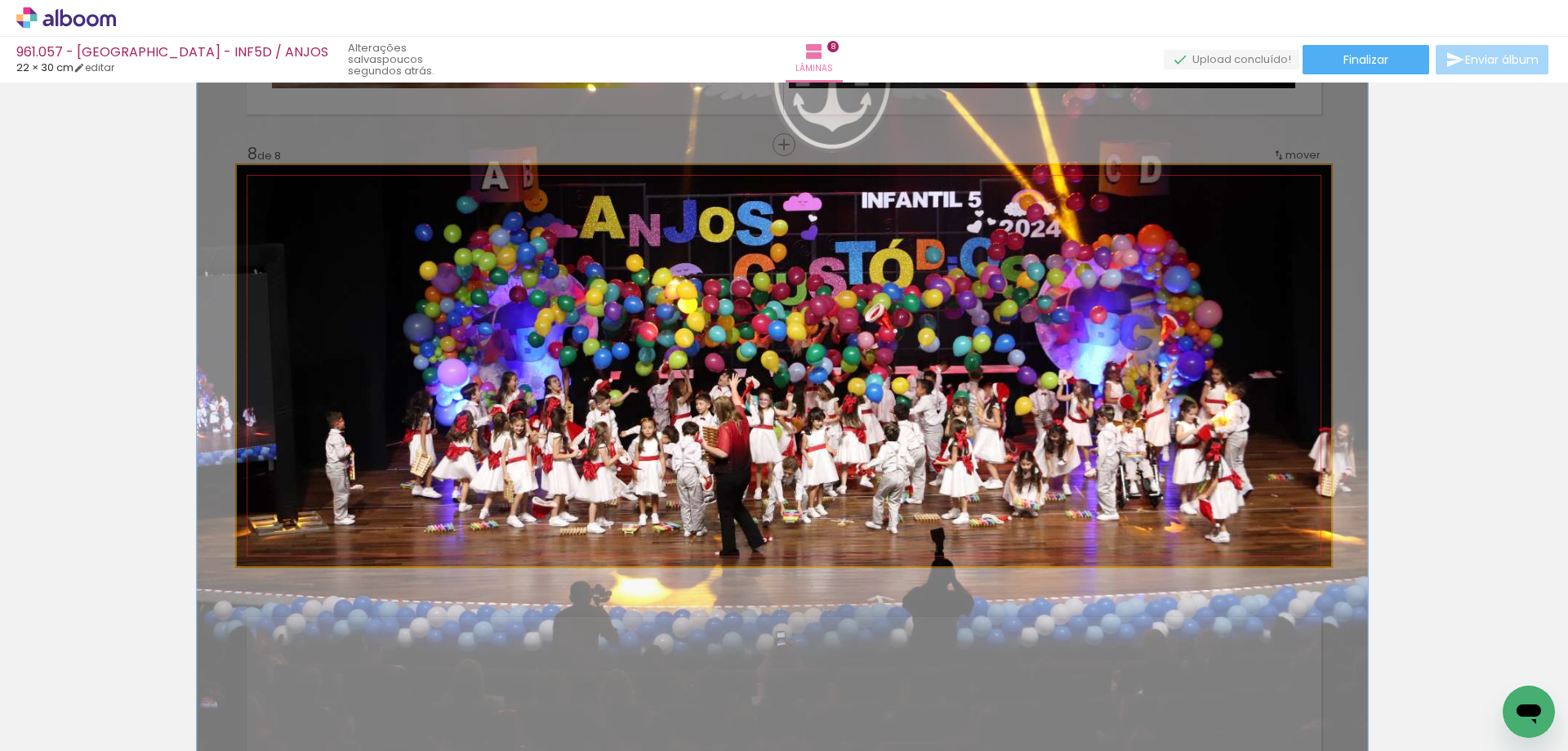
drag, startPoint x: 444, startPoint y: 227, endPoint x: 442, endPoint y: 242, distance: 15.1
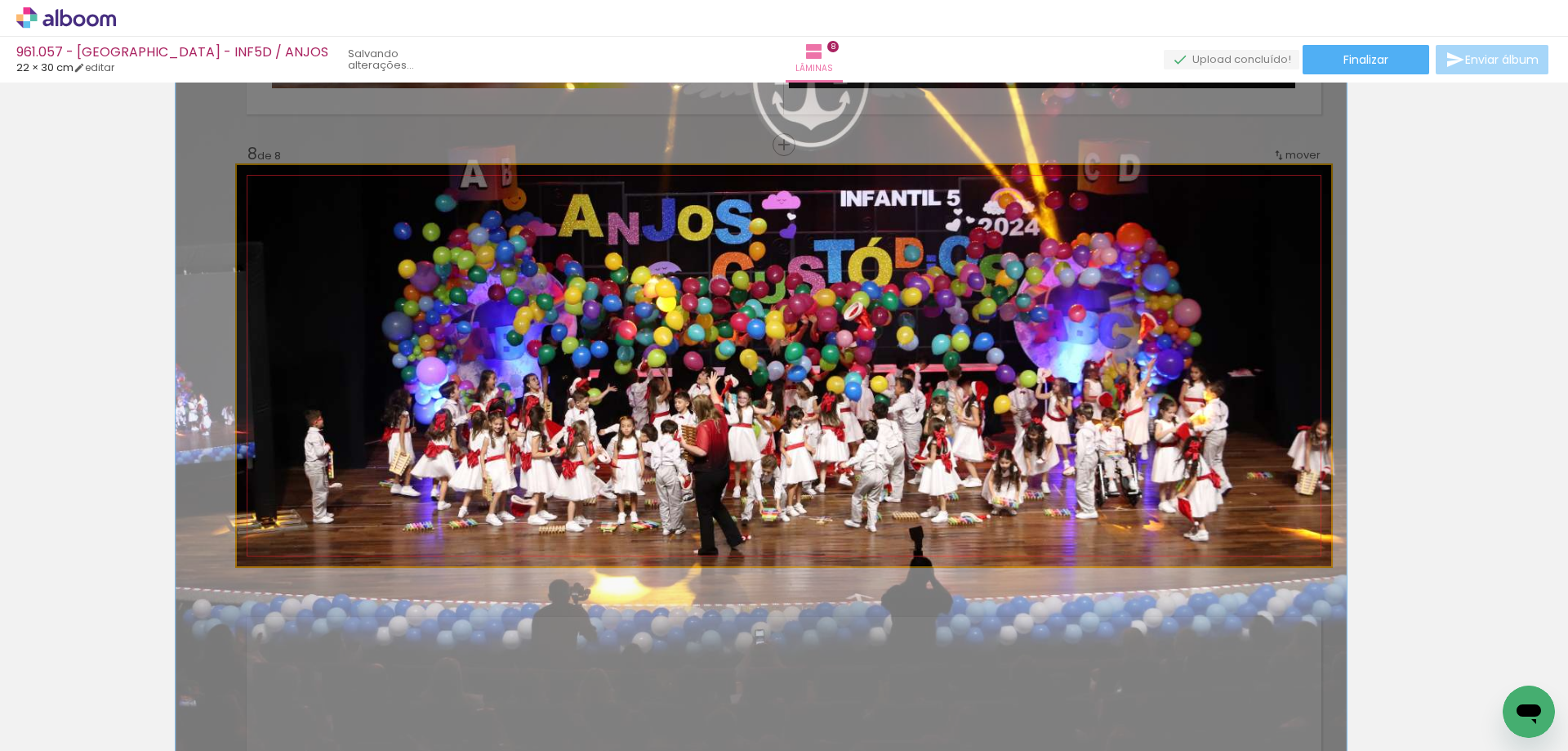
drag, startPoint x: 750, startPoint y: 416, endPoint x: 728, endPoint y: 414, distance: 22.1
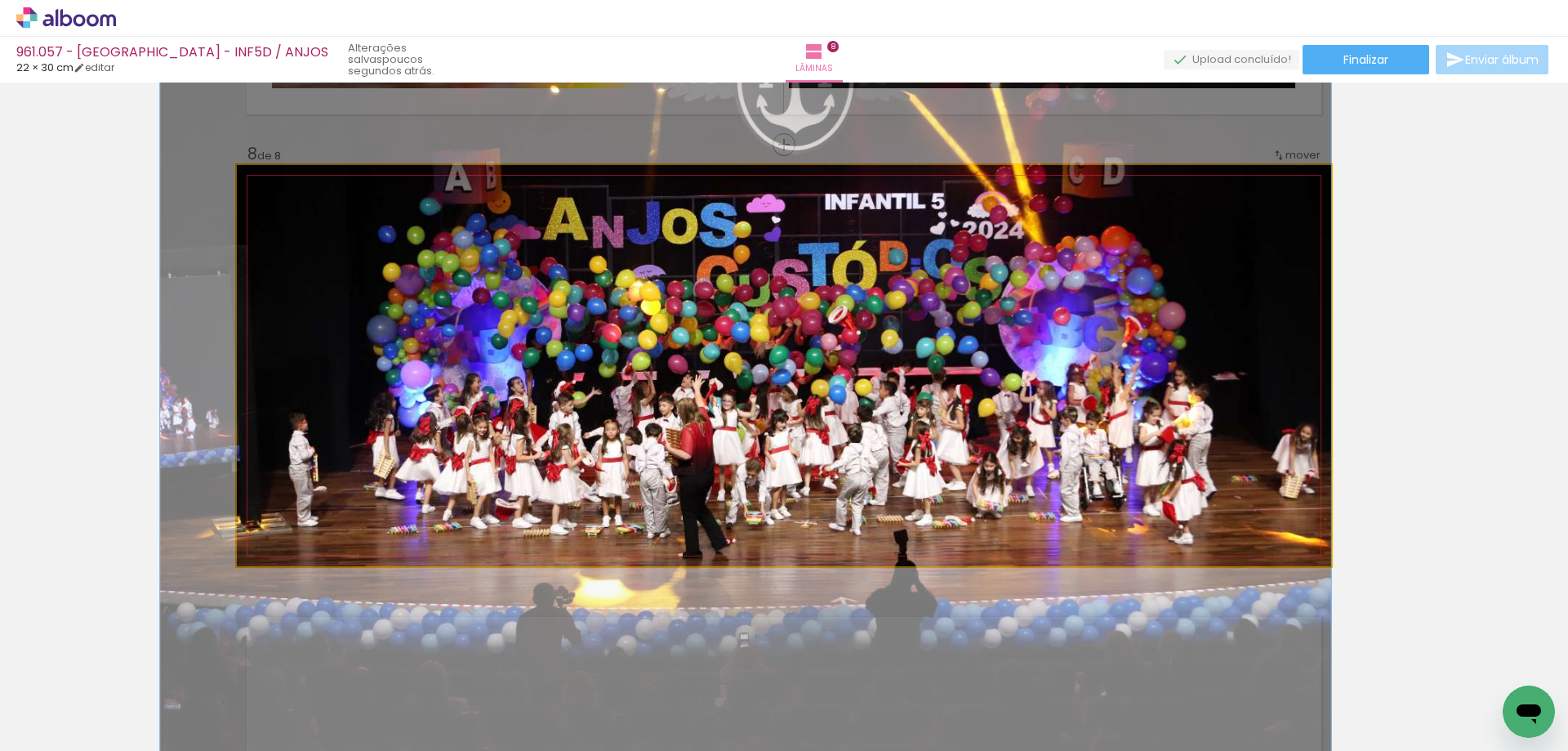
drag, startPoint x: 737, startPoint y: 403, endPoint x: 679, endPoint y: 407, distance: 58.1
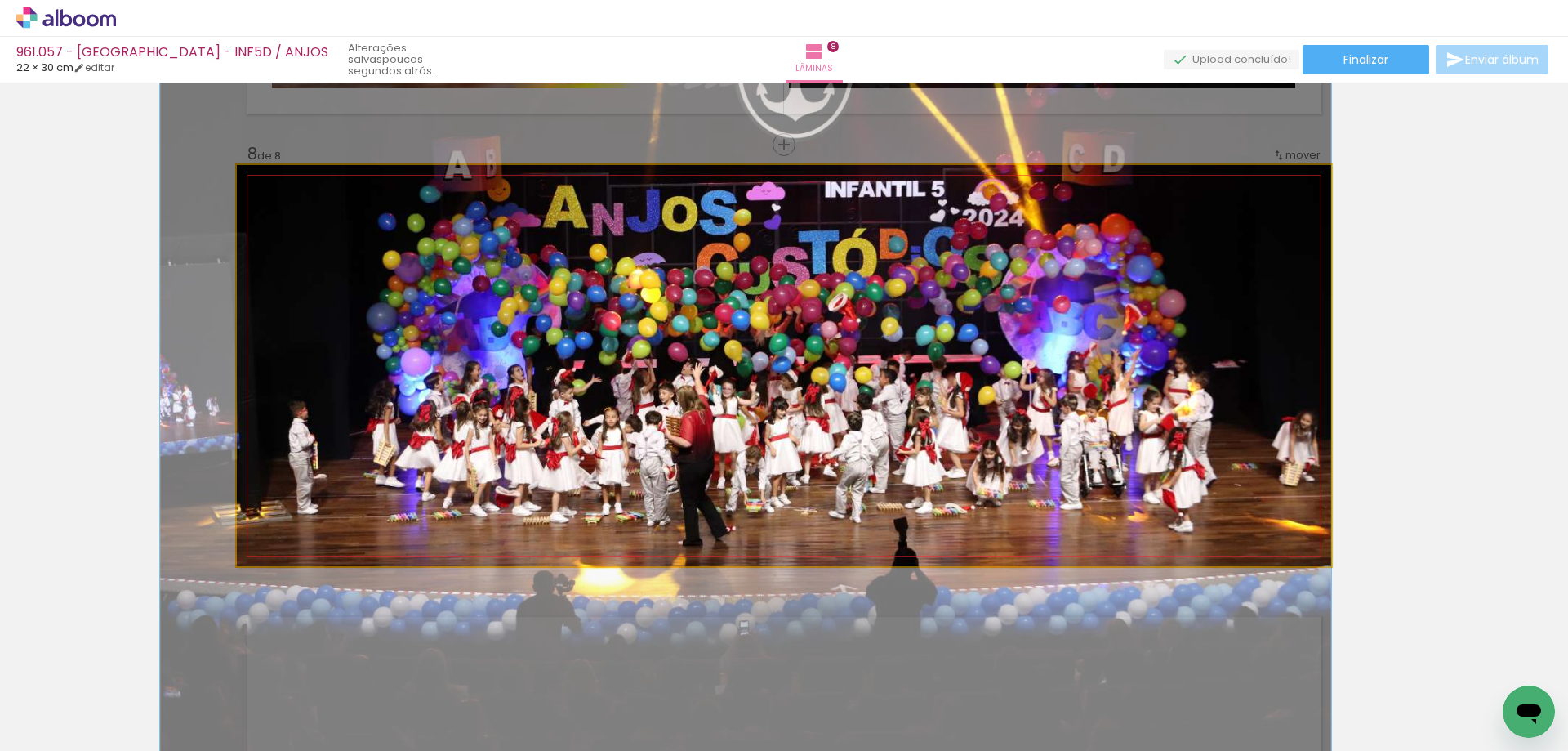
drag, startPoint x: 695, startPoint y: 400, endPoint x: 695, endPoint y: 388, distance: 12.0
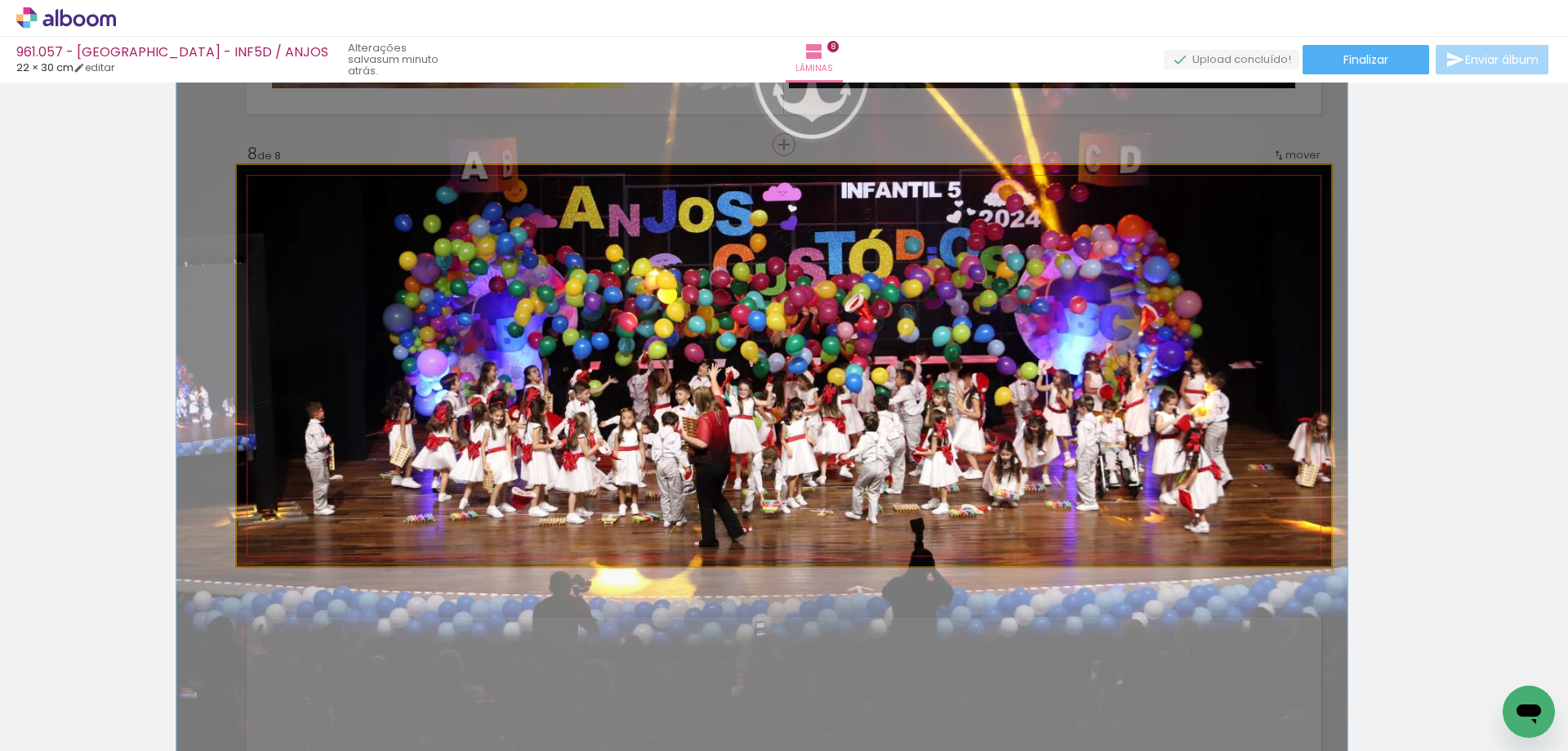
drag, startPoint x: 696, startPoint y: 388, endPoint x: 713, endPoint y: 389, distance: 17.0
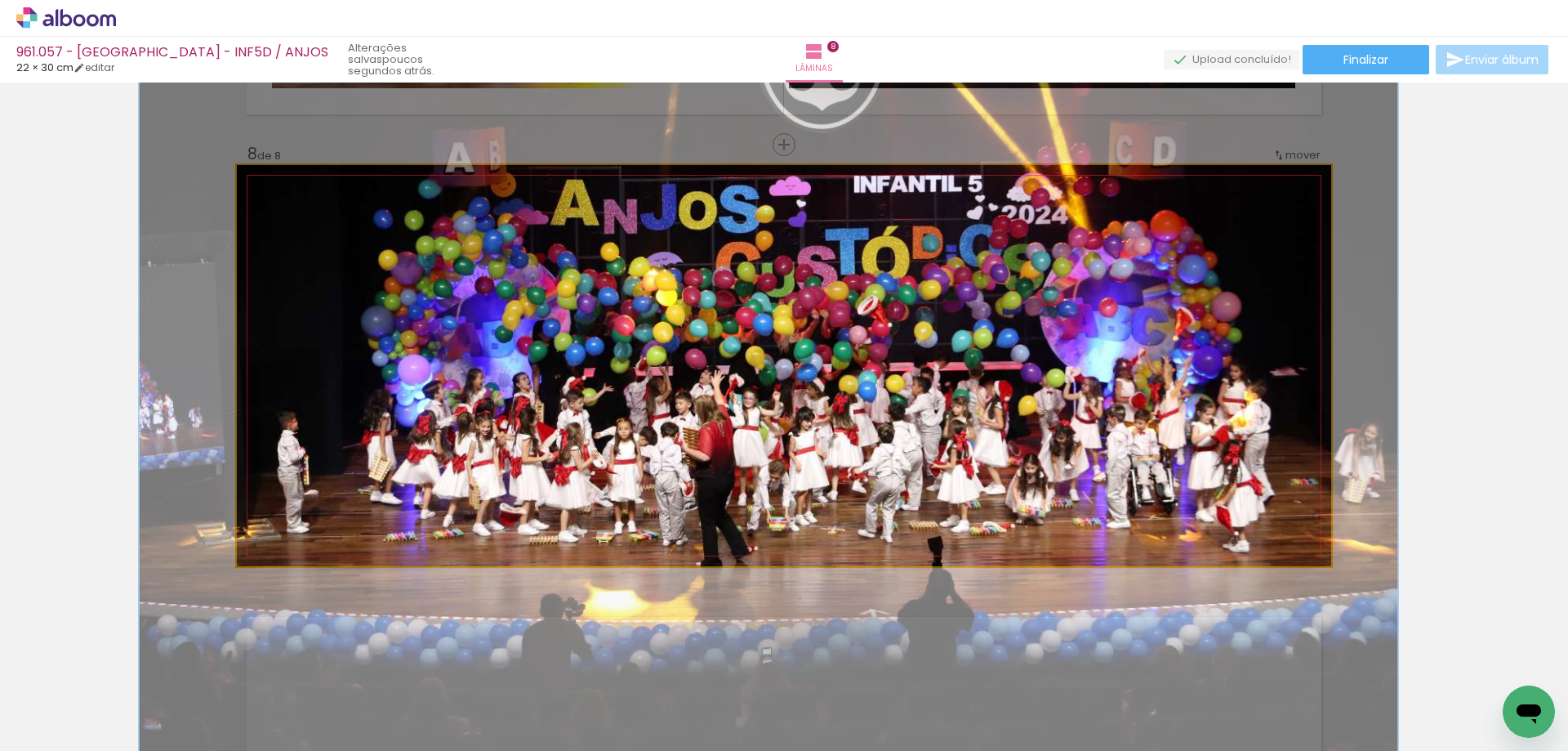
click at [273, 185] on div at bounding box center [284, 181] width 26 height 26
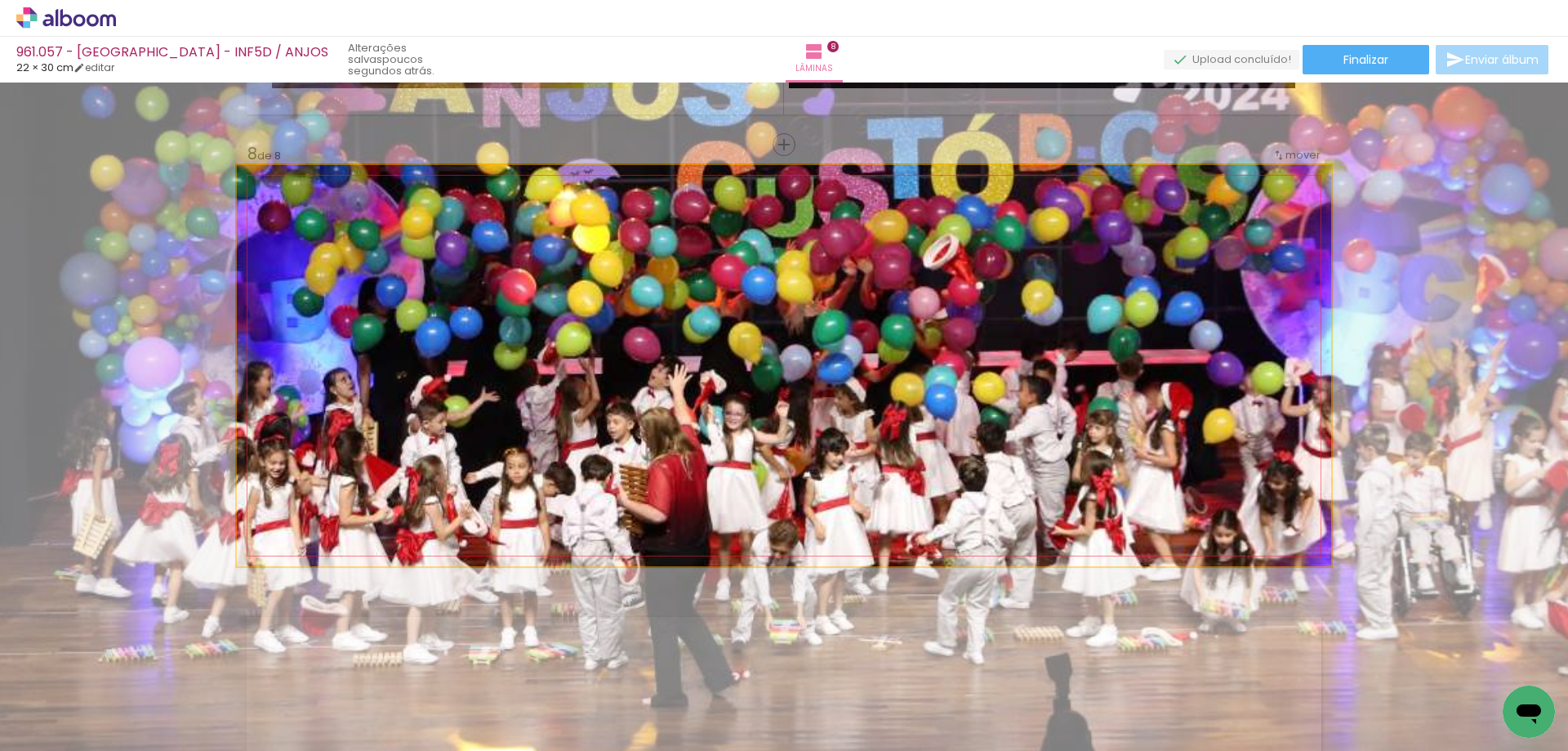
drag, startPoint x: 279, startPoint y: 180, endPoint x: 353, endPoint y: 202, distance: 77.2
click at [353, 202] on quentale-photo at bounding box center [784, 365] width 1094 height 401
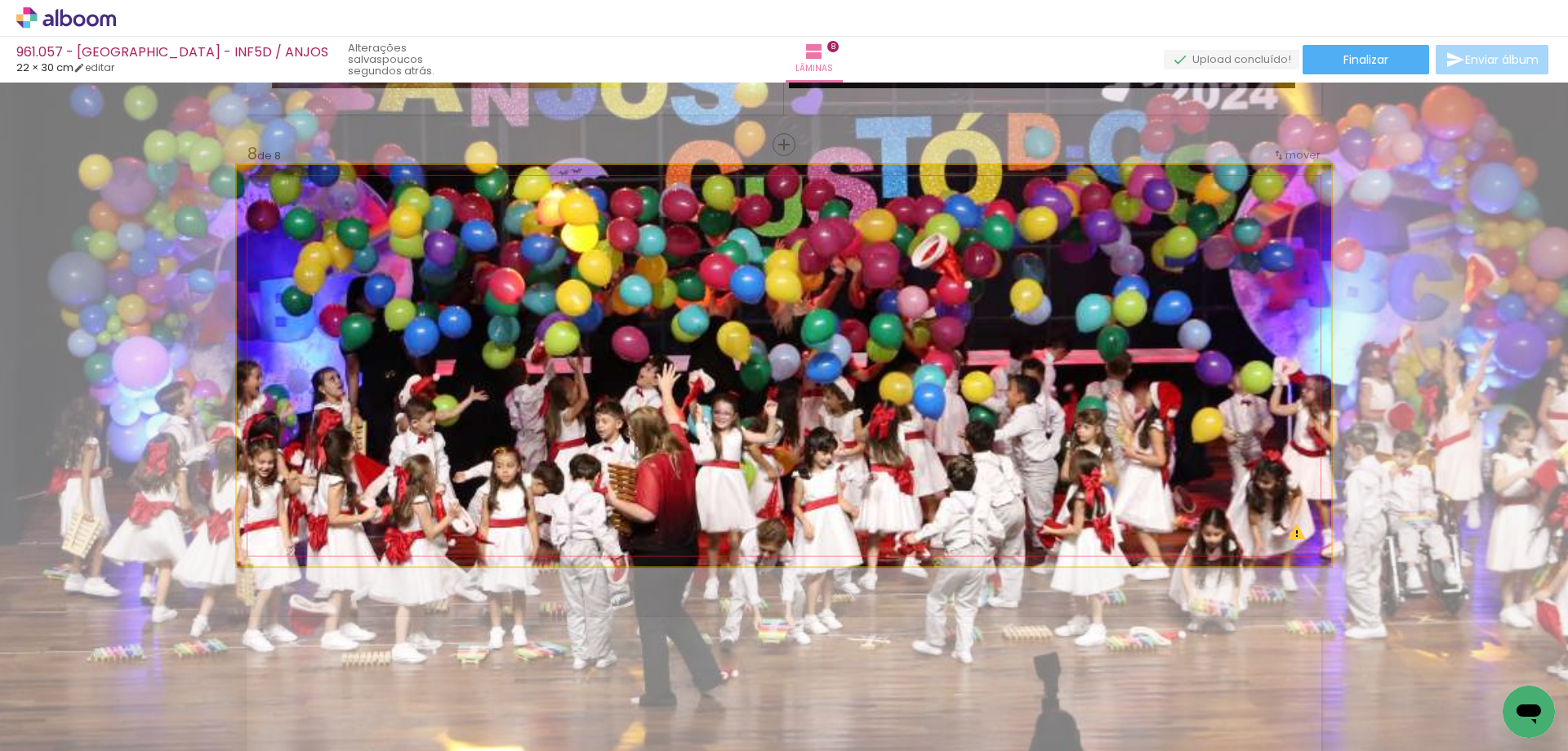
drag, startPoint x: 500, startPoint y: 312, endPoint x: 489, endPoint y: 311, distance: 11.0
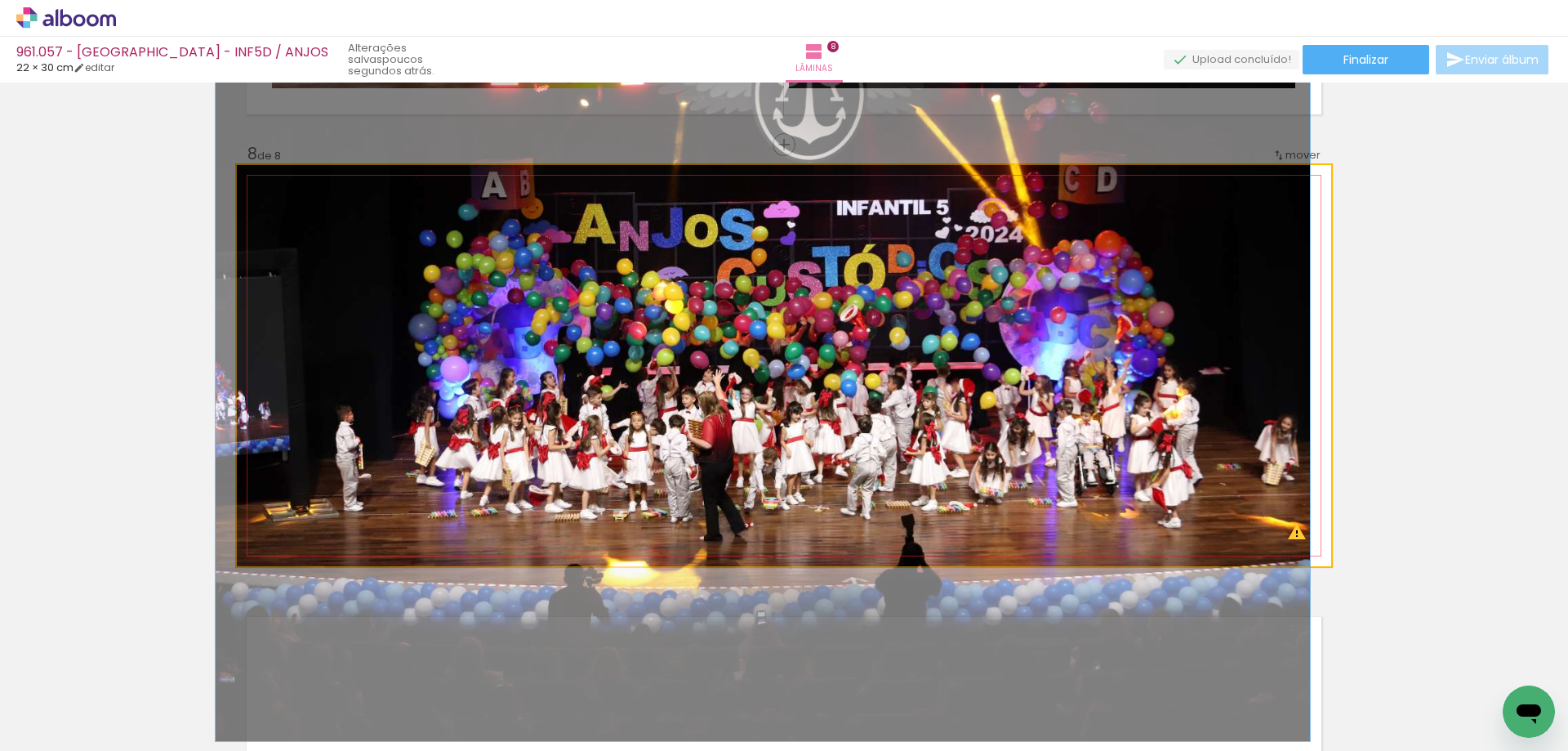
drag, startPoint x: 328, startPoint y: 181, endPoint x: 234, endPoint y: 180, distance: 94.0
click at [237, 180] on quentale-photo at bounding box center [784, 365] width 1094 height 401
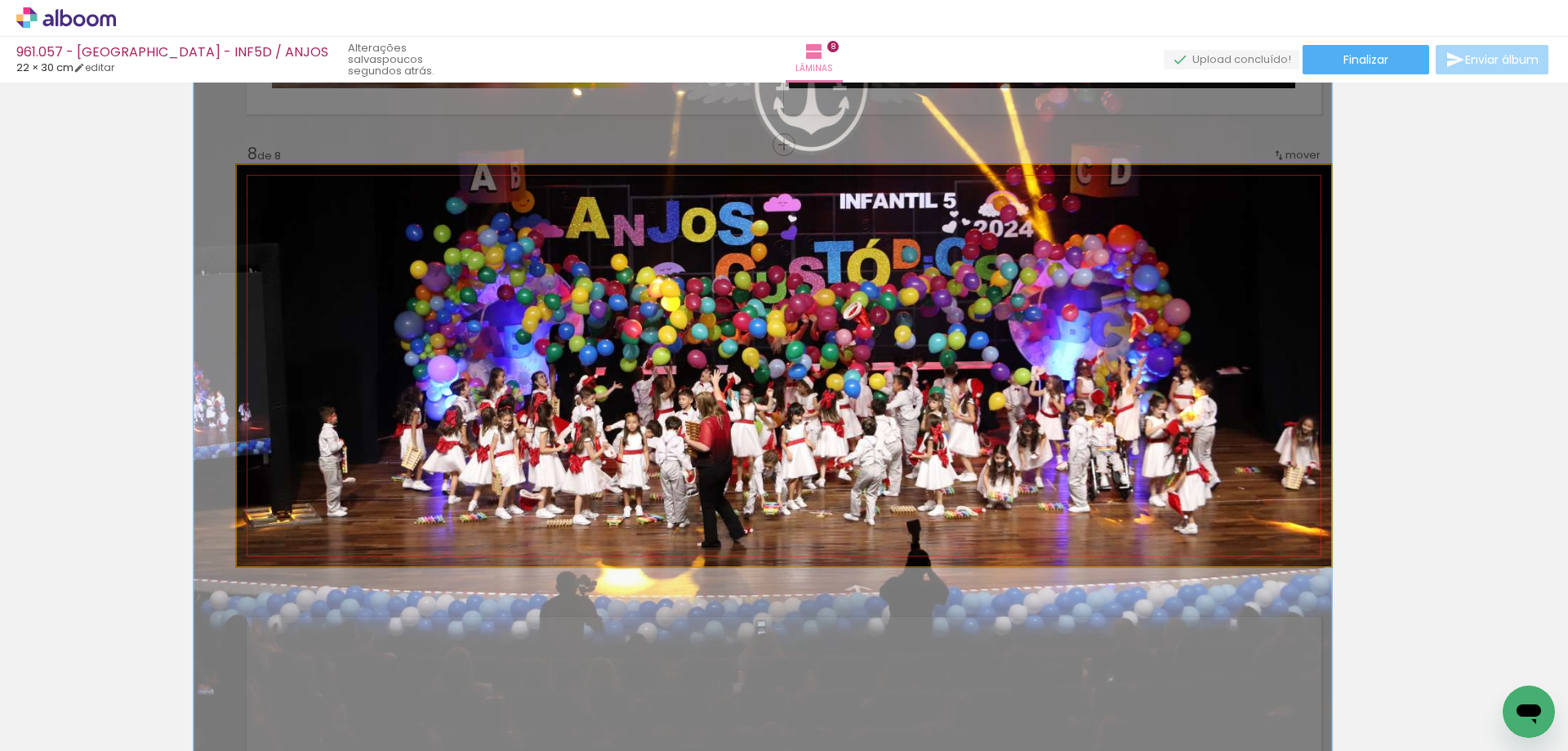
click at [270, 184] on div at bounding box center [278, 182] width 15 height 15
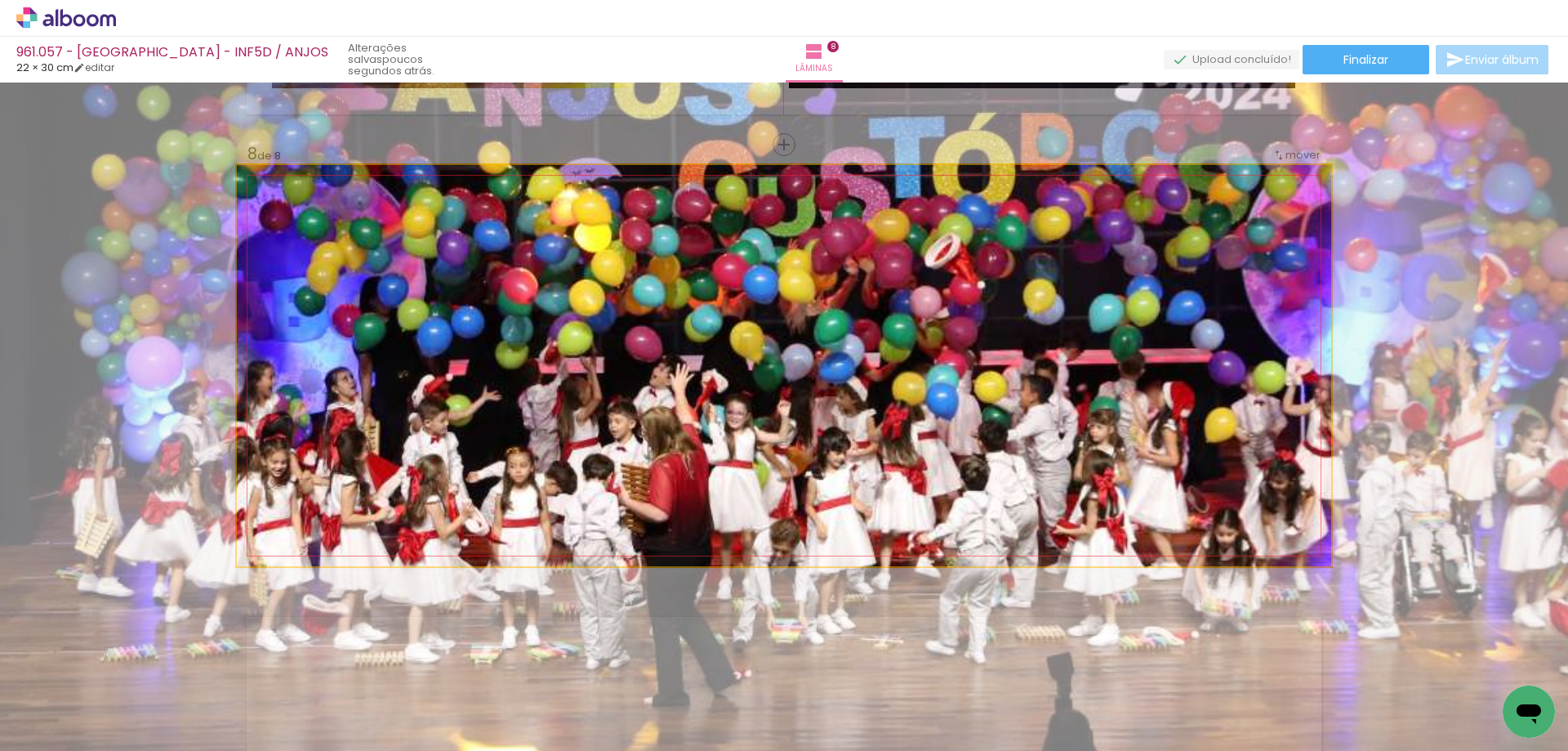
drag, startPoint x: 276, startPoint y: 184, endPoint x: 349, endPoint y: 213, distance: 78.5
click at [349, 213] on quentale-photo at bounding box center [784, 365] width 1094 height 401
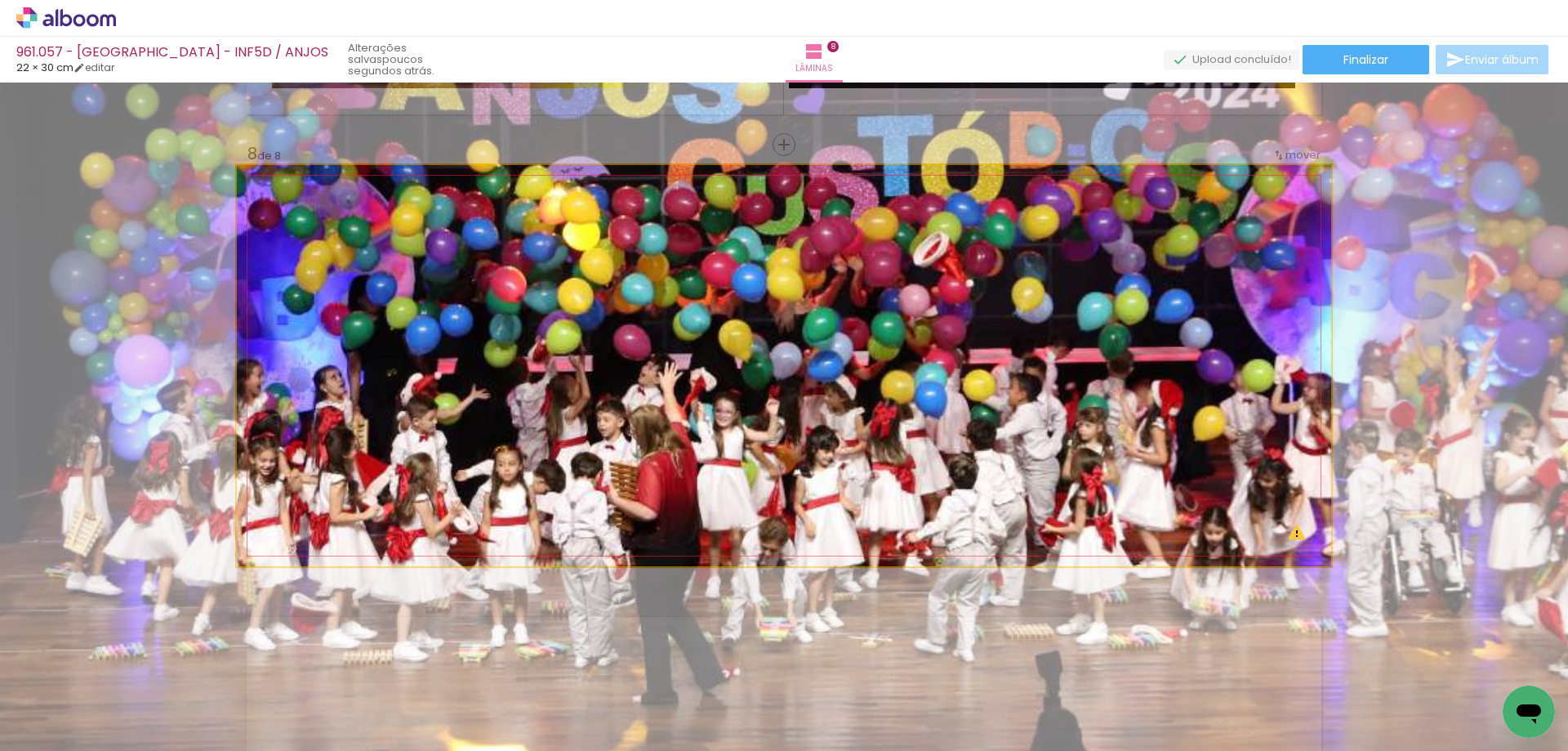
drag, startPoint x: 494, startPoint y: 303, endPoint x: 483, endPoint y: 301, distance: 11.2
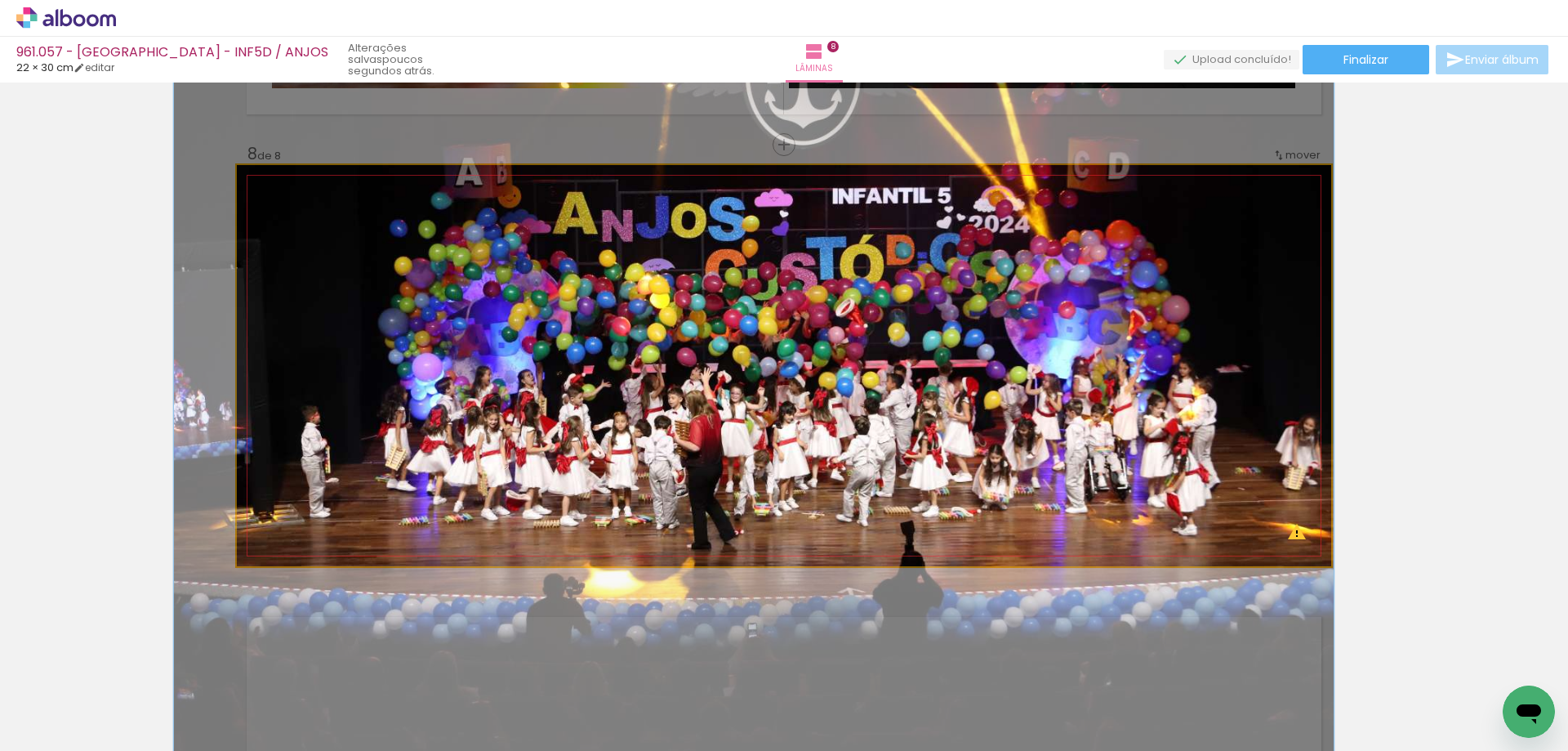
drag, startPoint x: 323, startPoint y: 185, endPoint x: 264, endPoint y: 189, distance: 59.1
click at [266, 189] on div at bounding box center [279, 181] width 26 height 26
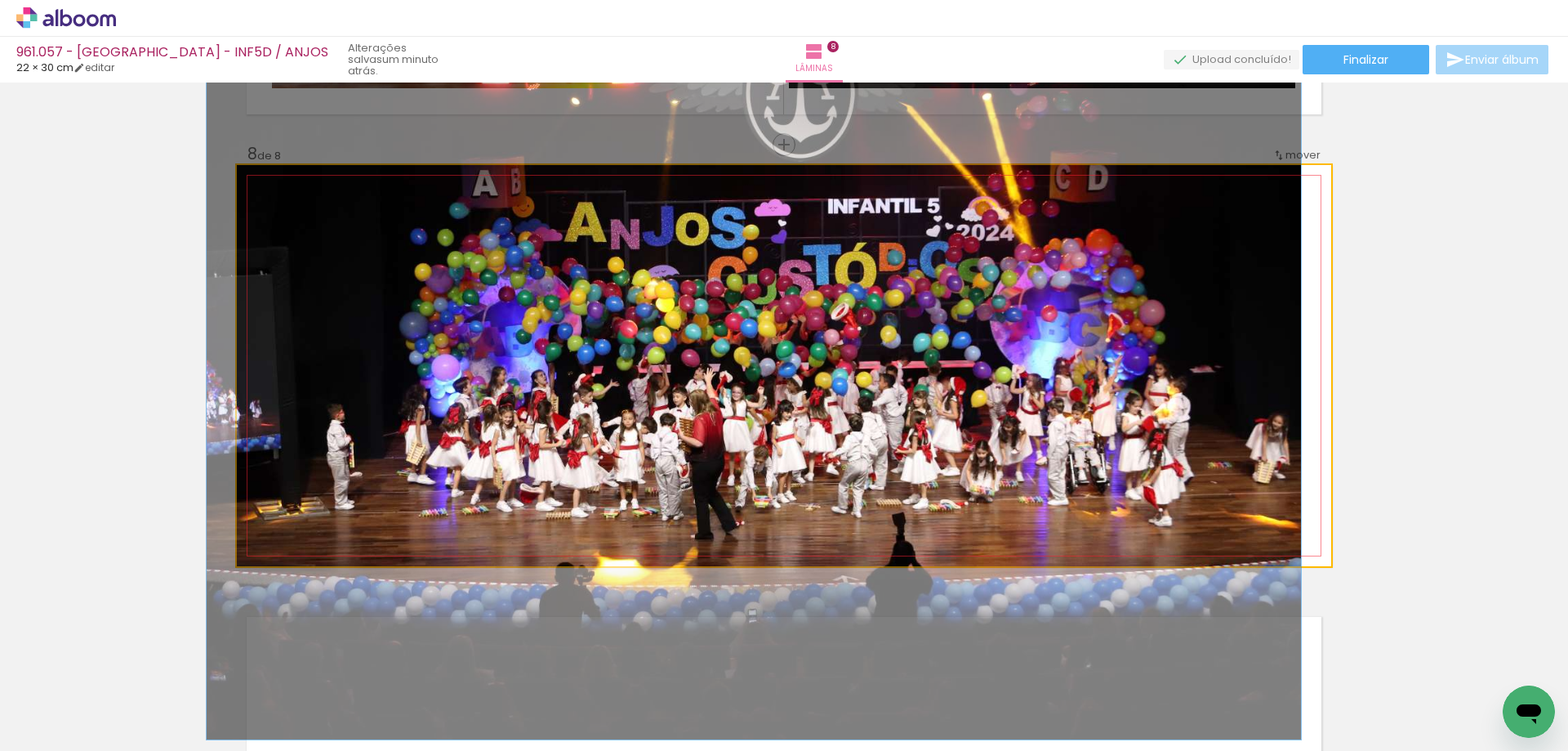
drag, startPoint x: 274, startPoint y: 185, endPoint x: 259, endPoint y: 184, distance: 15.0
click at [262, 184] on div at bounding box center [274, 181] width 26 height 26
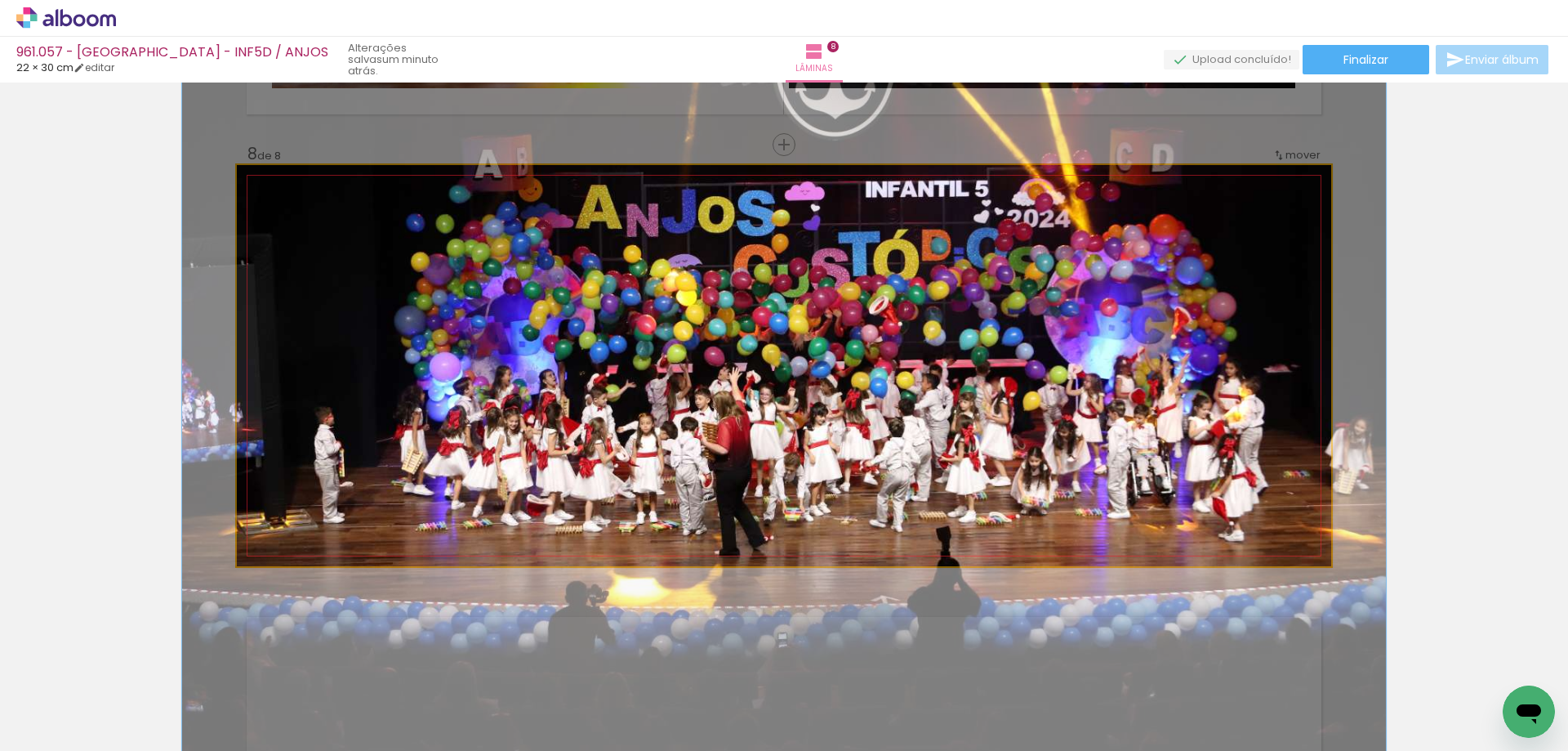
click at [281, 183] on div at bounding box center [280, 181] width 26 height 26
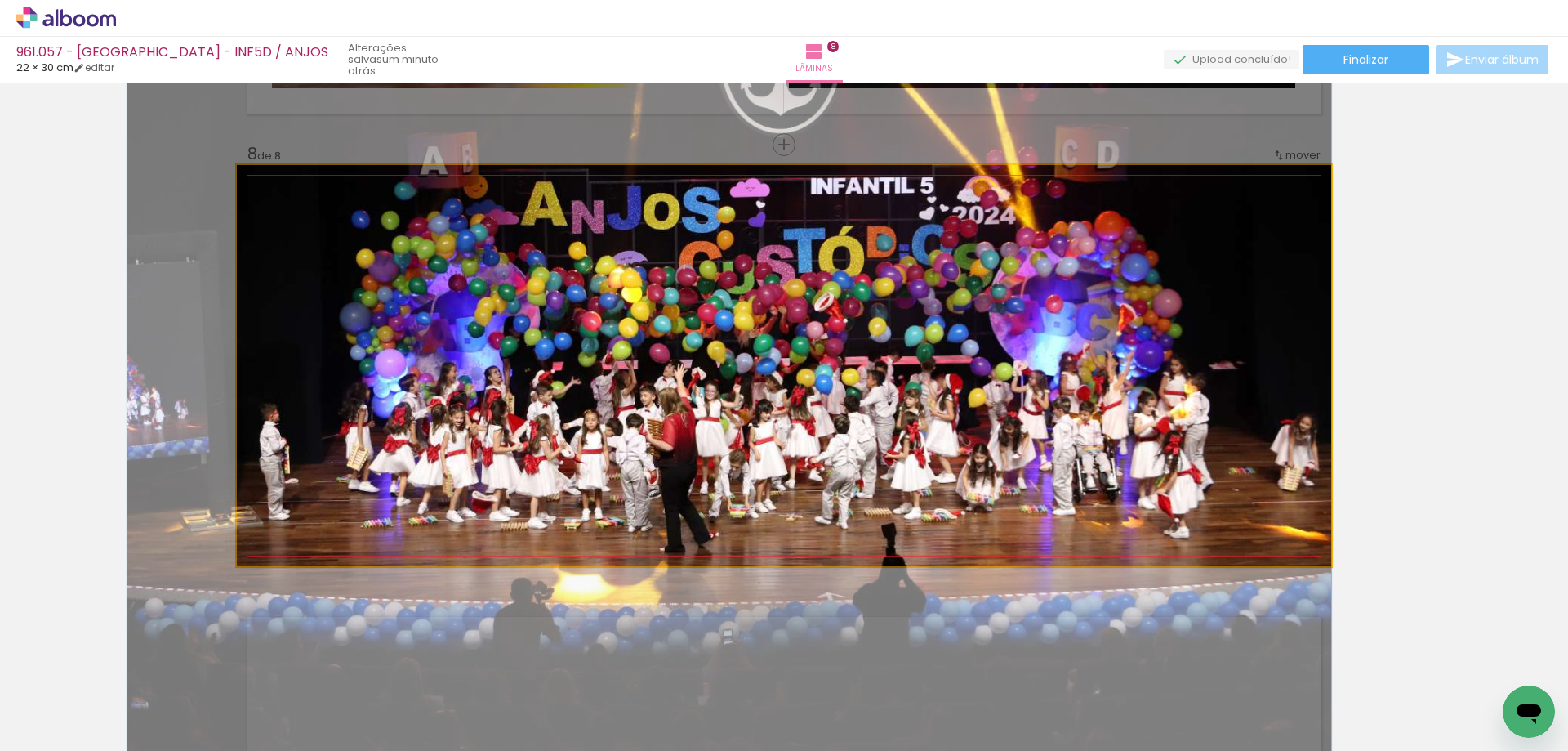
drag, startPoint x: 324, startPoint y: 245, endPoint x: 257, endPoint y: 241, distance: 67.1
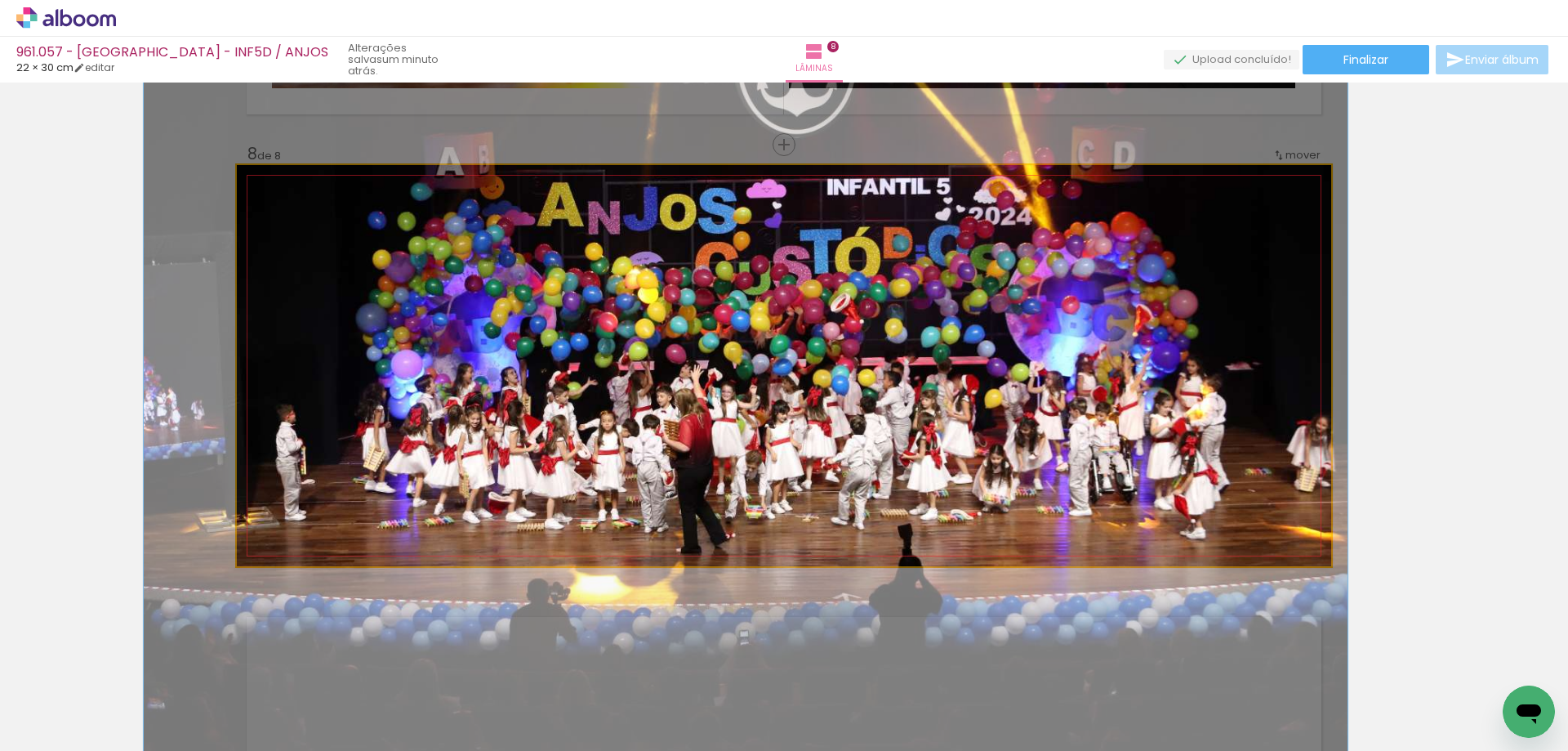
drag, startPoint x: 258, startPoint y: 246, endPoint x: 274, endPoint y: 247, distance: 16.0
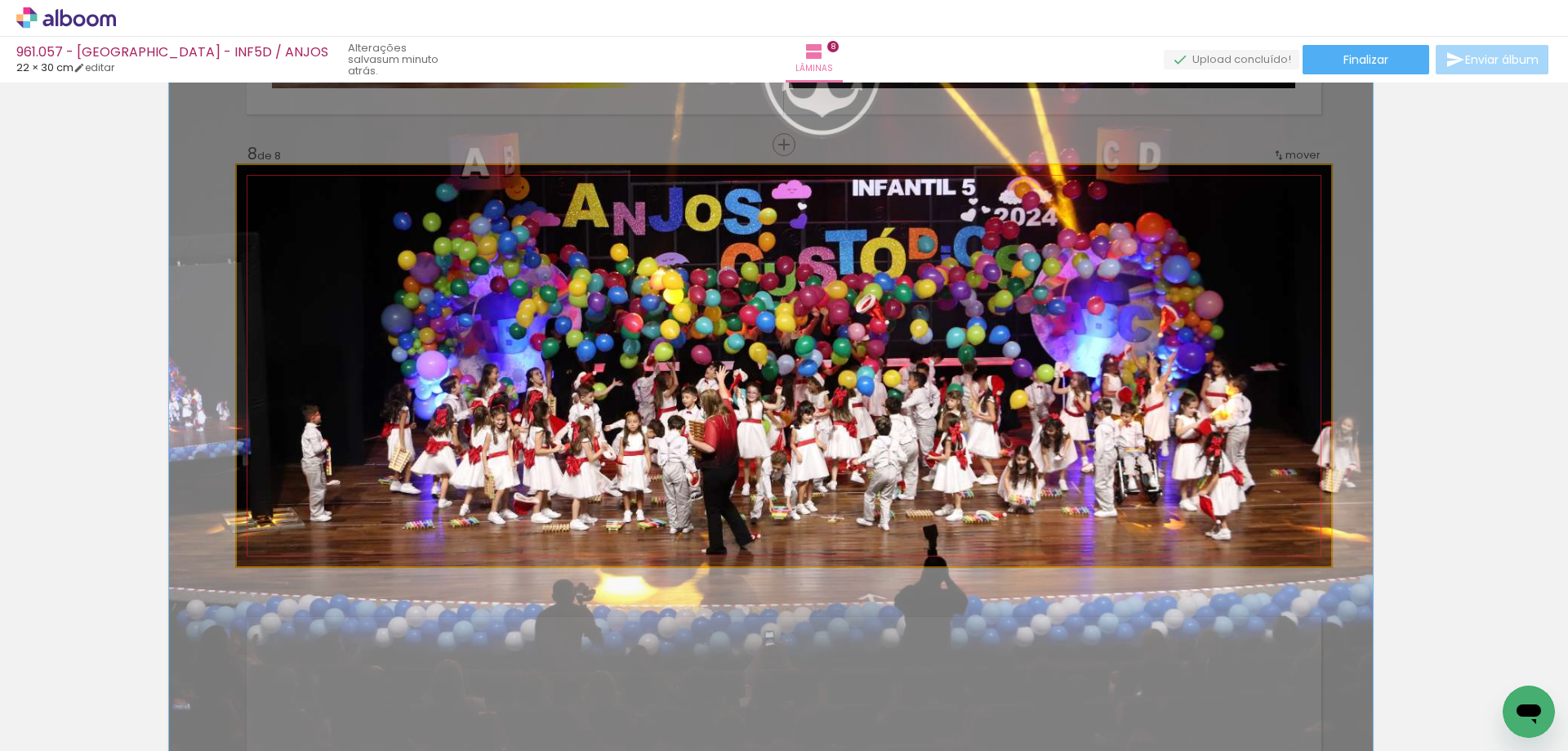
drag, startPoint x: 274, startPoint y: 247, endPoint x: 300, endPoint y: 248, distance: 26.0
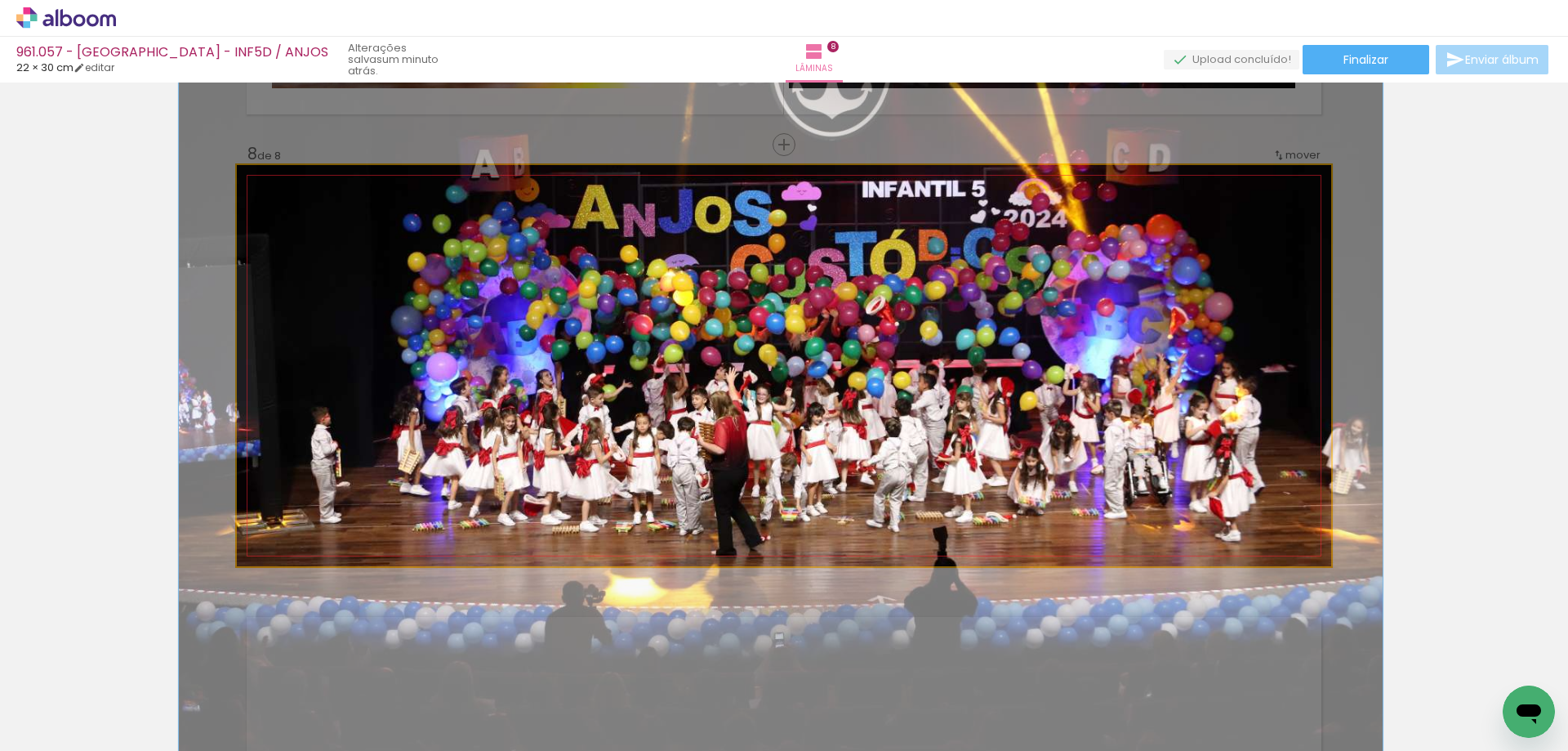
drag, startPoint x: 302, startPoint y: 248, endPoint x: 311, endPoint y: 250, distance: 9.2
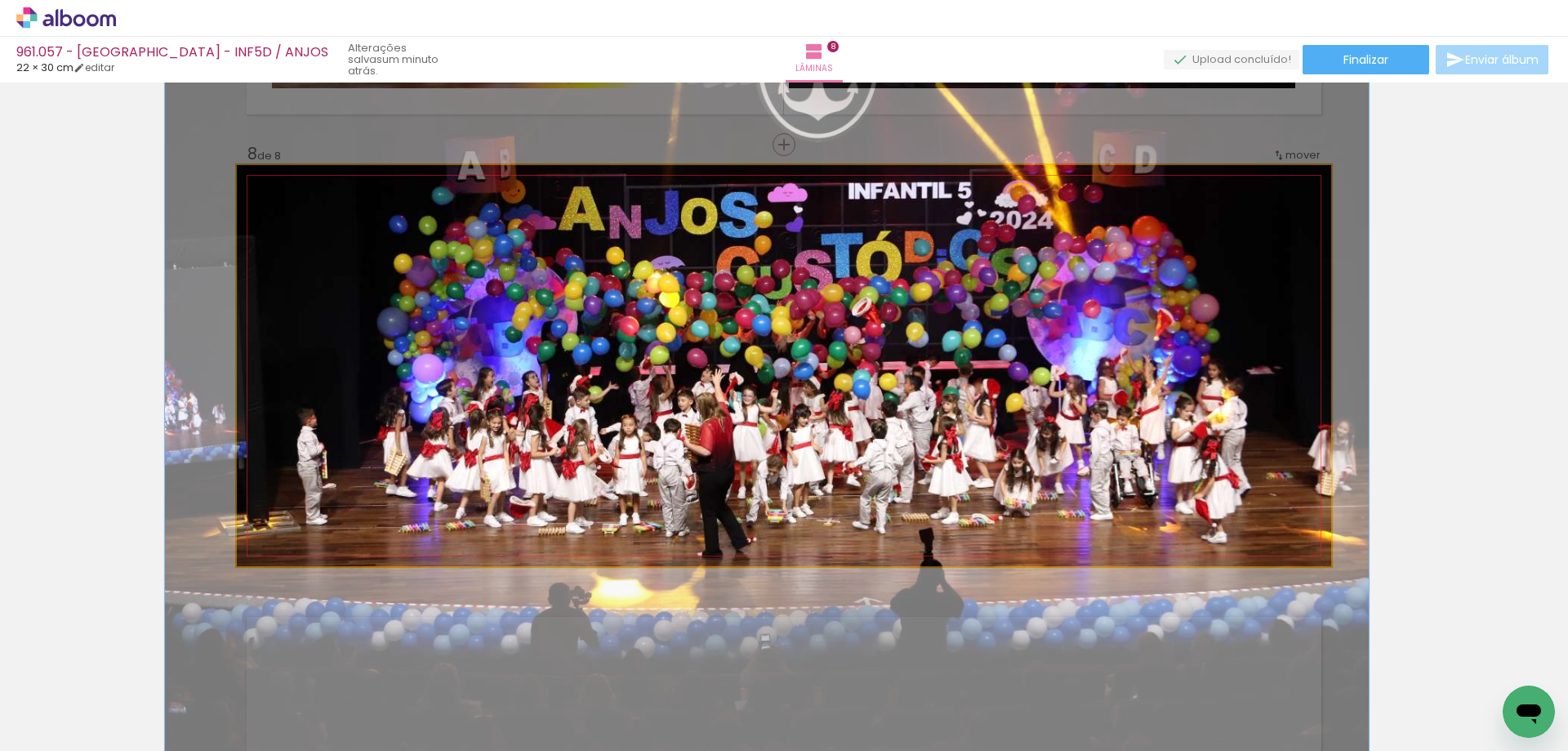
click at [294, 244] on quentale-photo at bounding box center [784, 365] width 1094 height 401
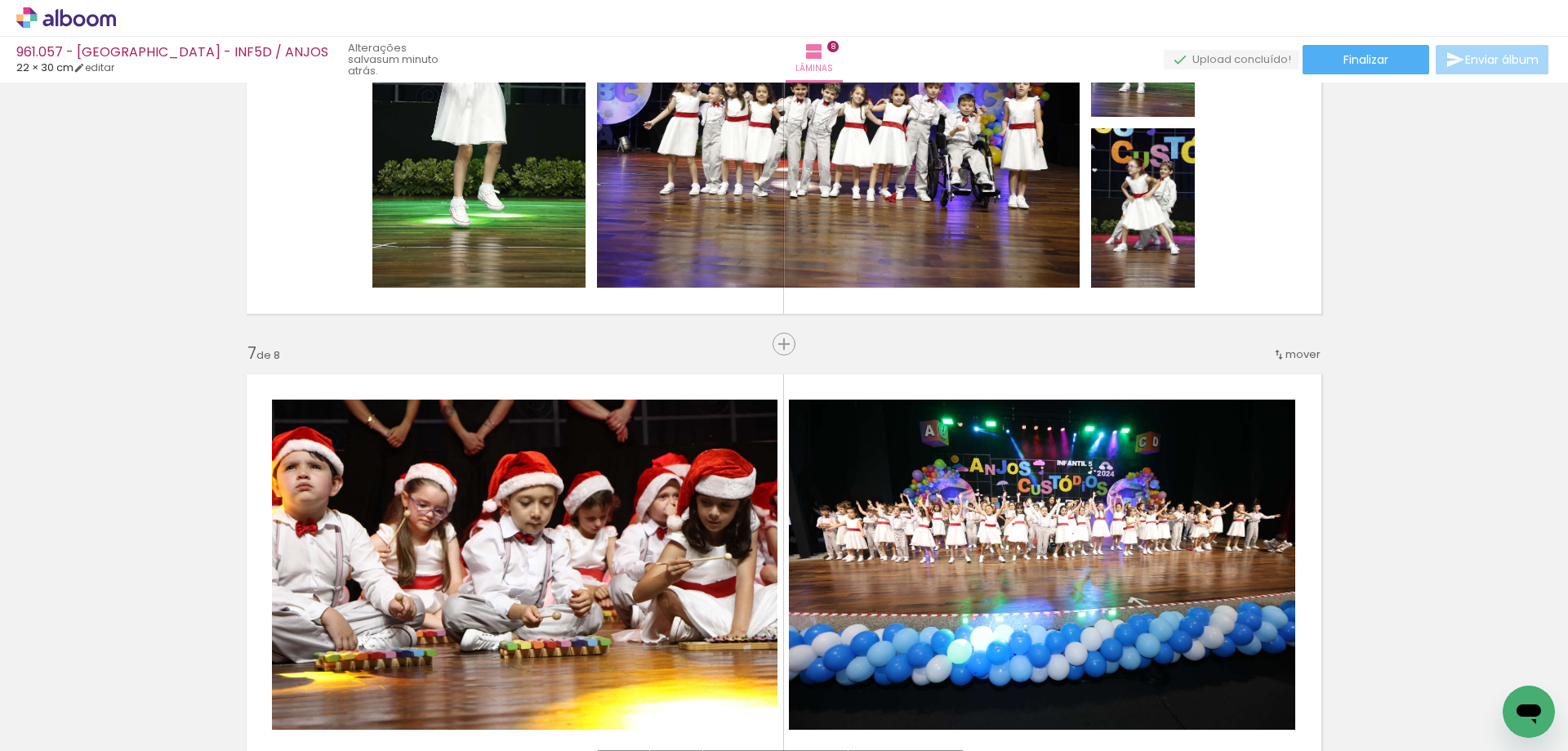
scroll to position [2405, 0]
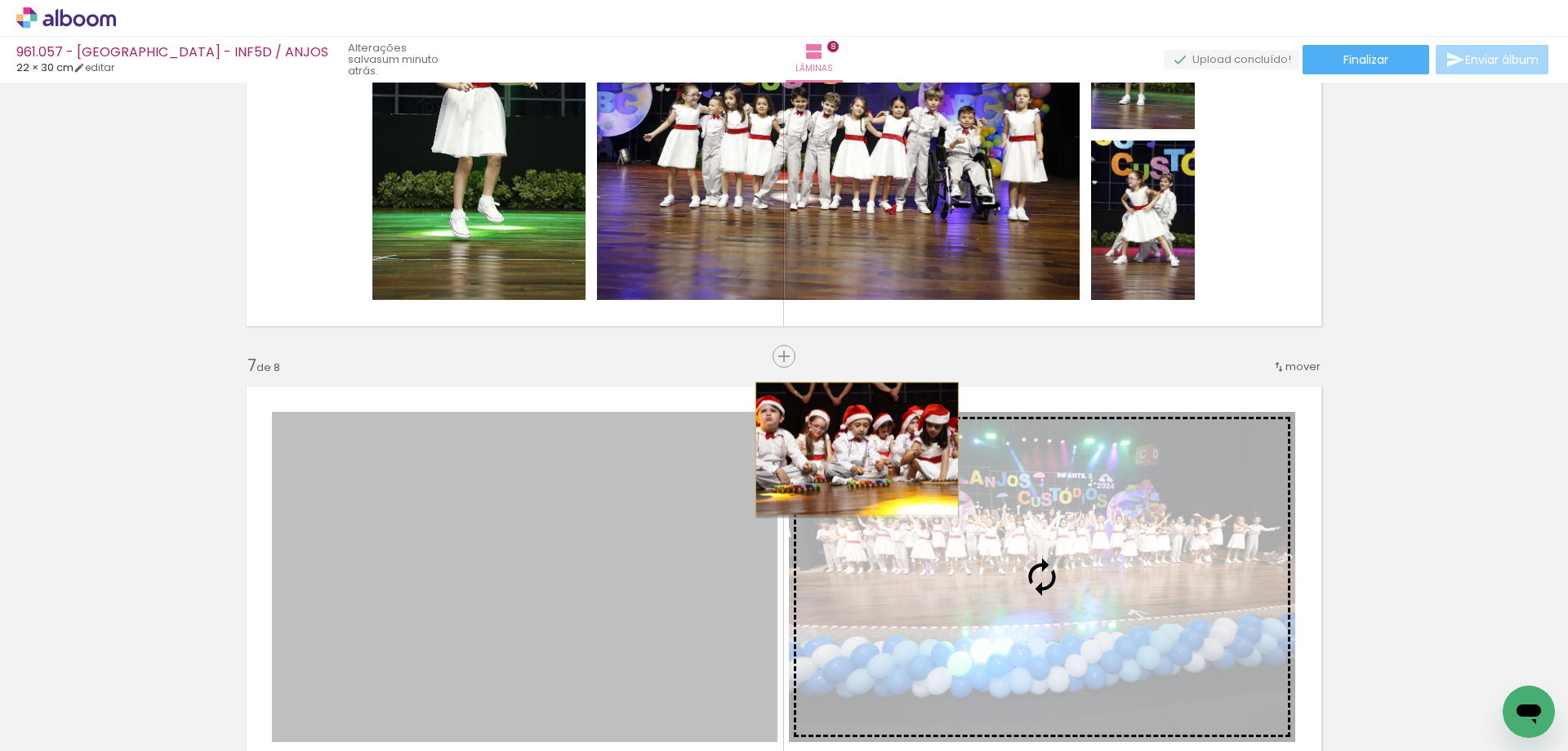
drag, startPoint x: 694, startPoint y: 442, endPoint x: 851, endPoint y: 448, distance: 157.1
click at [0, 0] on slot at bounding box center [0, 0] width 0 height 0
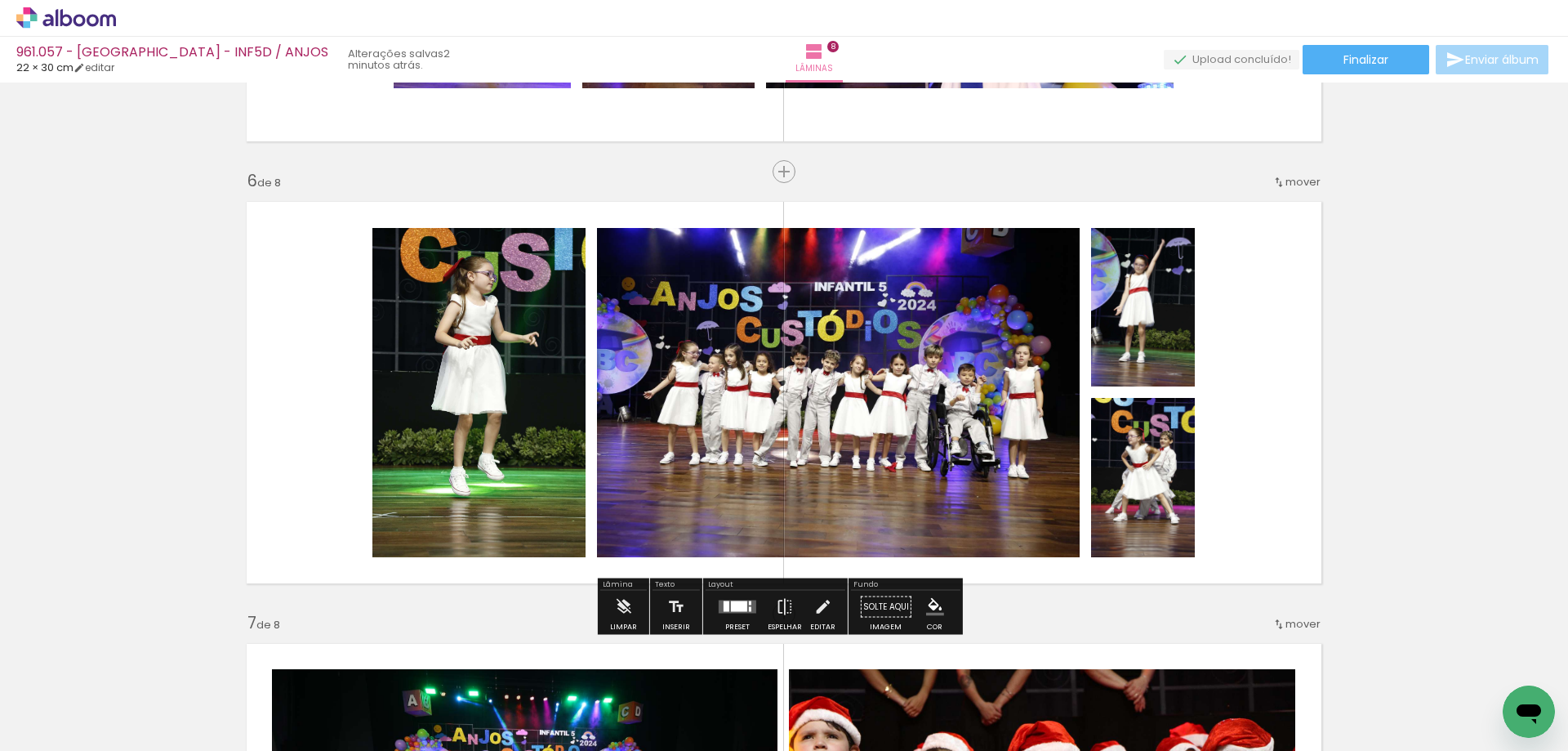
scroll to position [2241, 0]
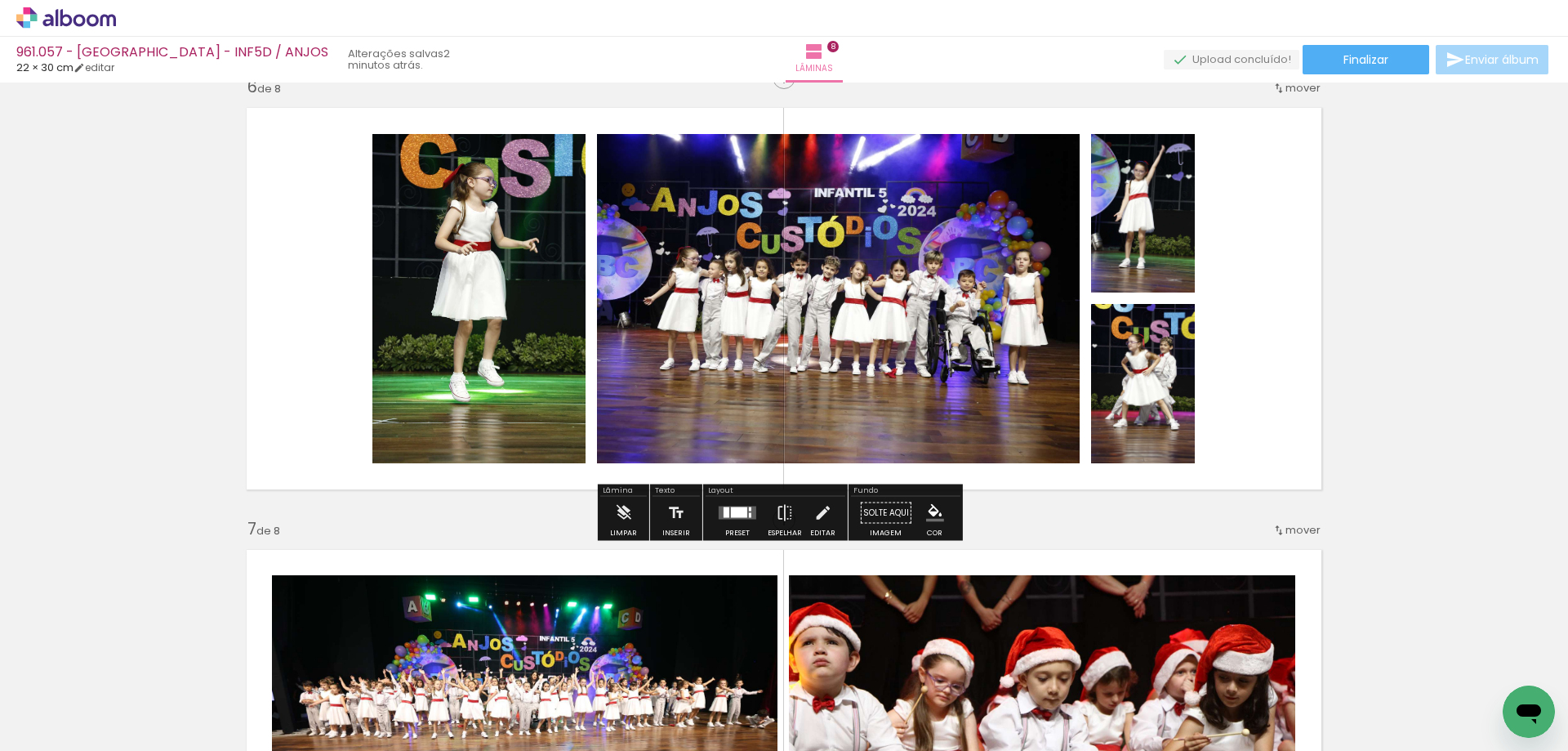
click at [733, 514] on div at bounding box center [739, 512] width 17 height 11
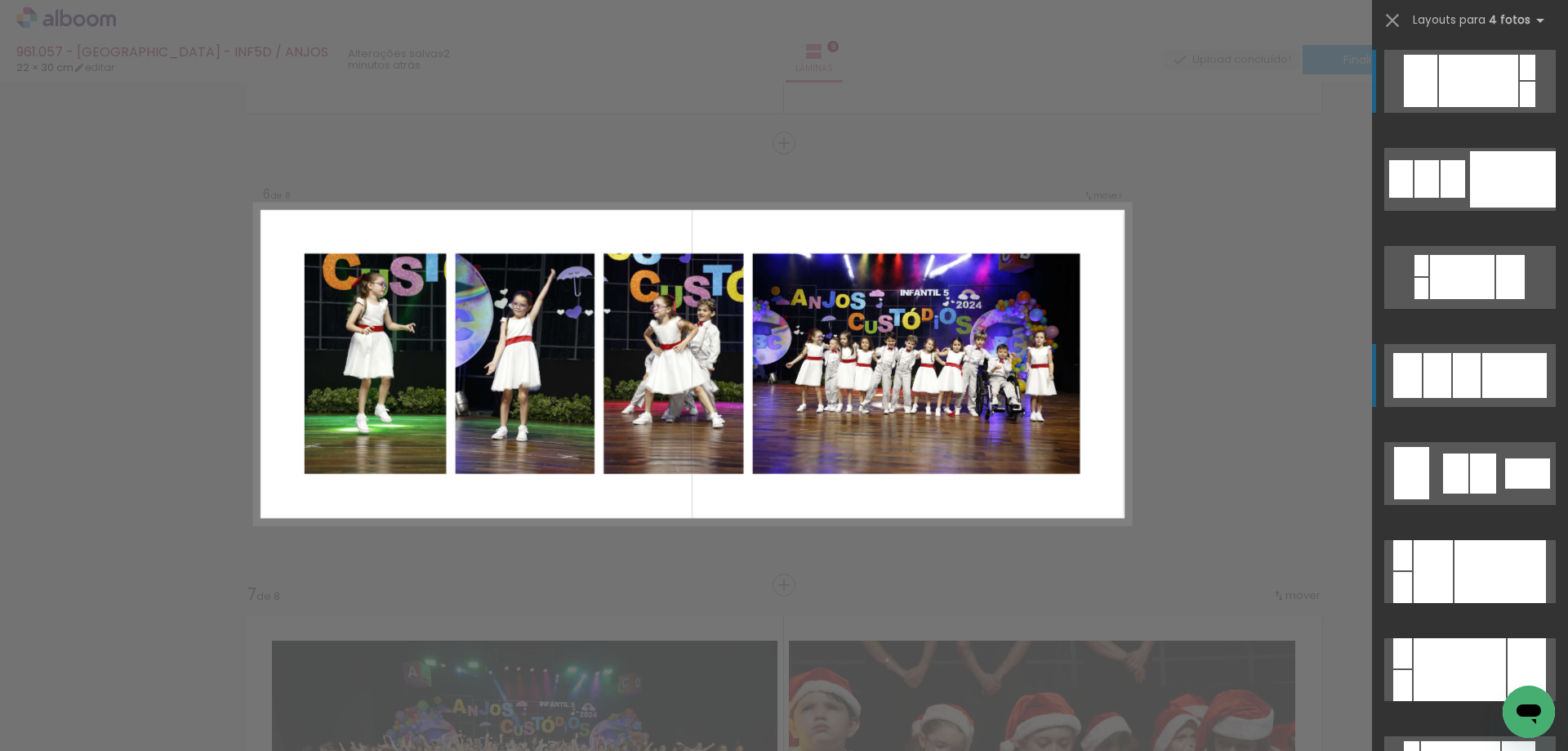
scroll to position [2175, 0]
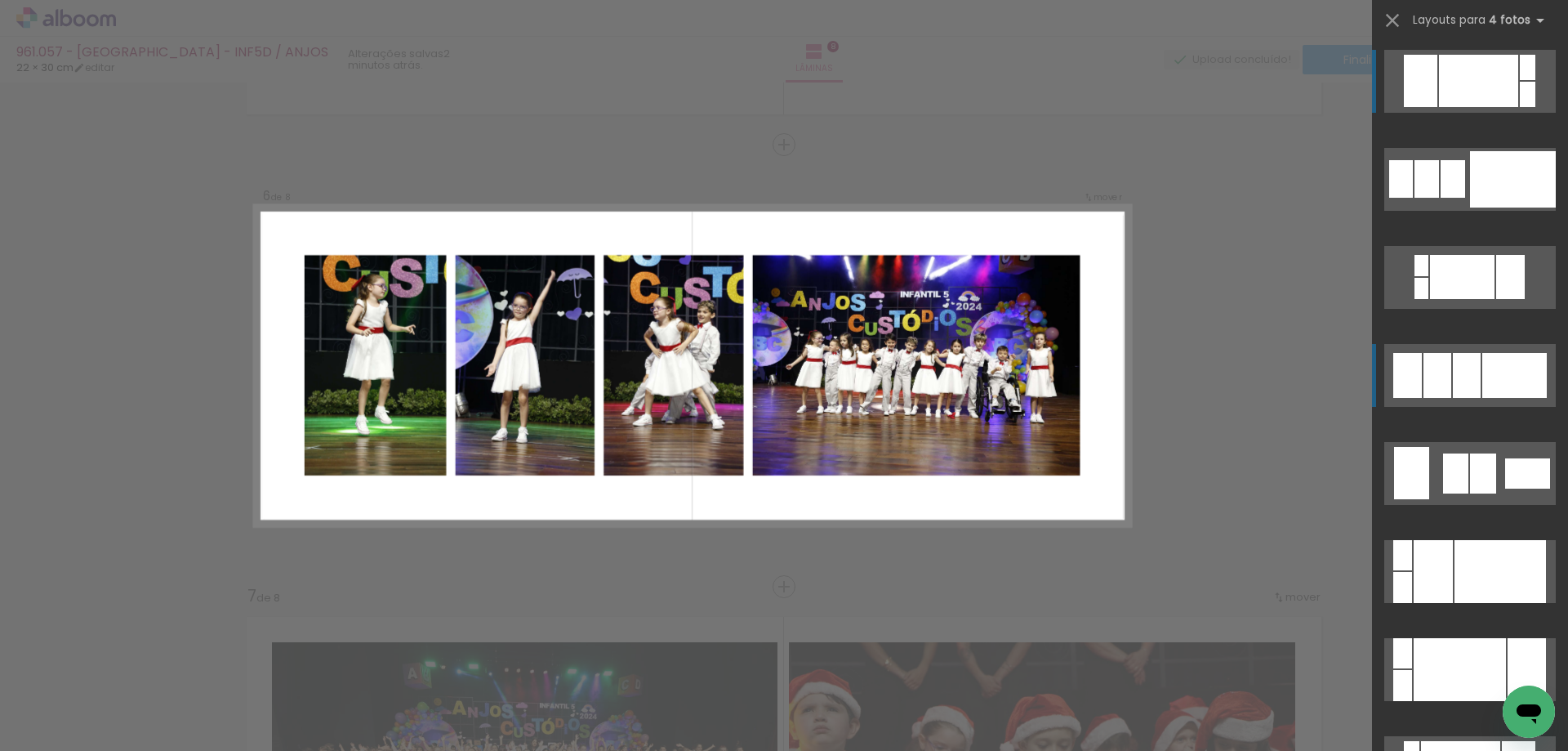
click at [1482, 365] on div at bounding box center [1515, 375] width 65 height 45
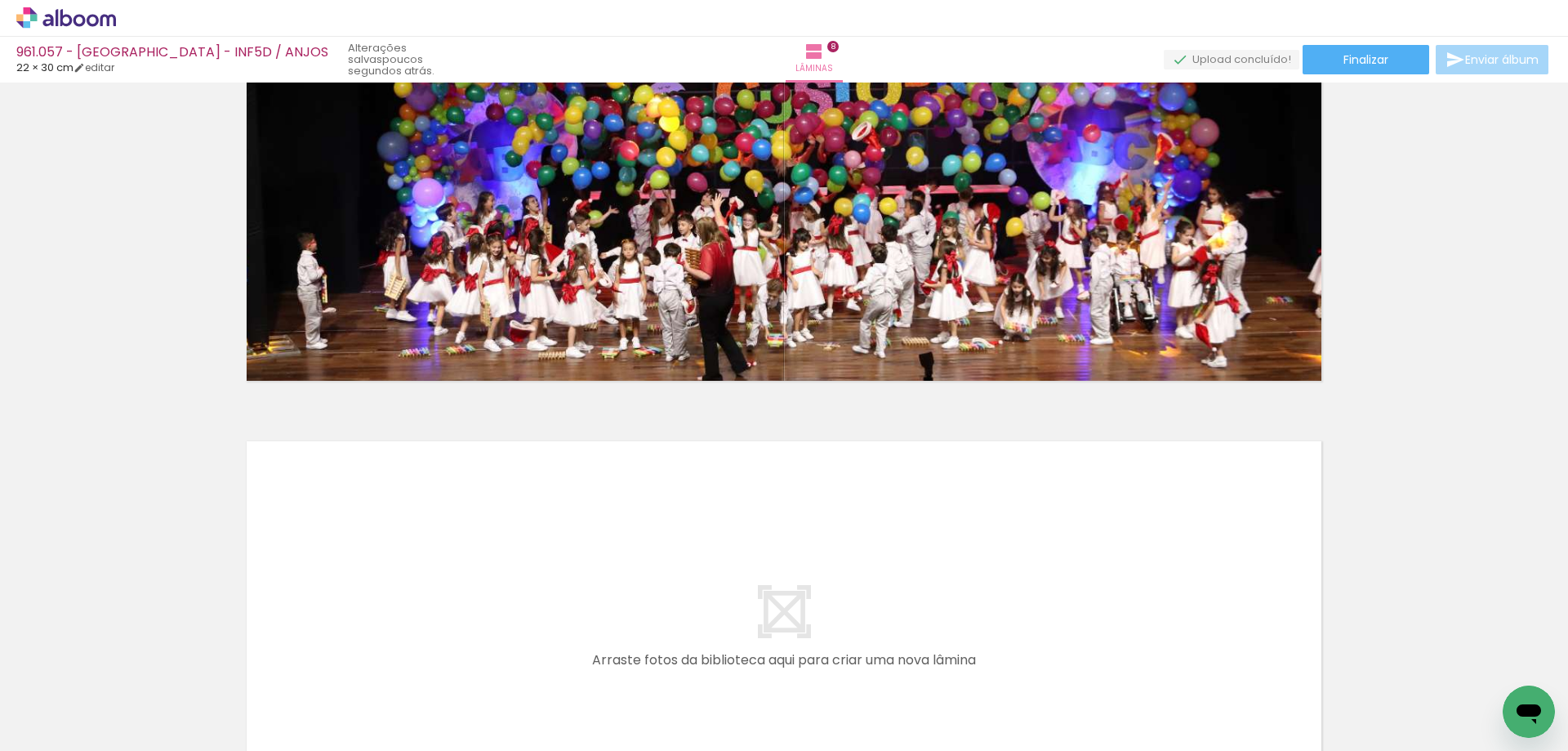
scroll to position [2985, 0]
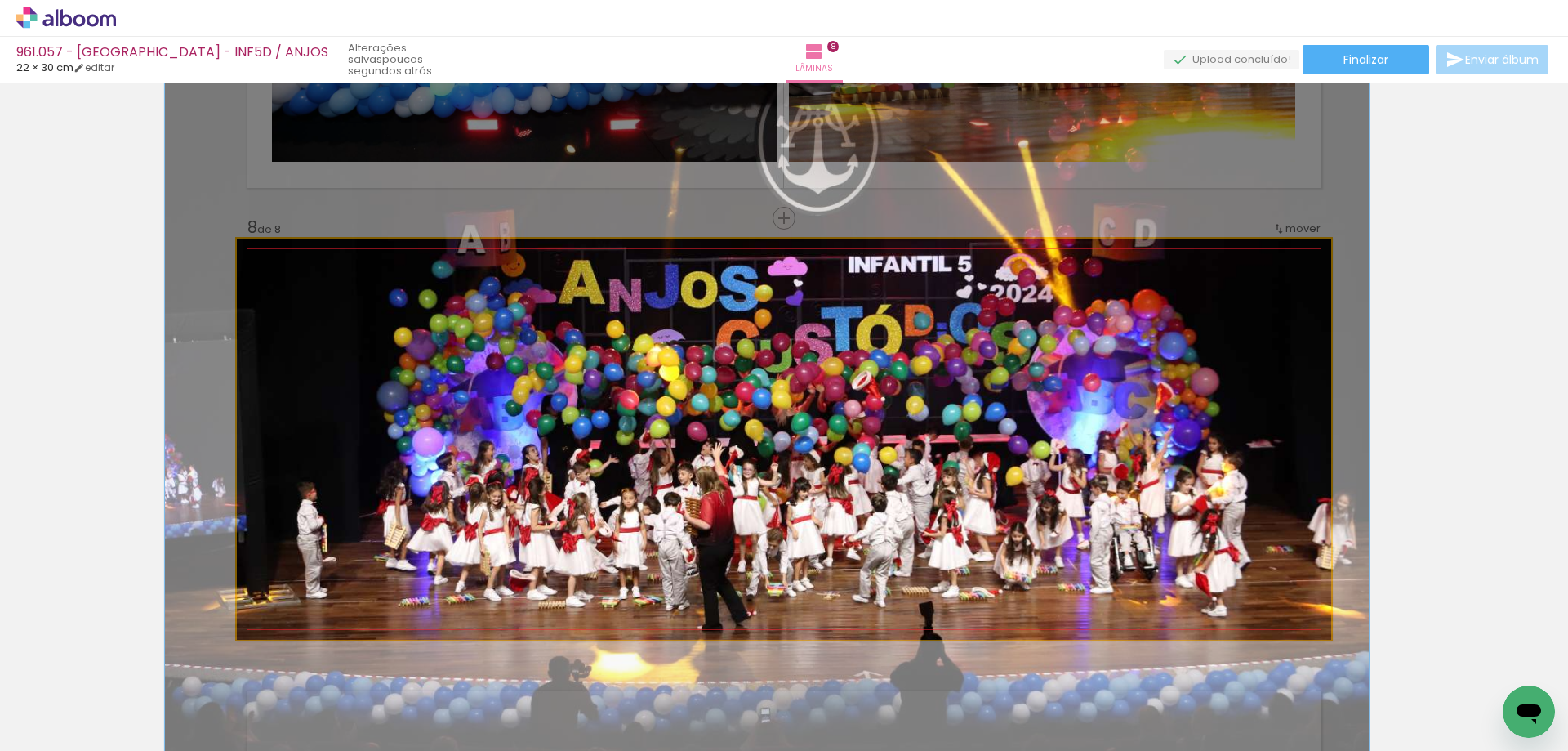
click at [625, 372] on quentale-photo at bounding box center [784, 439] width 1094 height 401
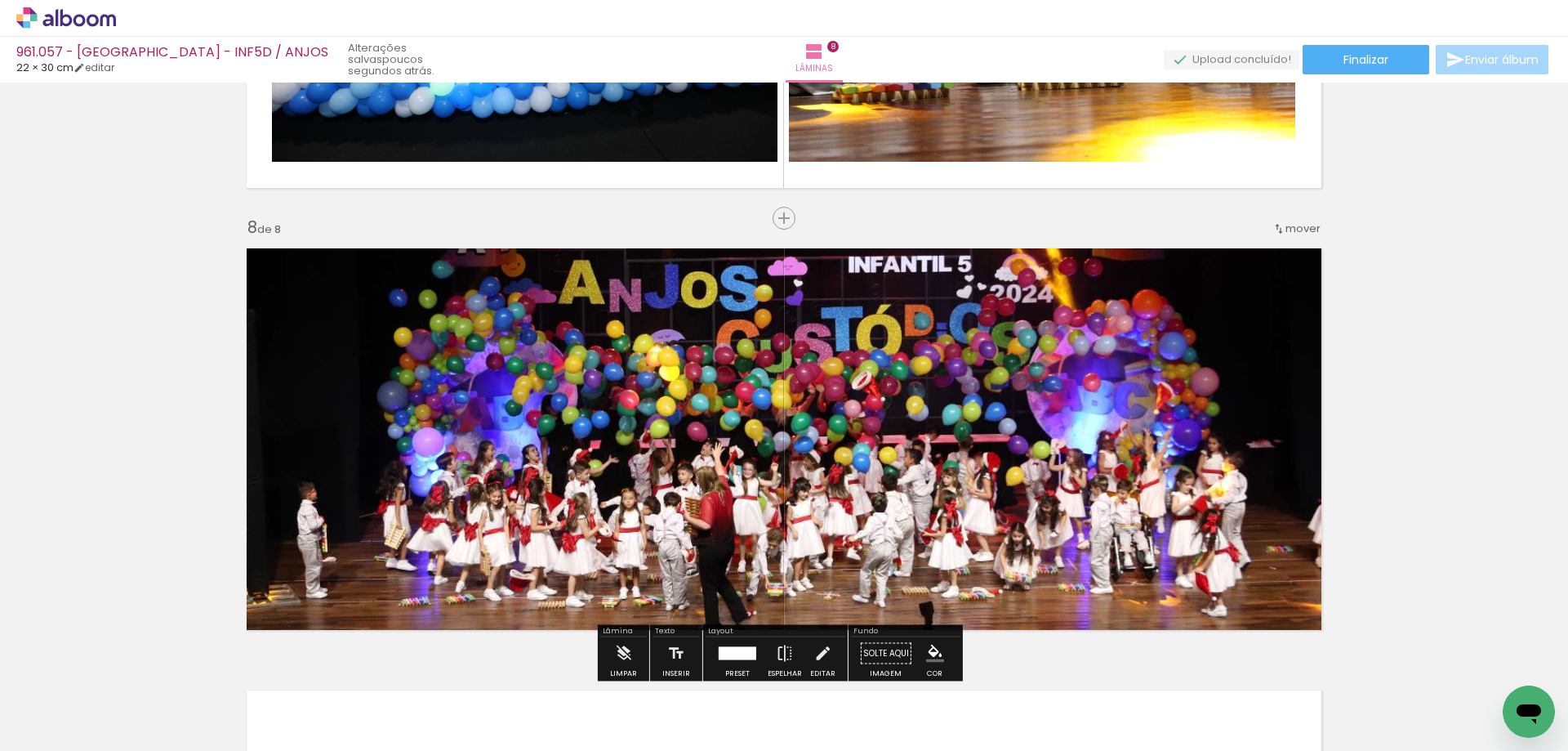
click at [277, 256] on div at bounding box center [282, 256] width 10 height 10
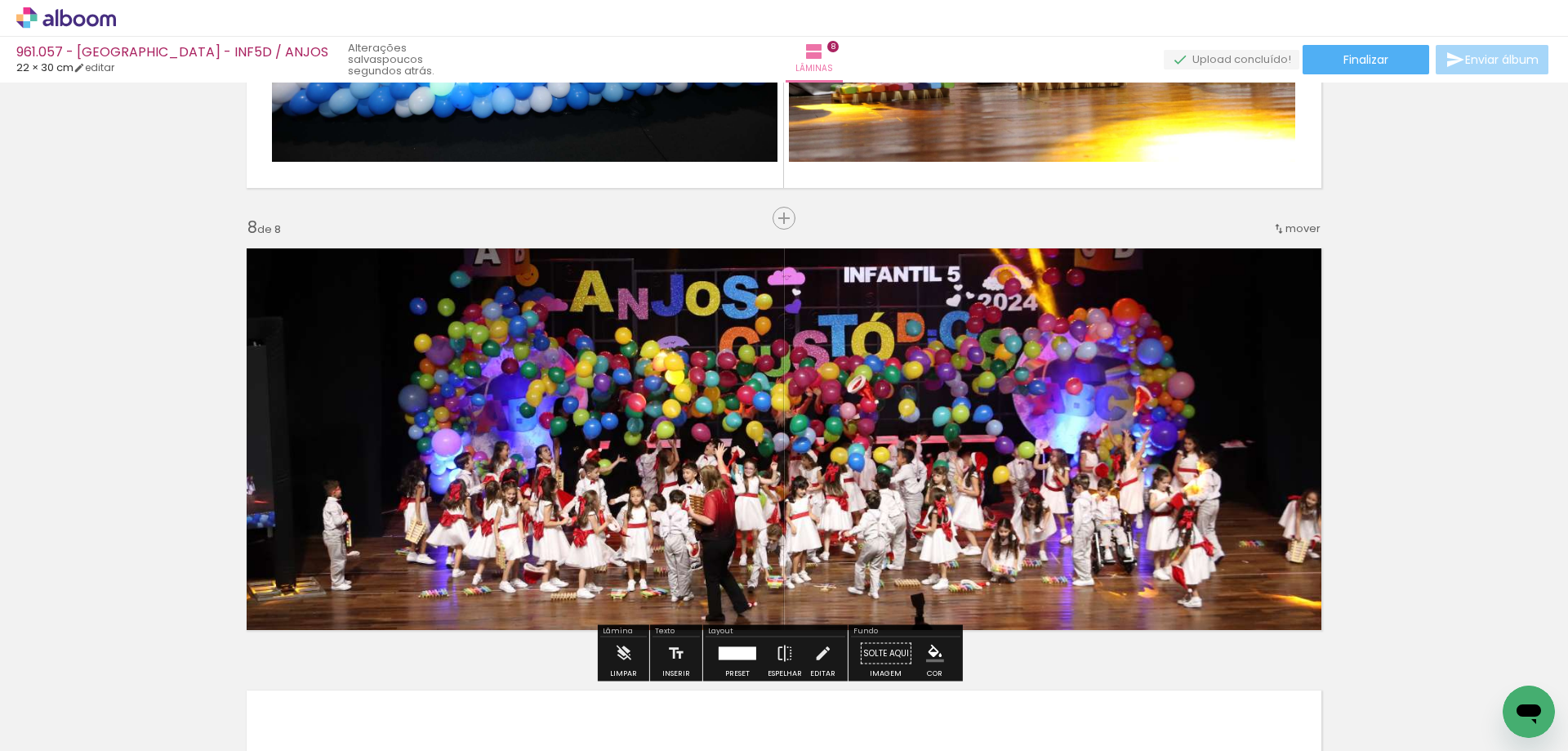
type paper-slider "103"
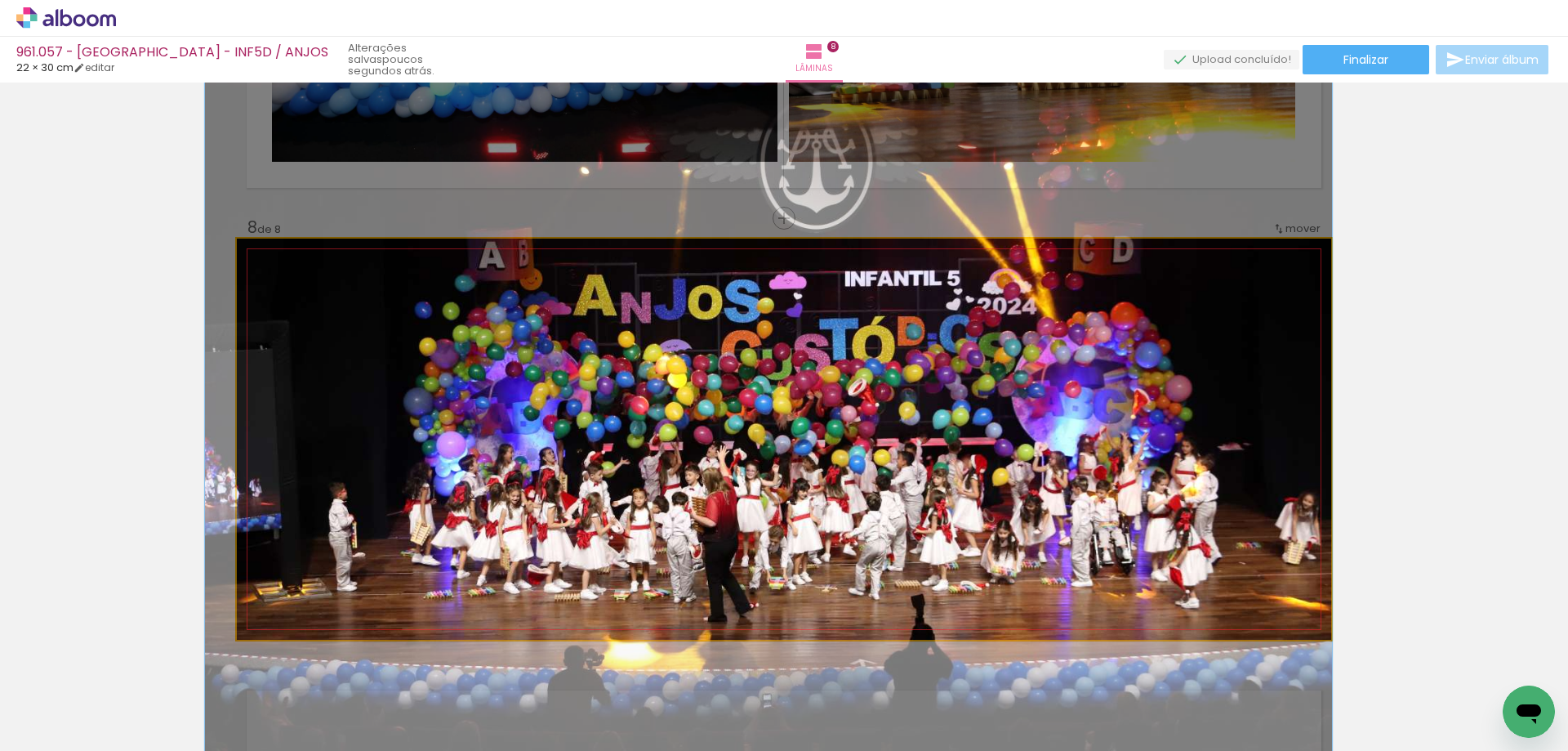
click at [489, 362] on quentale-photo at bounding box center [784, 439] width 1094 height 401
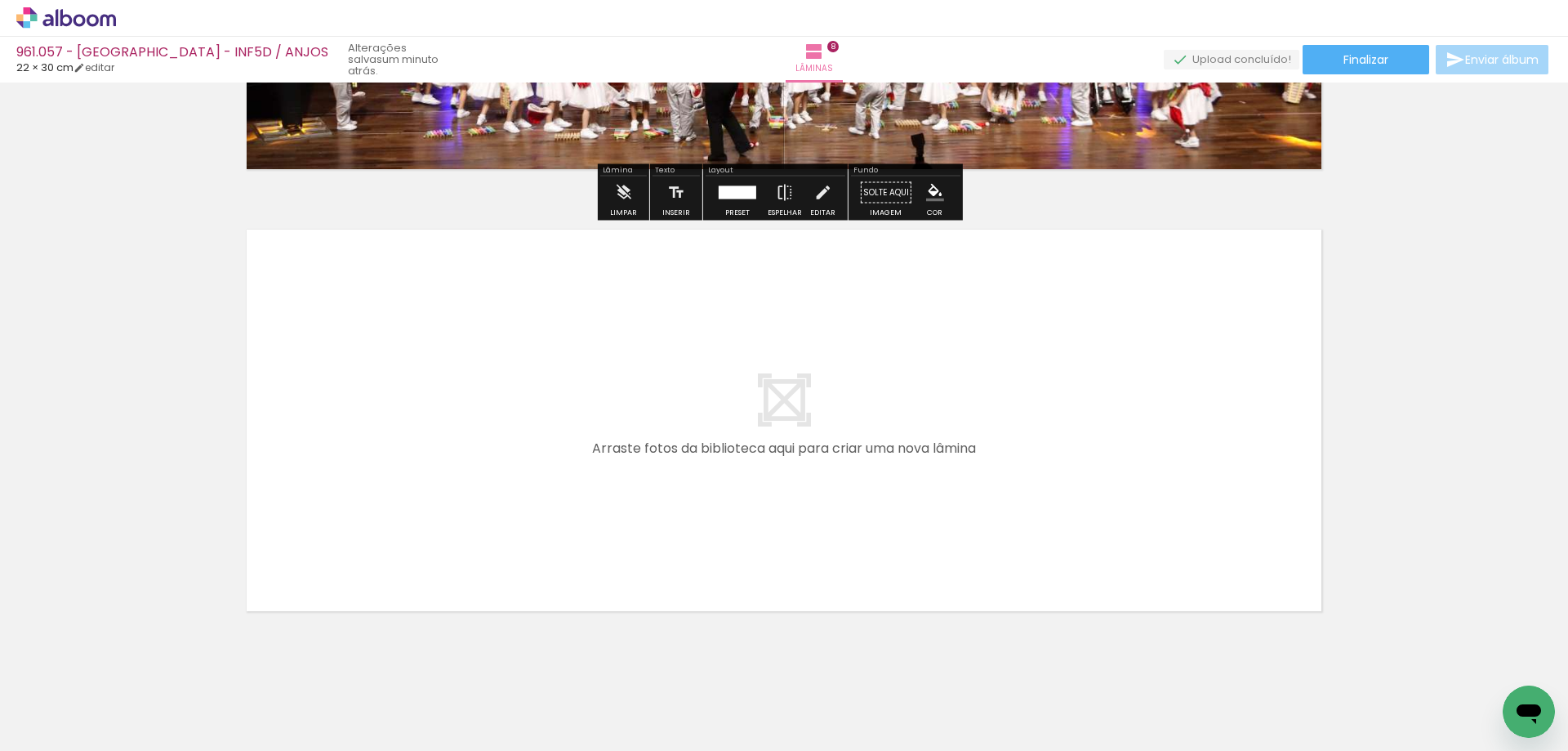
scroll to position [3476, 0]
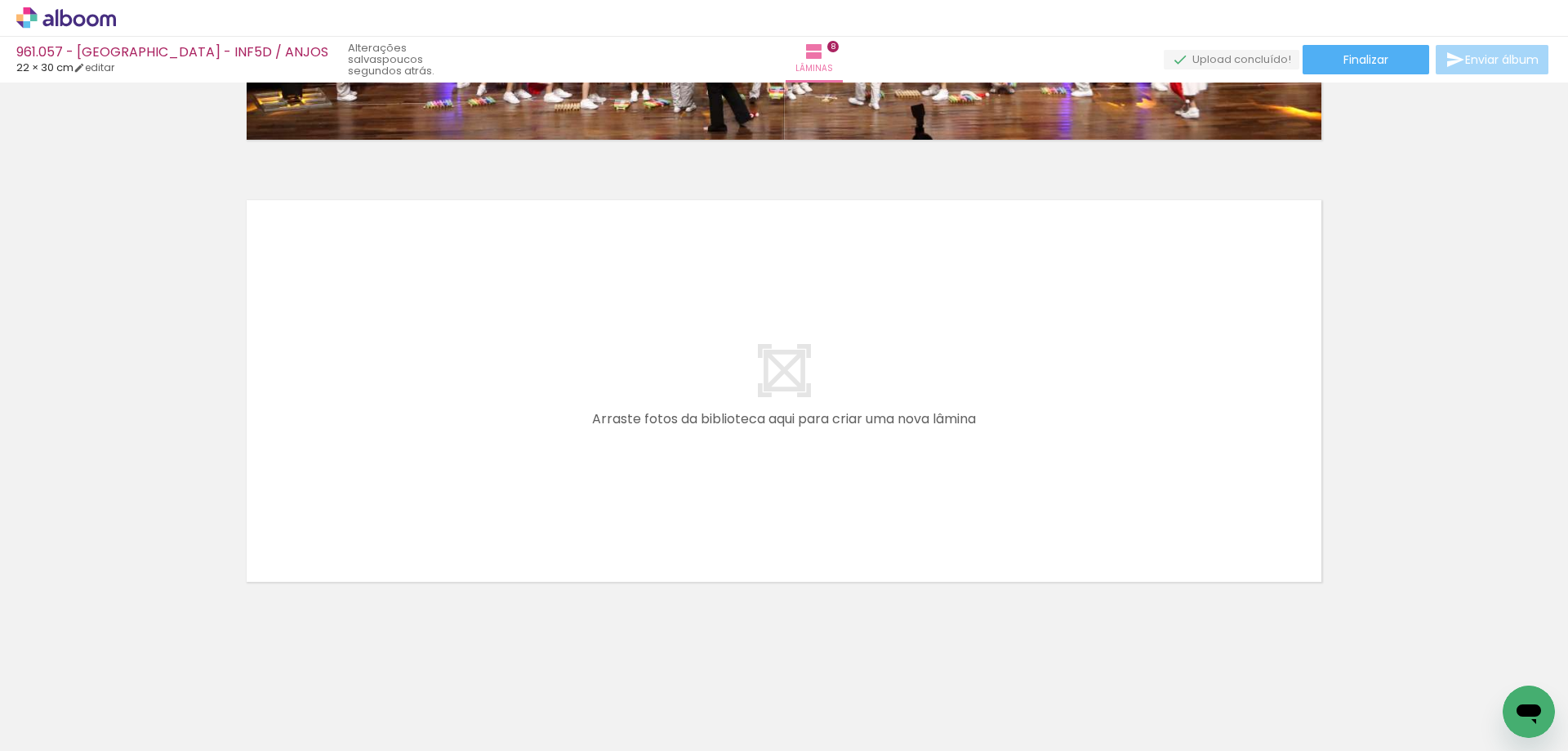
drag, startPoint x: 698, startPoint y: 703, endPoint x: 651, endPoint y: 530, distance: 179.3
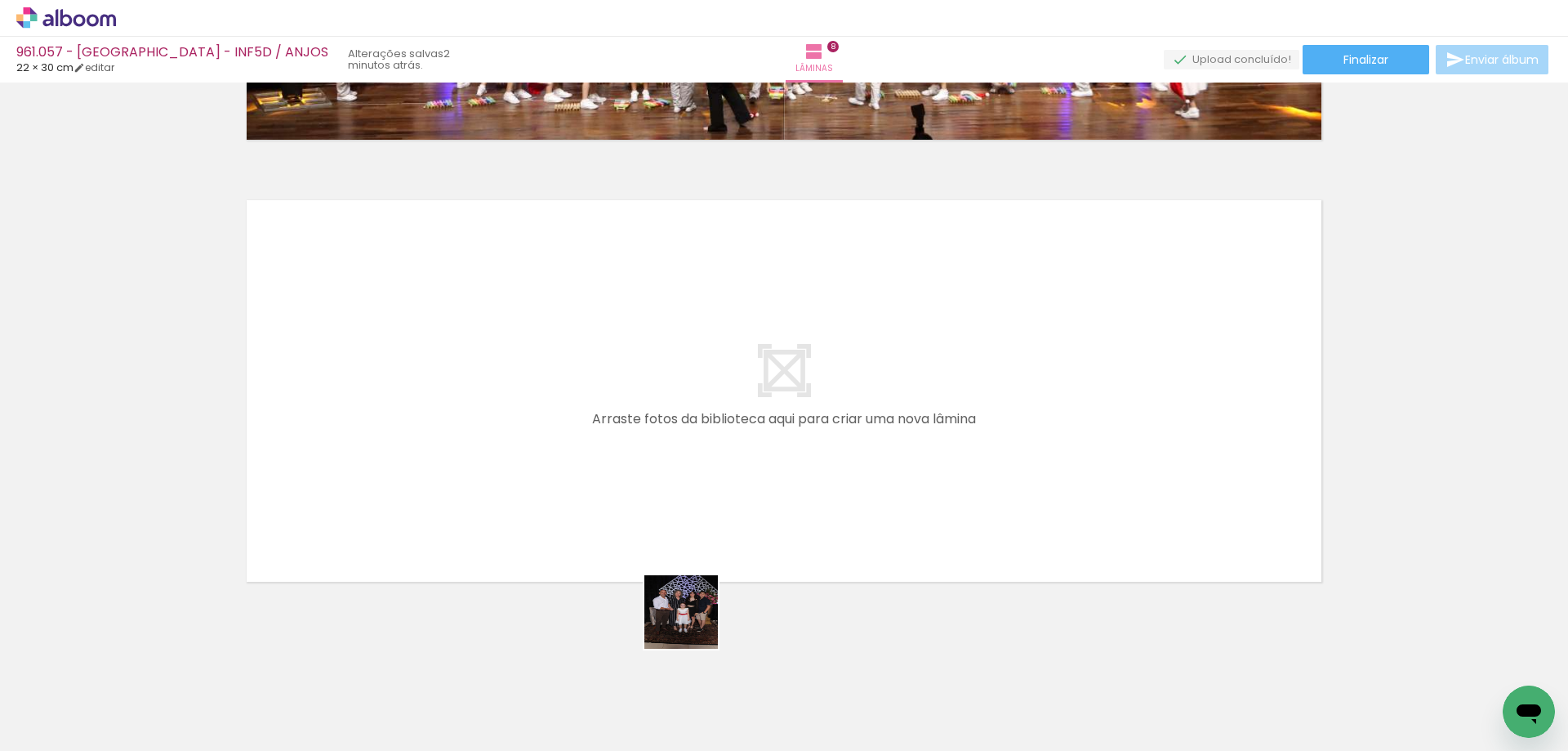
click at [651, 530] on quentale-workspace at bounding box center [784, 375] width 1568 height 751
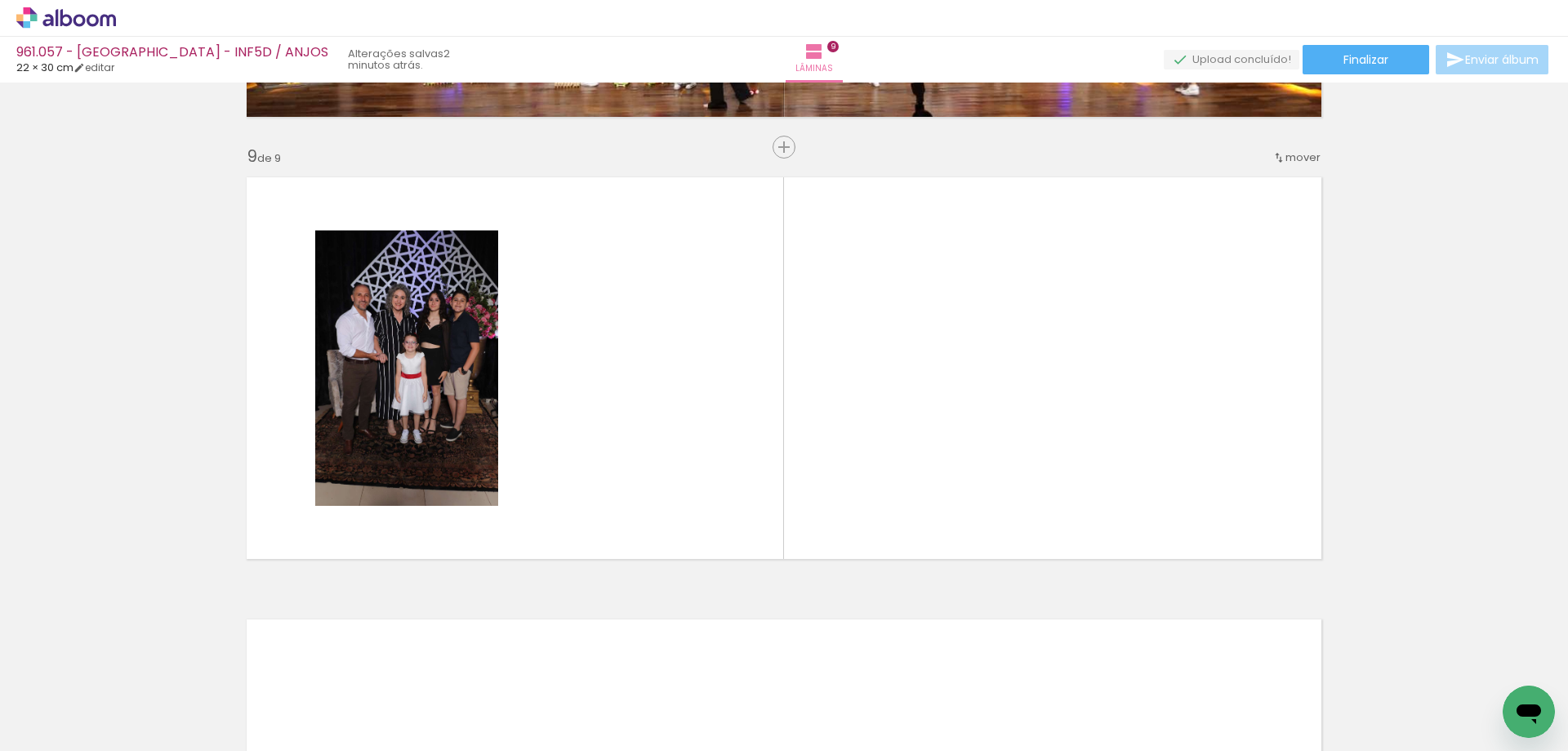
scroll to position [3501, 0]
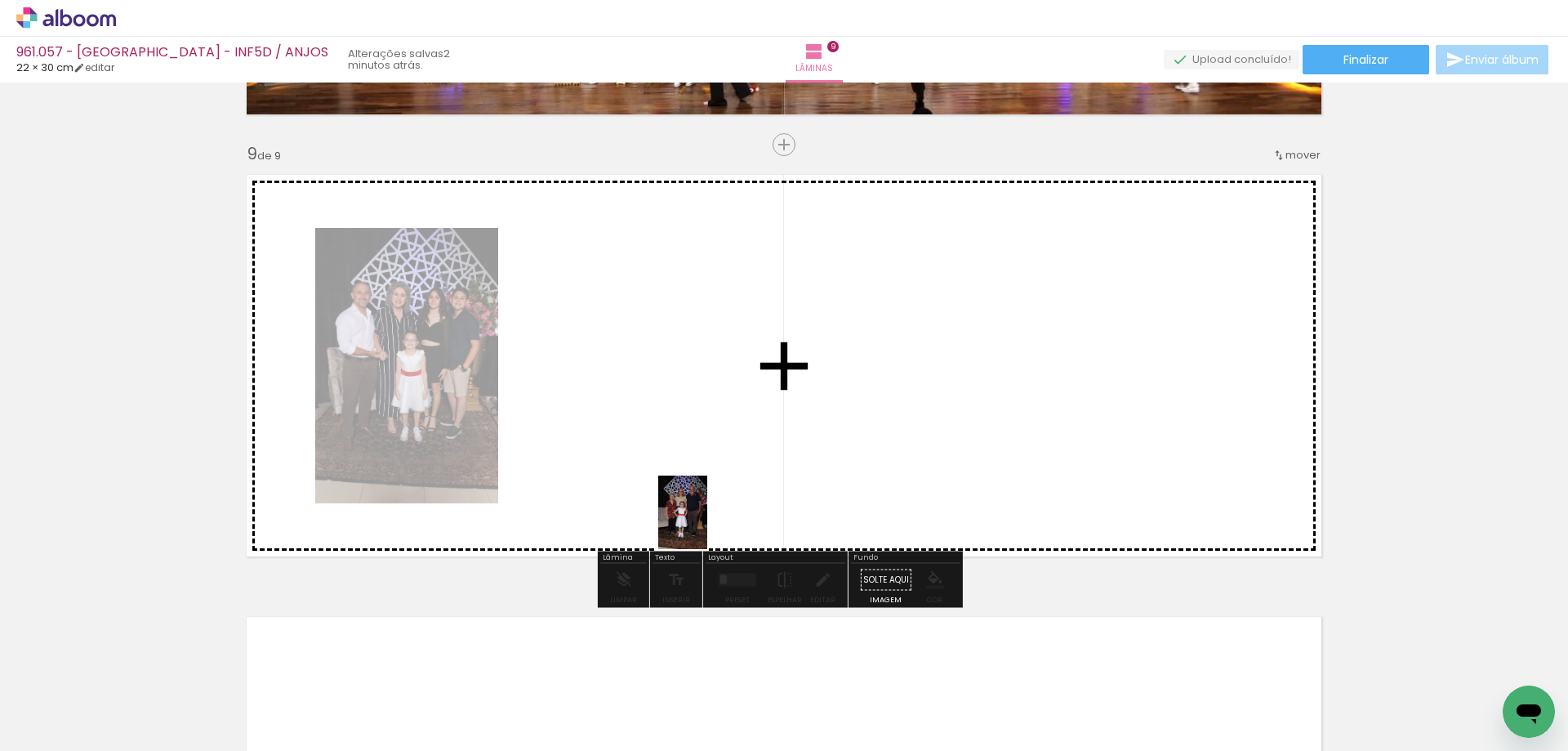
drag, startPoint x: 782, startPoint y: 687, endPoint x: 708, endPoint y: 525, distance: 178.1
click at [708, 525] on quentale-workspace at bounding box center [784, 375] width 1568 height 751
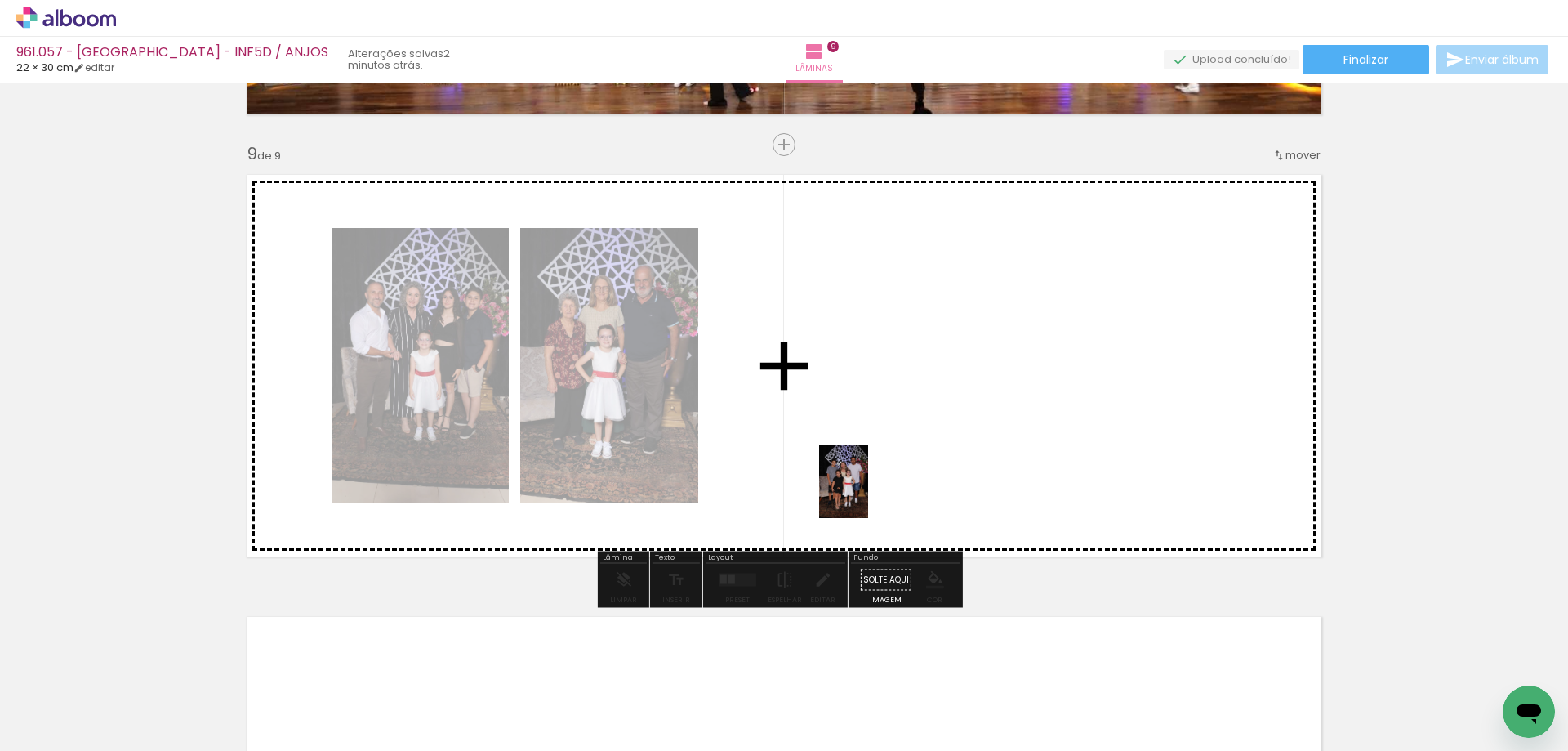
drag, startPoint x: 881, startPoint y: 702, endPoint x: 868, endPoint y: 492, distance: 210.4
click at [868, 492] on quentale-workspace at bounding box center [784, 375] width 1568 height 751
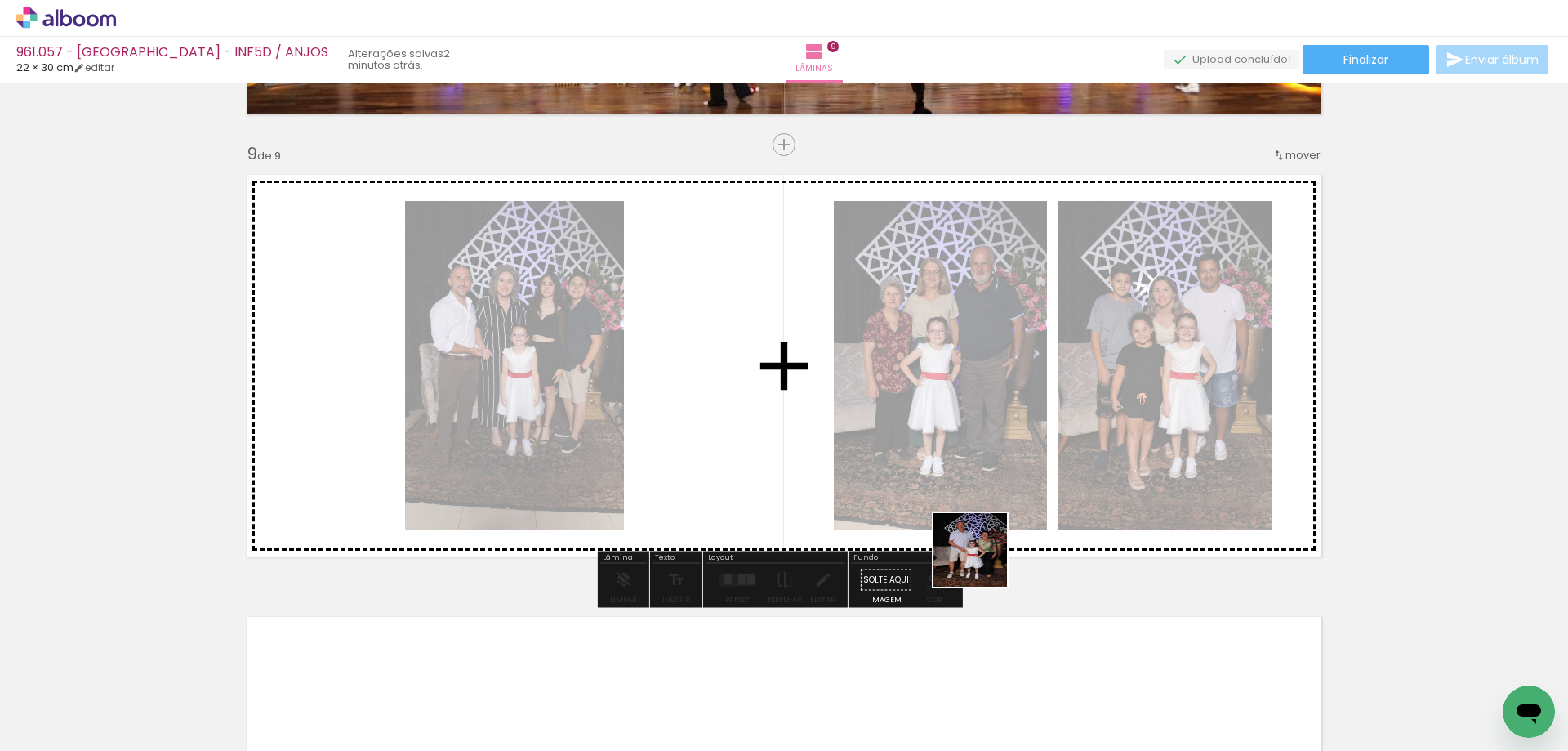
drag, startPoint x: 981, startPoint y: 710, endPoint x: 984, endPoint y: 517, distance: 193.0
click at [984, 516] on quentale-workspace at bounding box center [784, 375] width 1568 height 751
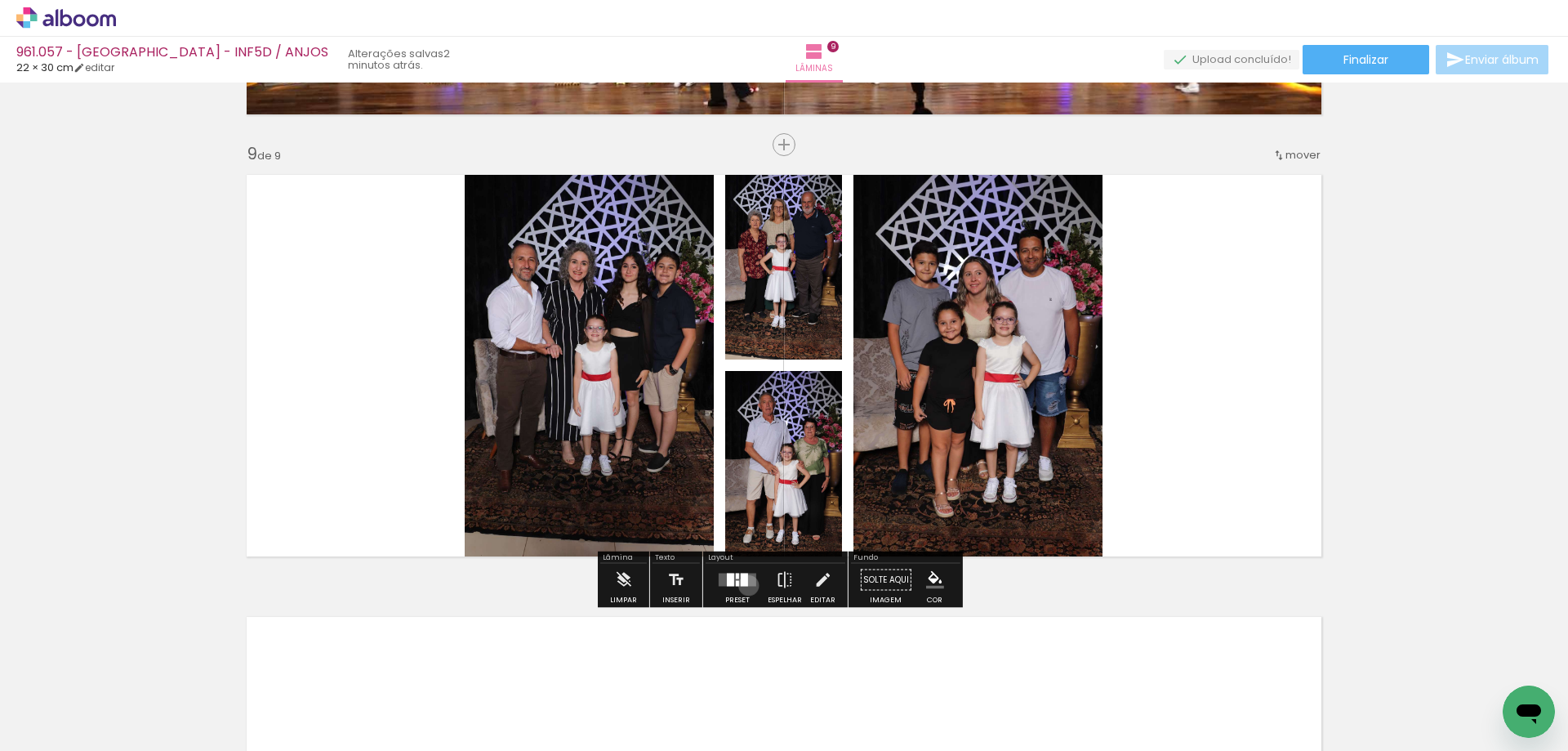
click at [745, 585] on quentale-layouter at bounding box center [737, 581] width 37 height 13
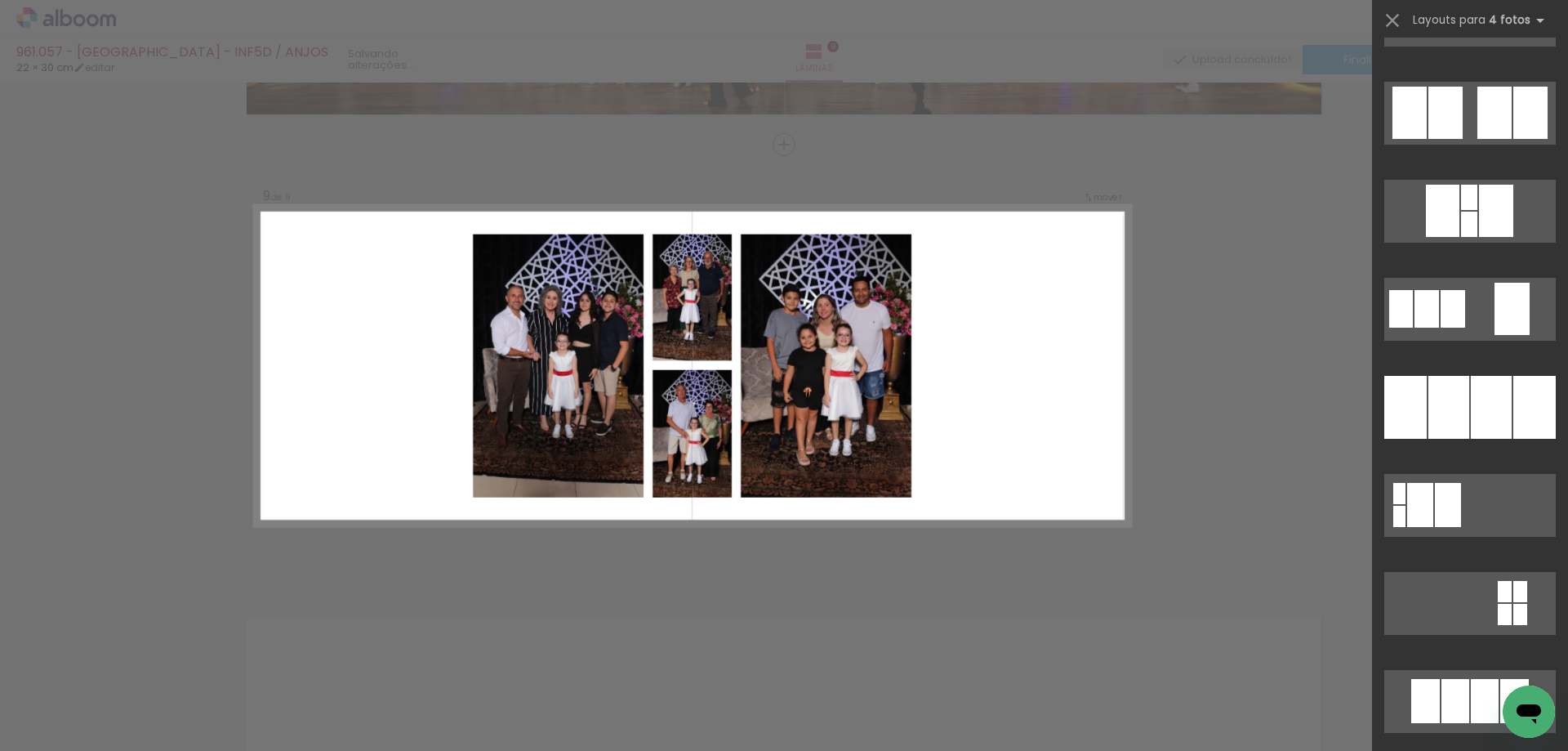
scroll to position [1470, 0]
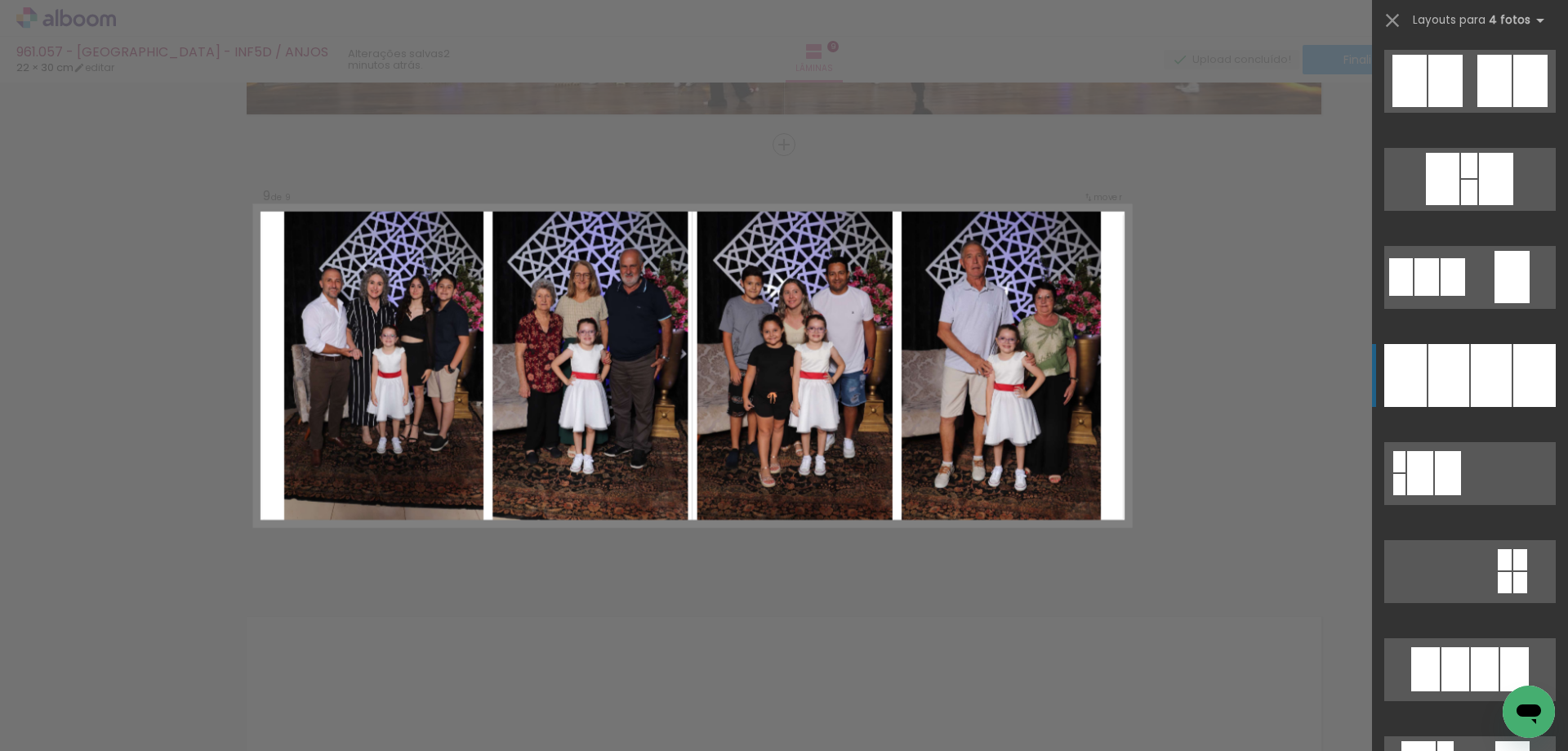
click at [1474, 362] on div at bounding box center [1491, 376] width 41 height 63
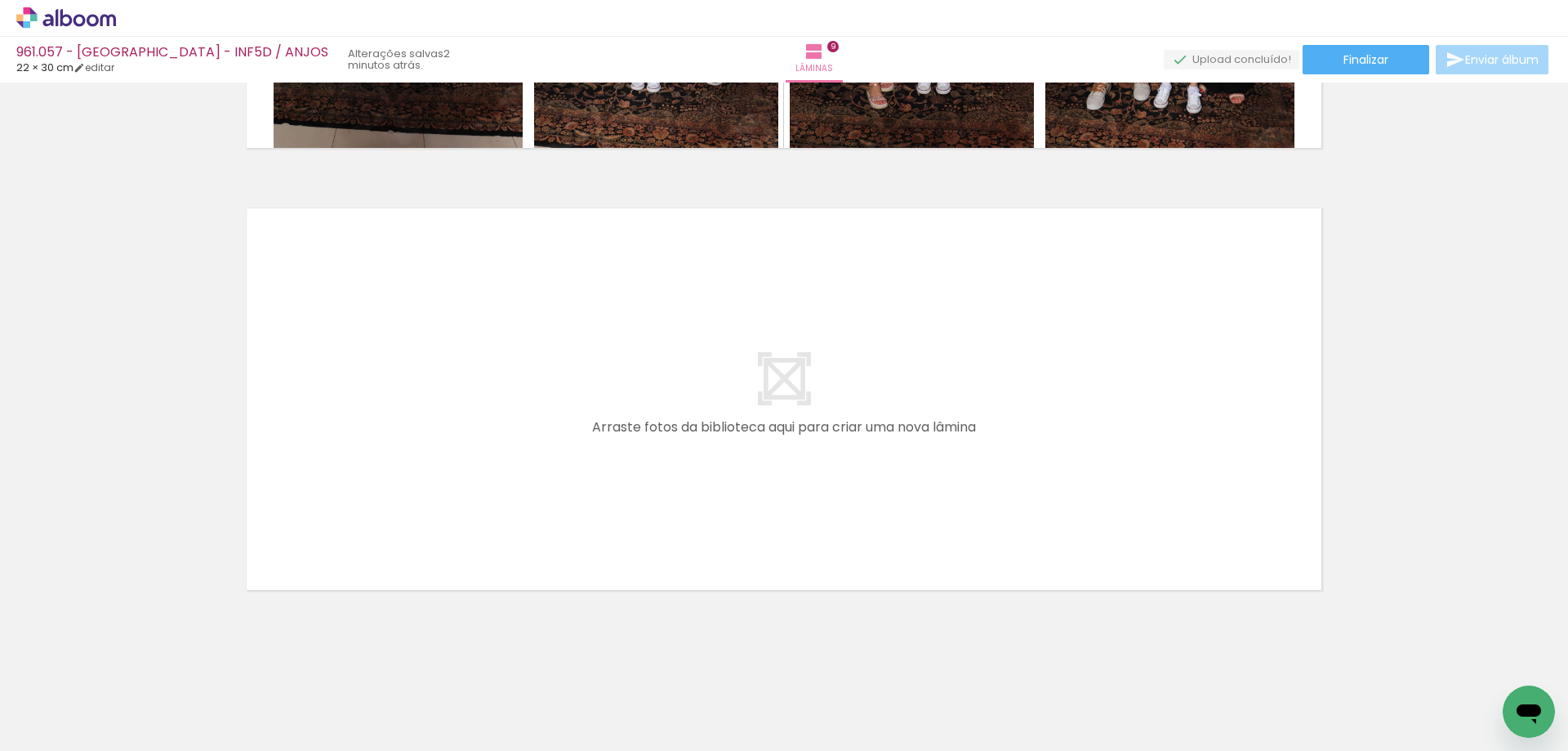
scroll to position [0, 1823]
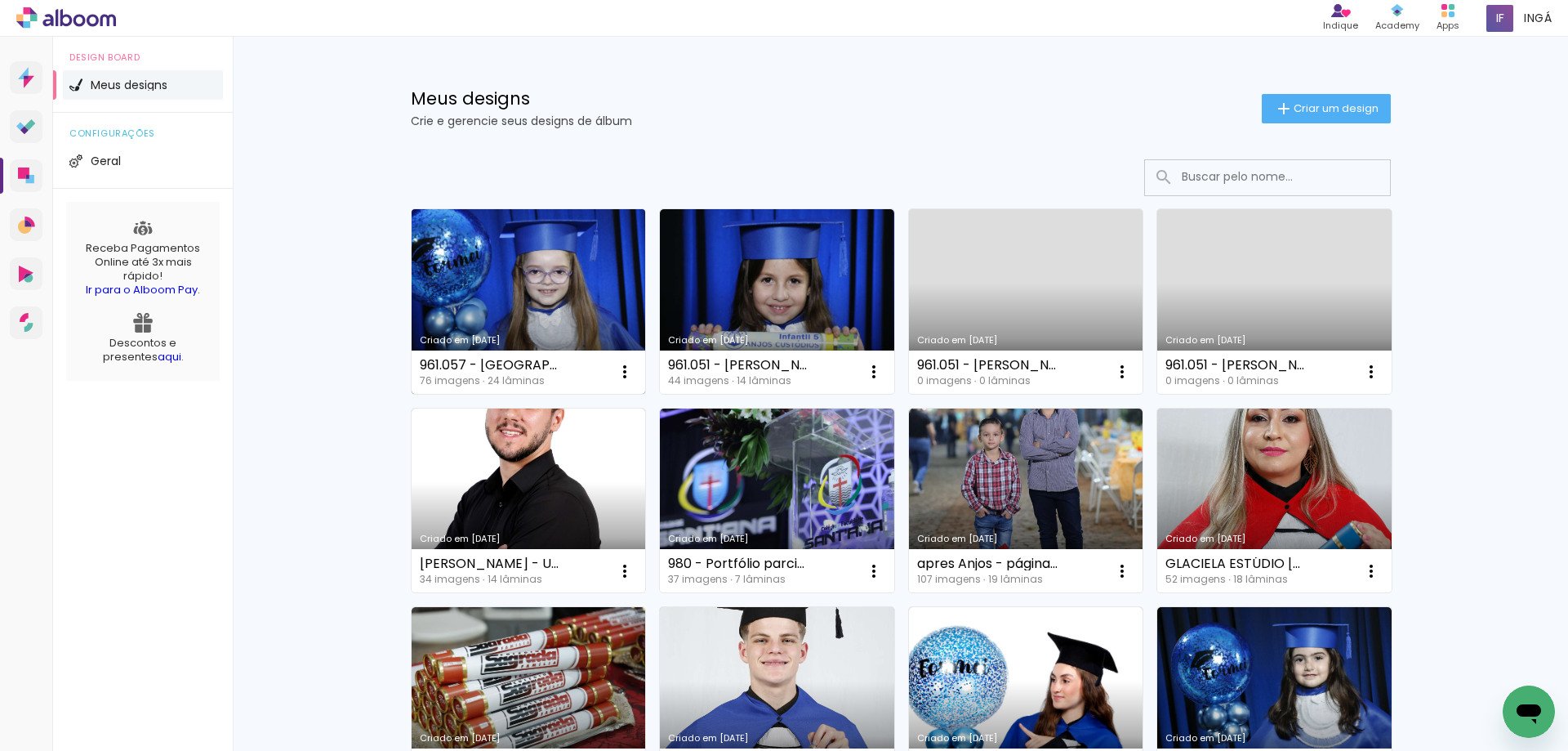
click at [477, 259] on link "Criado em [DATE]" at bounding box center [529, 301] width 234 height 185
